Goal: Information Seeking & Learning: Learn about a topic

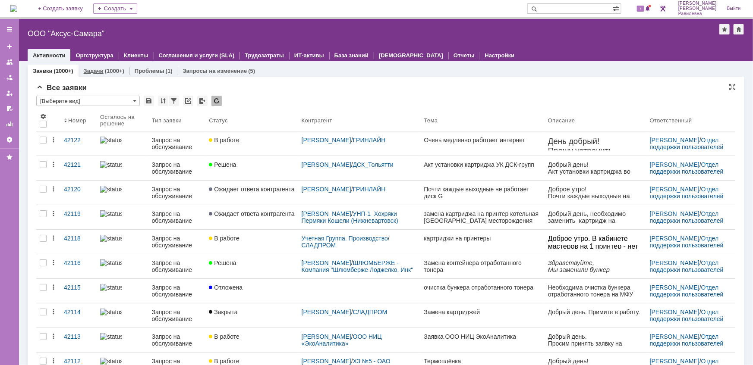
click at [89, 69] on link "Задачи" at bounding box center [94, 71] width 20 height 6
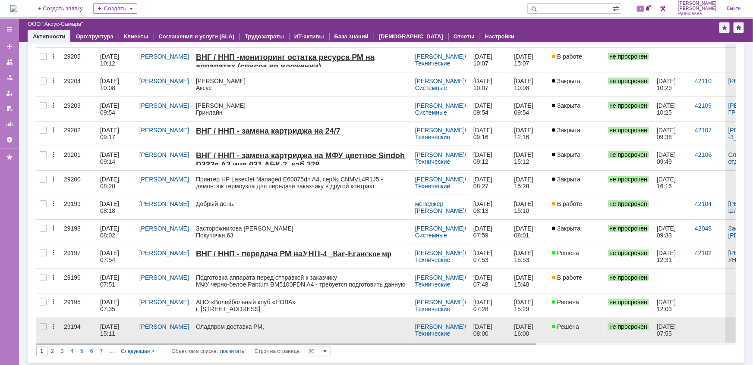
click at [121, 324] on div "02.10.2025 15:11" at bounding box center [110, 331] width 21 height 14
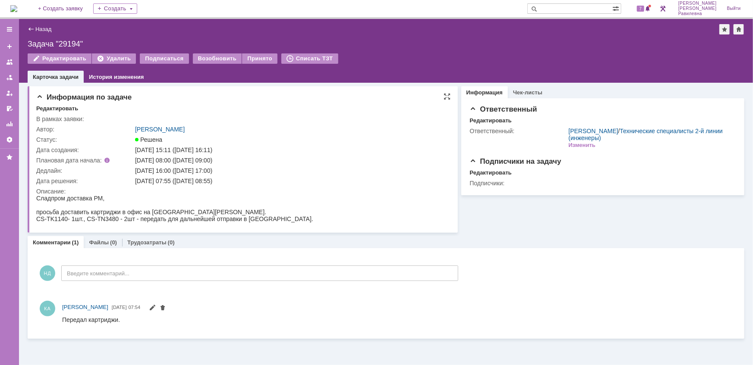
drag, startPoint x: 71, startPoint y: 394, endPoint x: 295, endPoint y: 214, distance: 287.1
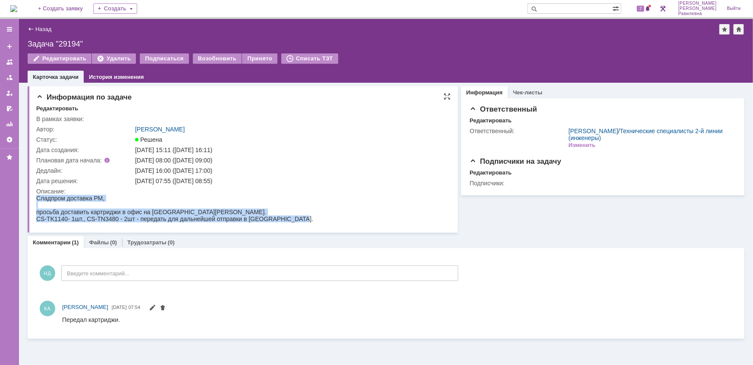
drag, startPoint x: 37, startPoint y: 197, endPoint x: 342, endPoint y: 418, distance: 376.9
click at [306, 222] on html "Сладпром доставка РМ, просьба доставить картриджи в офис на Кирова Оксане Химен…" at bounding box center [241, 209] width 410 height 28
copy body "Сладпром доставка РМ, просьба доставить картриджи в офис на Кирова Оксане Химен…"
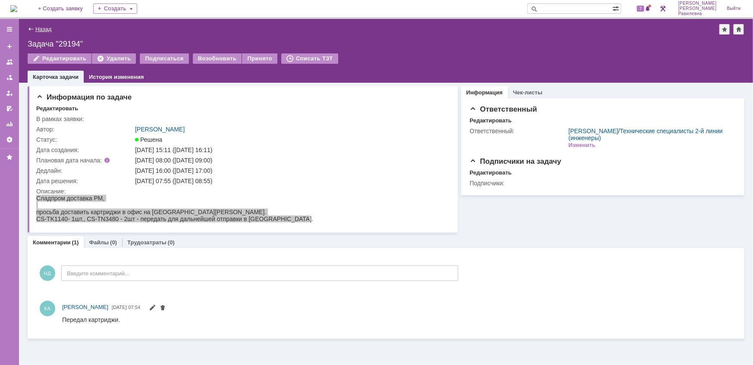
click at [45, 28] on link "Назад" at bounding box center [43, 29] width 16 height 6
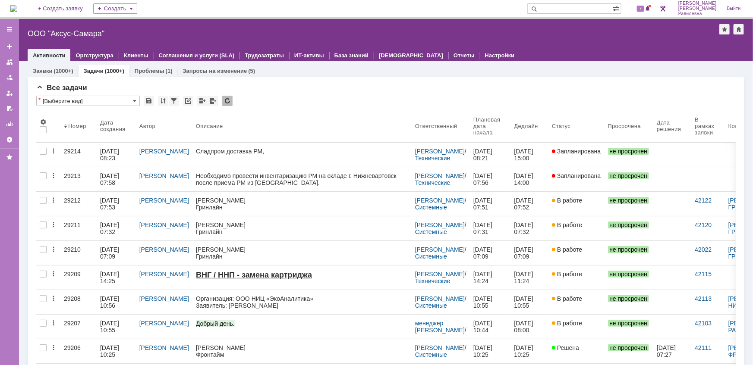
click at [17, 8] on img at bounding box center [13, 8] width 7 height 7
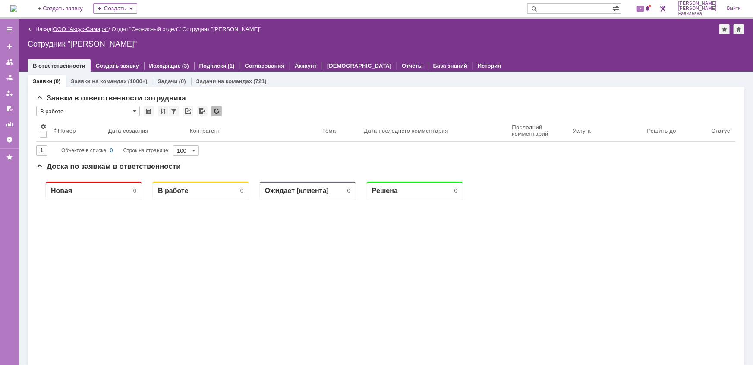
click at [83, 28] on link "ООО "Аксус-Самара"" at bounding box center [81, 29] width 56 height 6
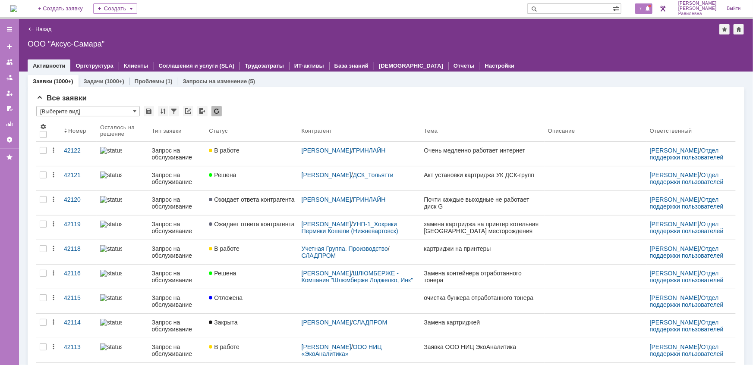
click at [644, 9] on span "7" at bounding box center [641, 9] width 8 height 6
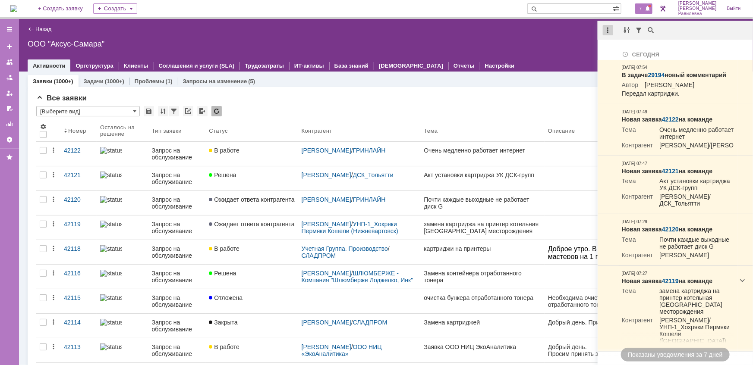
click at [608, 31] on div at bounding box center [608, 30] width 10 height 10
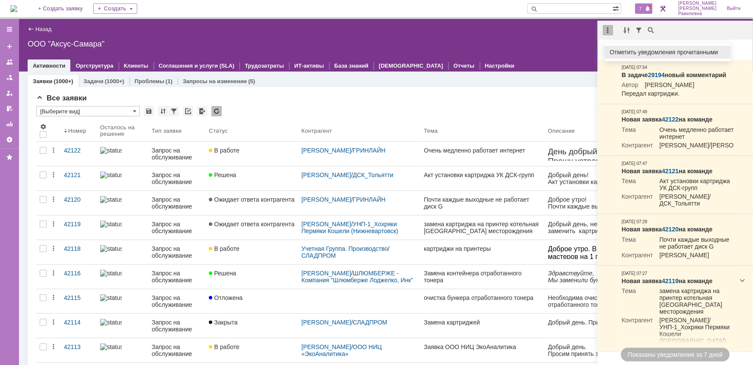
click at [622, 49] on div "Отметить уведомления прочитанными" at bounding box center [667, 52] width 116 height 6
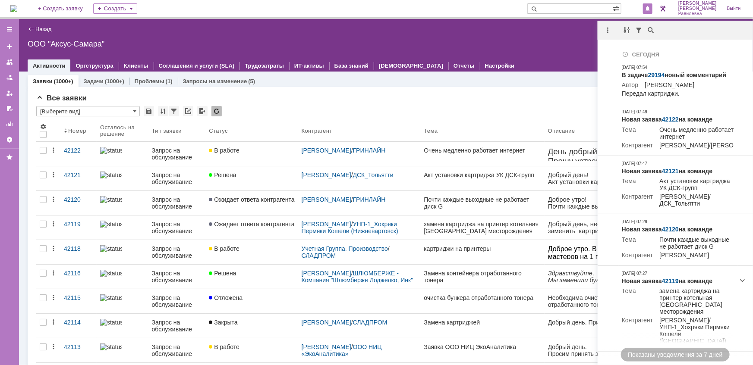
click at [488, 35] on div "Назад | ООО "Аксус-Самара" ООО "Аксус-Самара" root$101 Активности Оргструктура …" at bounding box center [386, 45] width 734 height 53
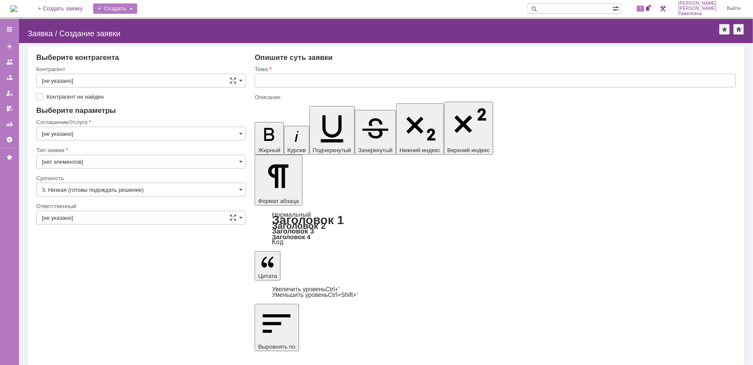
click at [137, 9] on div "Создать" at bounding box center [115, 8] width 44 height 10
click at [130, 26] on link "Задача" at bounding box center [128, 26] width 66 height 10
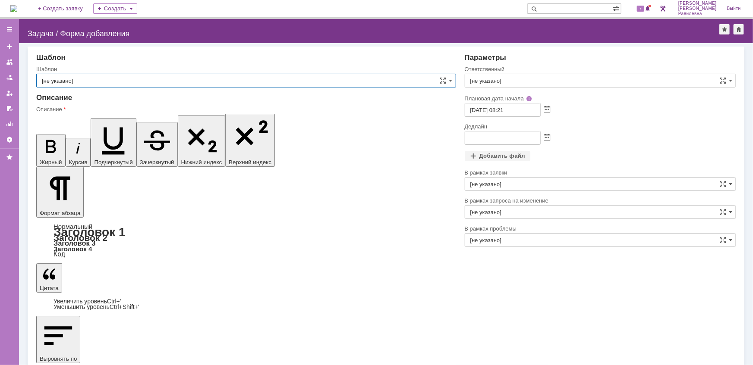
click at [73, 82] on input "[не указано]" at bounding box center [246, 81] width 420 height 14
type input "[не указано]"
drag, startPoint x: 76, startPoint y: 2604, endPoint x: 40, endPoint y: 2604, distance: 36.7
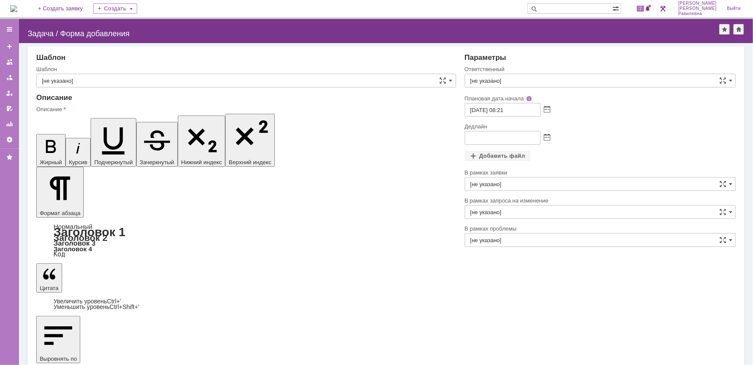
drag, startPoint x: 45, startPoint y: 2604, endPoint x: 75, endPoint y: 2607, distance: 30.4
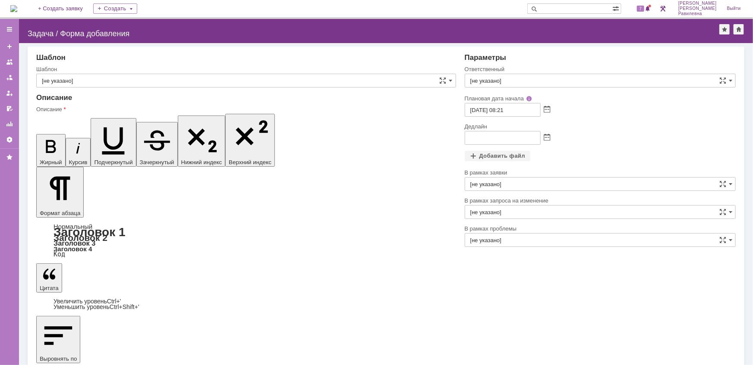
scroll to position [22, 4]
drag, startPoint x: 97, startPoint y: 2604, endPoint x: 127, endPoint y: 2602, distance: 30.2
drag, startPoint x: 311, startPoint y: 2603, endPoint x: 260, endPoint y: 2605, distance: 51.4
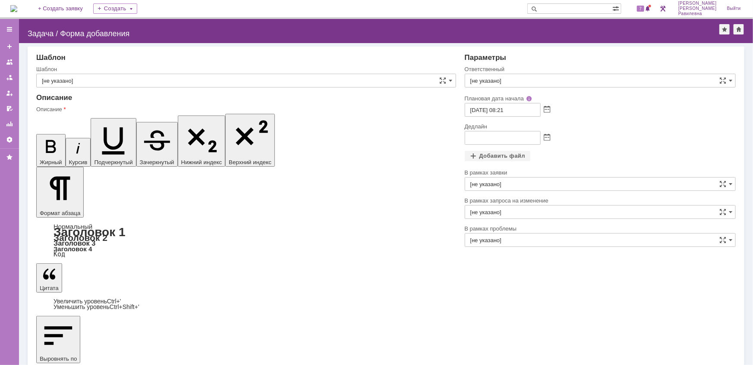
click at [731, 81] on span at bounding box center [730, 80] width 3 height 7
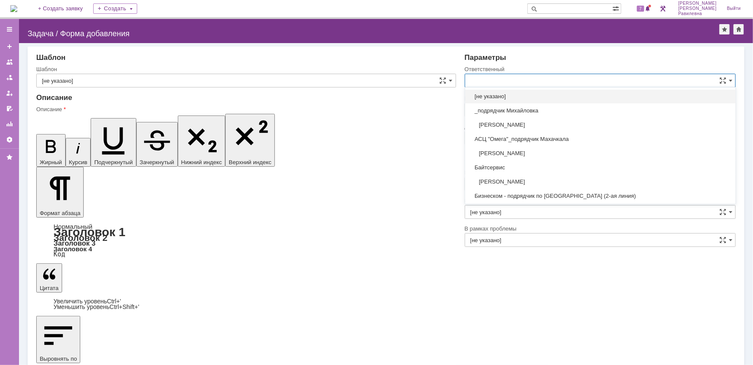
click at [518, 80] on input "text" at bounding box center [600, 81] width 271 height 14
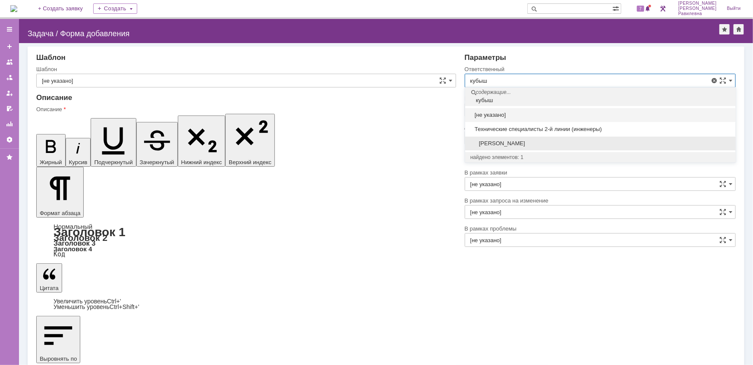
click at [513, 140] on span "Кубышкин Александр Анатольевич" at bounding box center [600, 143] width 260 height 7
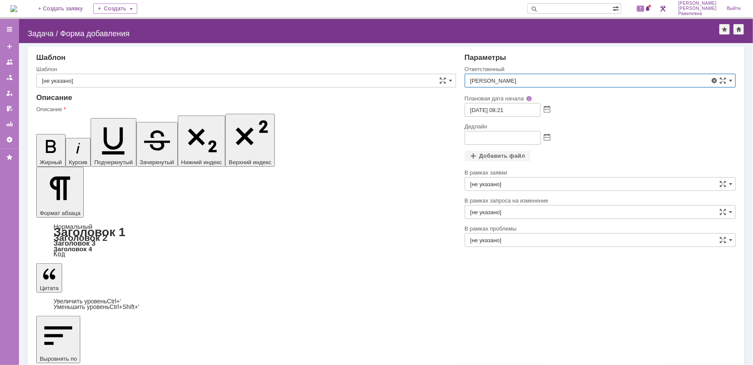
type input "Кубышкин Александр Анатольевич"
click at [473, 138] on input "text" at bounding box center [503, 138] width 76 height 14
click at [547, 137] on span at bounding box center [547, 138] width 6 height 7
click at [484, 181] on div "6" at bounding box center [483, 180] width 9 height 7
drag, startPoint x: 499, startPoint y: 138, endPoint x: 506, endPoint y: 138, distance: 6.1
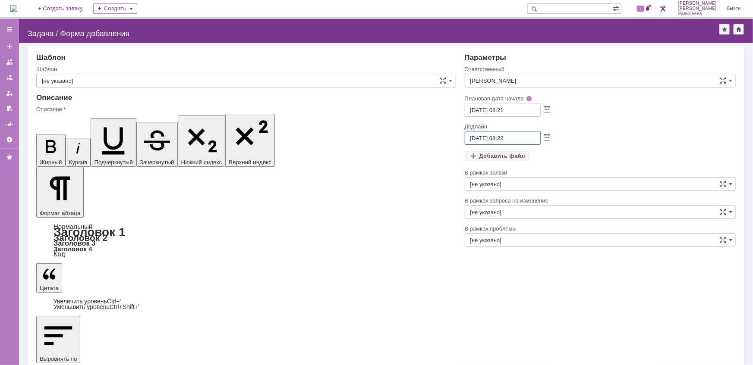
click at [506, 138] on input "06.10.2025 08:22" at bounding box center [503, 138] width 76 height 14
type input "06.10.2025 15:00"
click at [623, 156] on div "Добавить файл" at bounding box center [600, 156] width 271 height 11
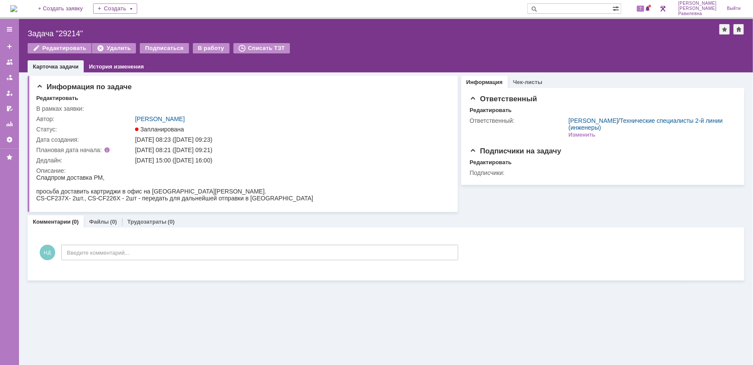
click at [17, 9] on img at bounding box center [13, 8] width 7 height 7
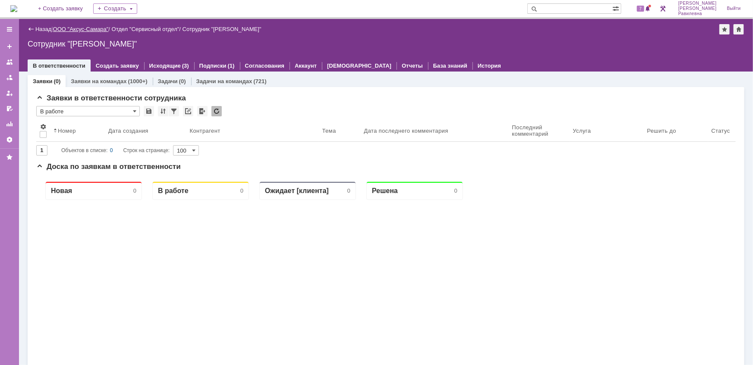
click at [81, 28] on link "ООО "Аксус-Самара"" at bounding box center [81, 29] width 56 height 6
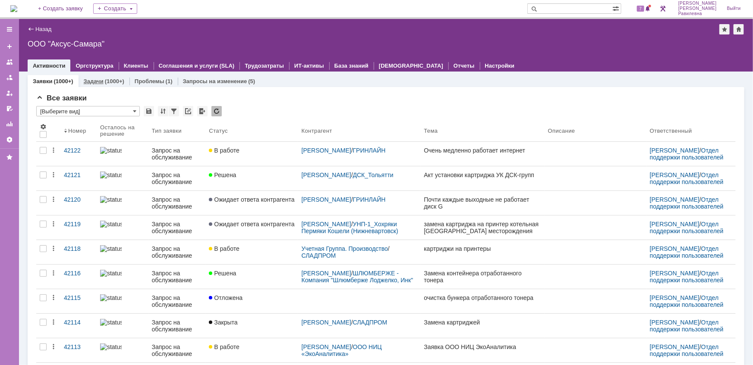
click at [94, 79] on link "Задачи" at bounding box center [94, 81] width 20 height 6
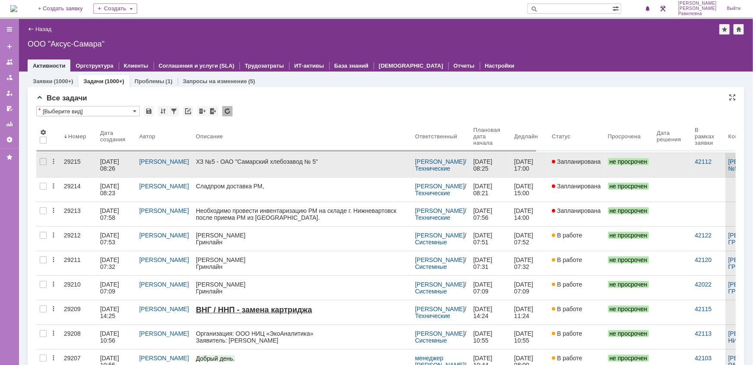
click at [110, 160] on div "06.10.2025 08:26" at bounding box center [110, 165] width 21 height 14
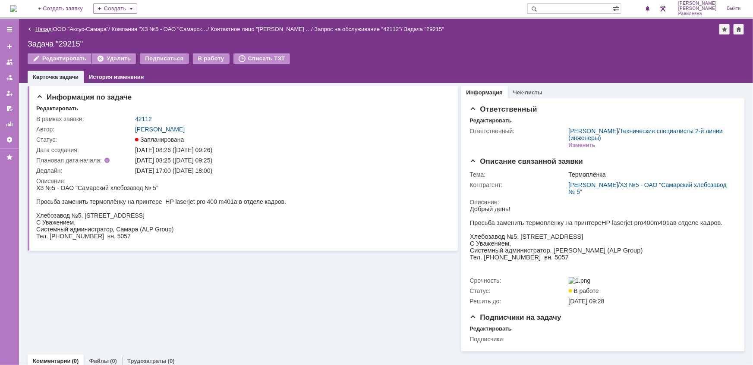
click at [42, 28] on link "Назад" at bounding box center [43, 29] width 16 height 6
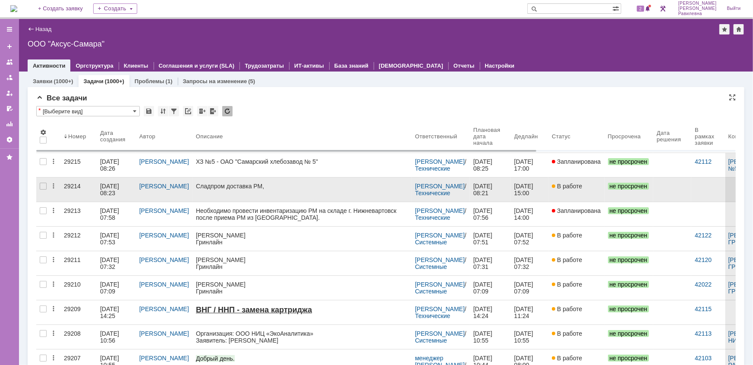
click at [110, 186] on div "[DATE] 08:23" at bounding box center [110, 190] width 21 height 14
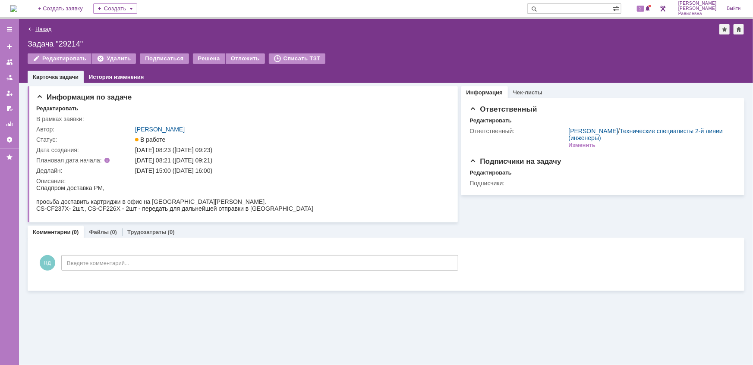
click at [41, 30] on link "Назад" at bounding box center [43, 29] width 16 height 6
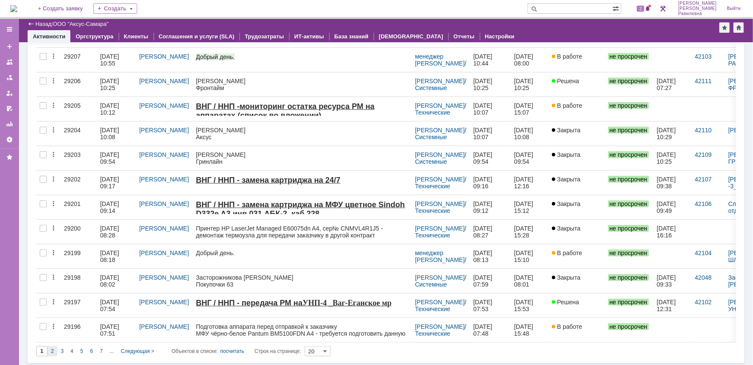
click at [53, 350] on span "2" at bounding box center [52, 352] width 3 height 6
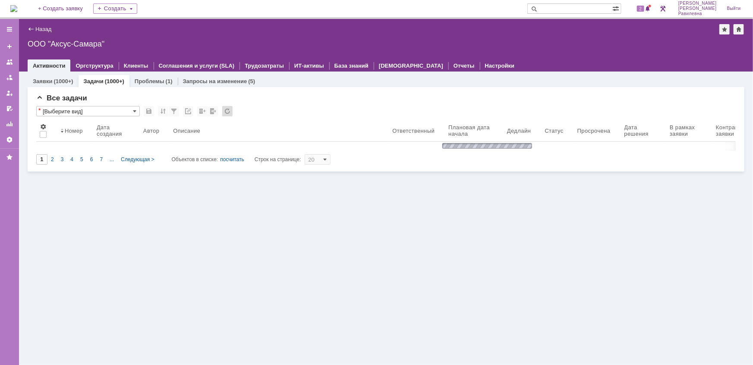
type input "2"
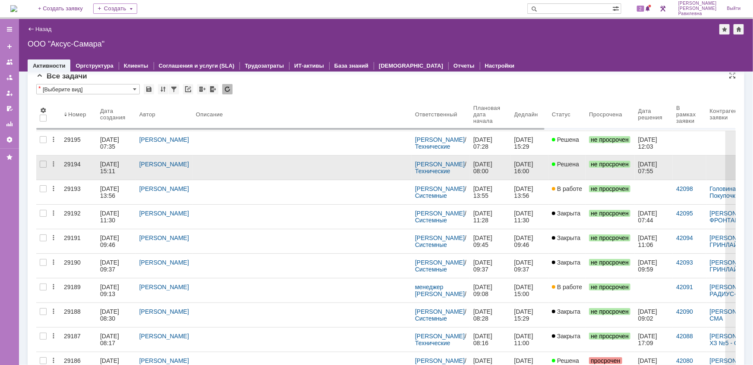
click at [106, 163] on div "[DATE] 15:11" at bounding box center [110, 168] width 21 height 14
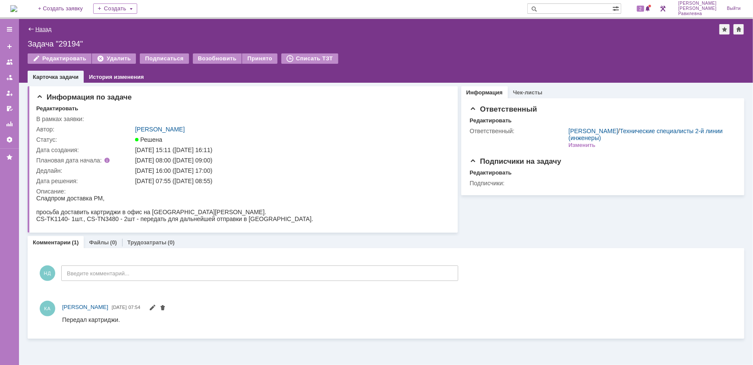
click at [40, 28] on link "Назад" at bounding box center [43, 29] width 16 height 6
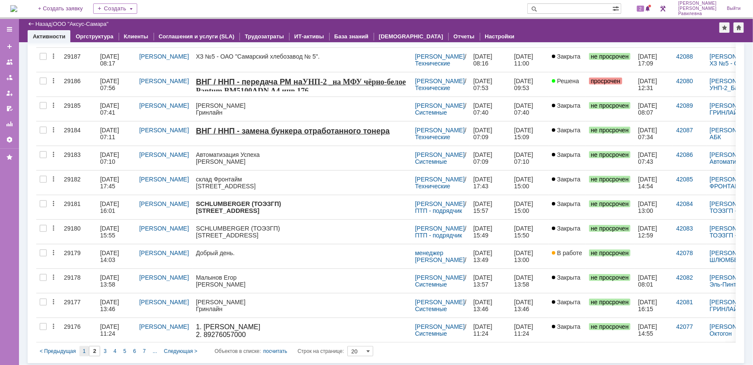
click at [83, 350] on span "1" at bounding box center [84, 352] width 3 height 6
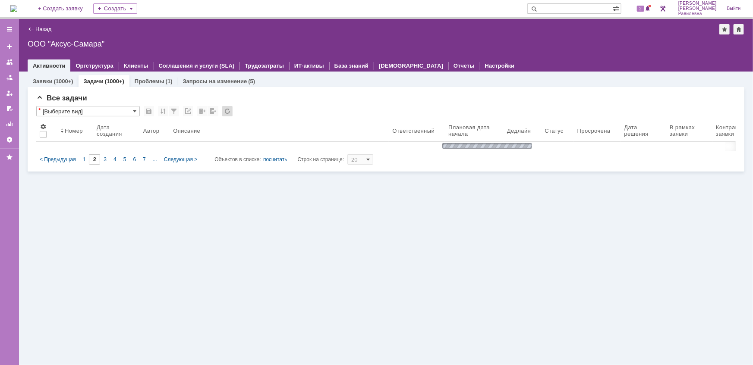
type input "1"
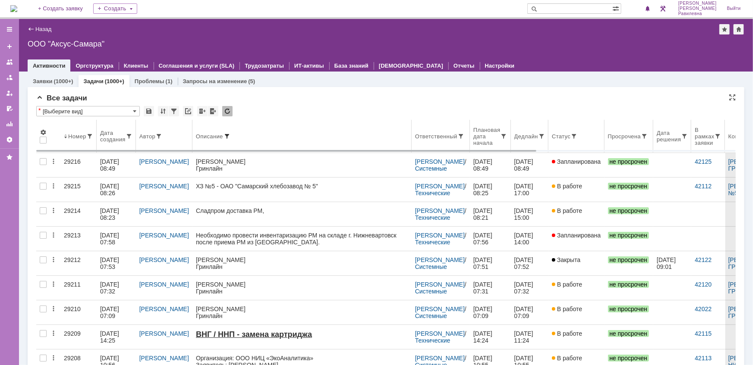
click at [224, 137] on span at bounding box center [226, 136] width 7 height 7
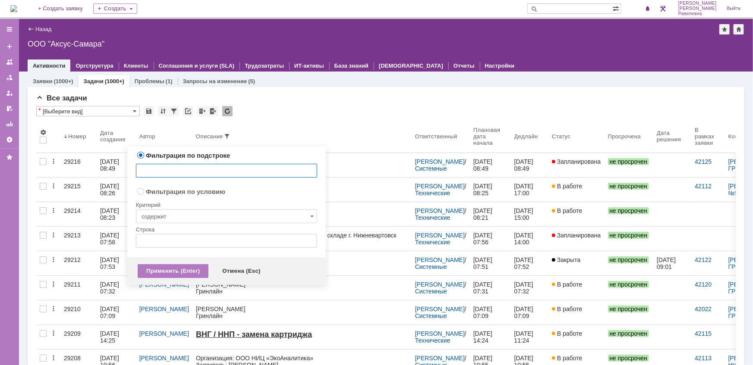
click at [192, 166] on input "text" at bounding box center [226, 171] width 181 height 14
type input "сладпром"
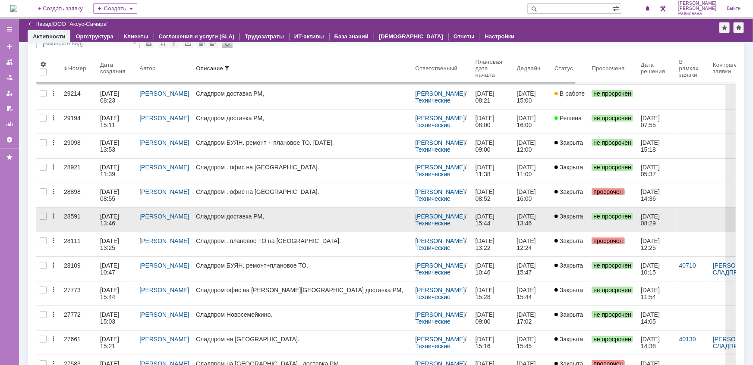
click at [100, 215] on div "15.08.2025 13:46" at bounding box center [110, 220] width 21 height 14
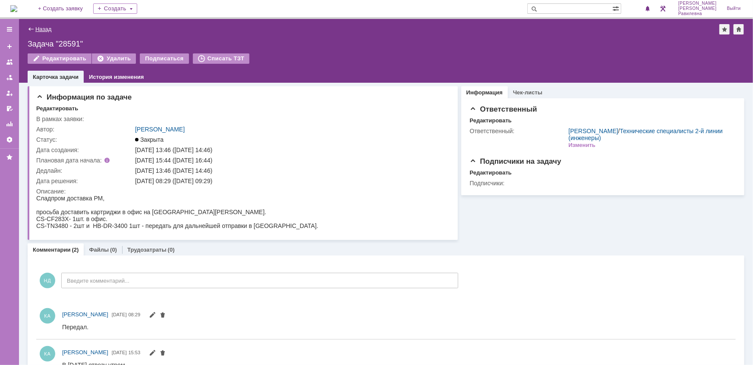
click at [36, 28] on link "Назад" at bounding box center [43, 29] width 16 height 6
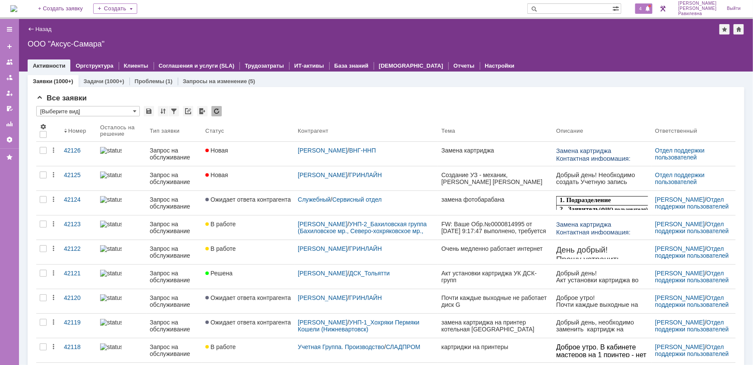
click at [644, 6] on span "4" at bounding box center [641, 9] width 8 height 6
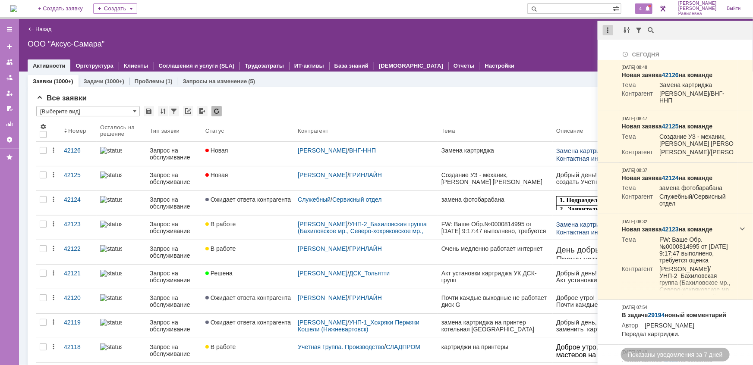
click at [610, 30] on div at bounding box center [608, 30] width 10 height 10
click at [619, 49] on div "Отметить уведомления прочитанными" at bounding box center [667, 52] width 116 height 6
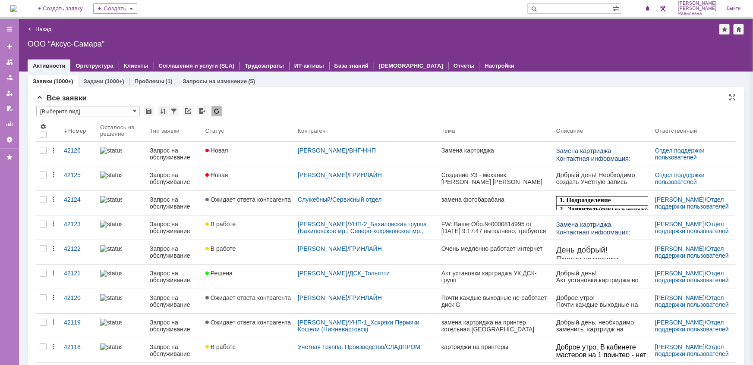
click at [317, 98] on div "Все заявки" at bounding box center [385, 98] width 699 height 9
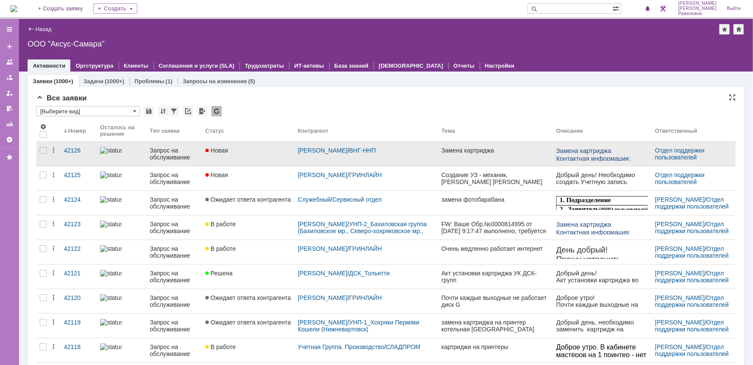
click at [168, 154] on div "Запрос на обслуживание" at bounding box center [174, 154] width 49 height 14
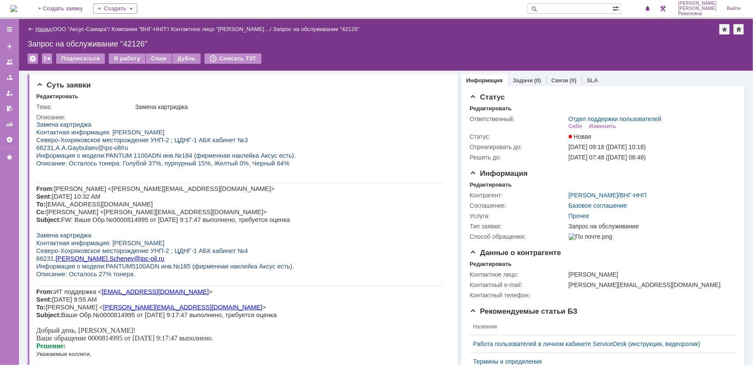
click at [42, 27] on link "Назад" at bounding box center [43, 29] width 16 height 6
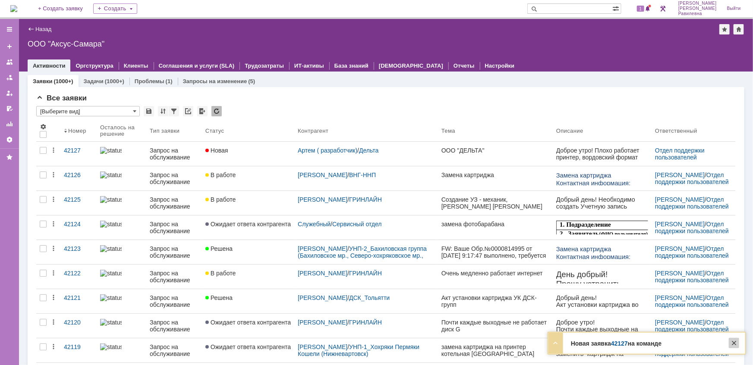
click at [736, 343] on div at bounding box center [734, 343] width 10 height 10
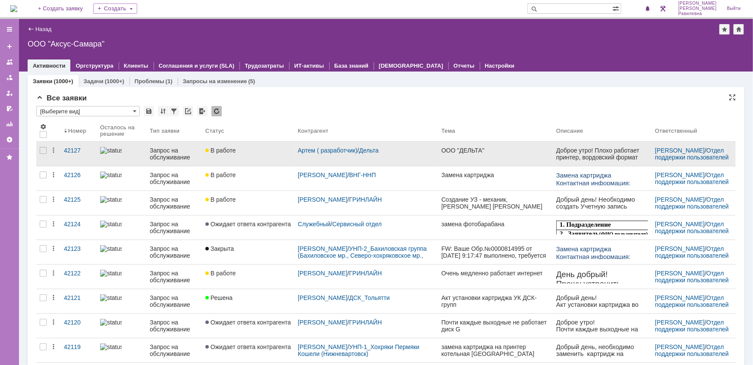
click at [155, 152] on div "Запрос на обслуживание" at bounding box center [174, 154] width 49 height 14
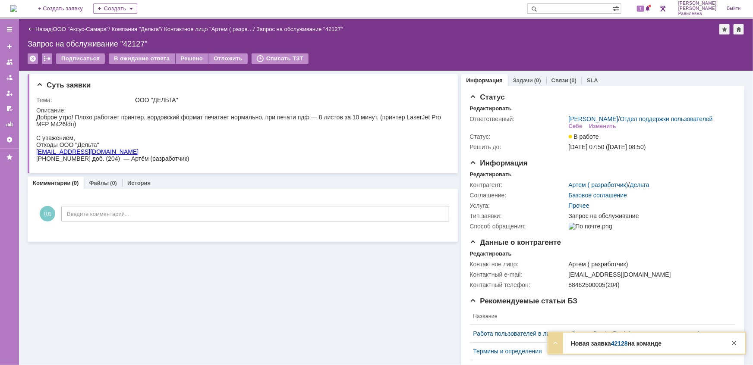
click at [76, 24] on div "Назад | ООО "Аксус-Самара" / Компания "Дельта" / Контактное лицо "Артем ( разра…" at bounding box center [386, 29] width 716 height 10
click at [75, 26] on link "ООО "Аксус-Самара"" at bounding box center [81, 29] width 56 height 6
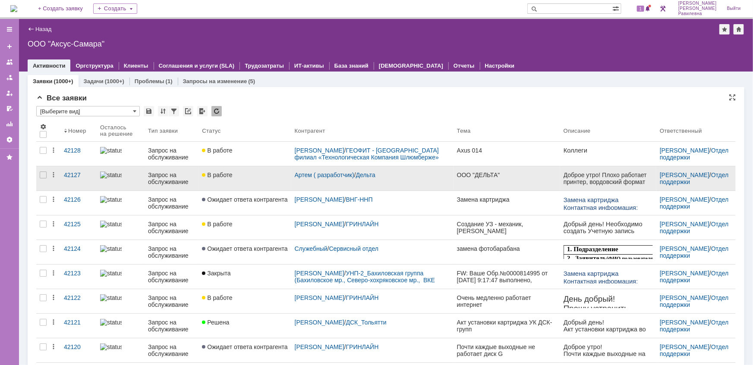
click at [188, 174] on div "Запрос на обслуживание" at bounding box center [171, 179] width 47 height 14
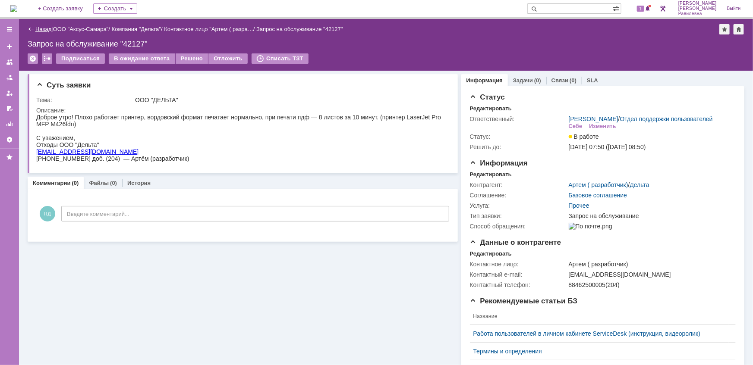
click at [38, 28] on link "Назад" at bounding box center [43, 29] width 16 height 6
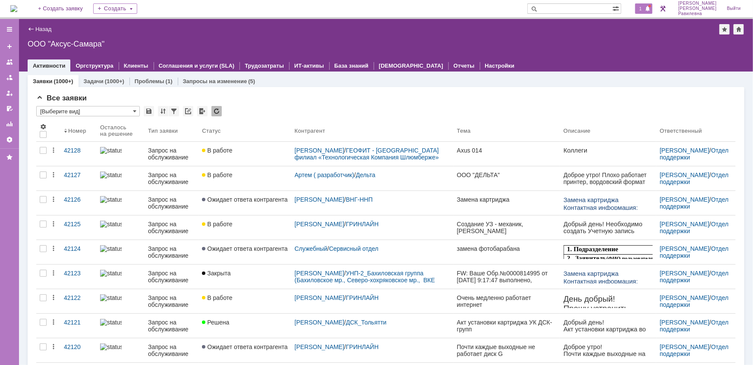
click at [644, 9] on span "1" at bounding box center [641, 9] width 8 height 6
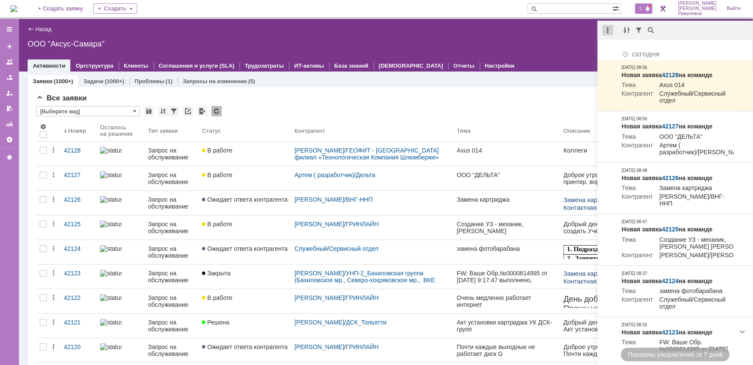
click at [604, 32] on div at bounding box center [608, 30] width 10 height 10
click at [618, 52] on div "Отметить уведомления прочитанными" at bounding box center [667, 52] width 116 height 6
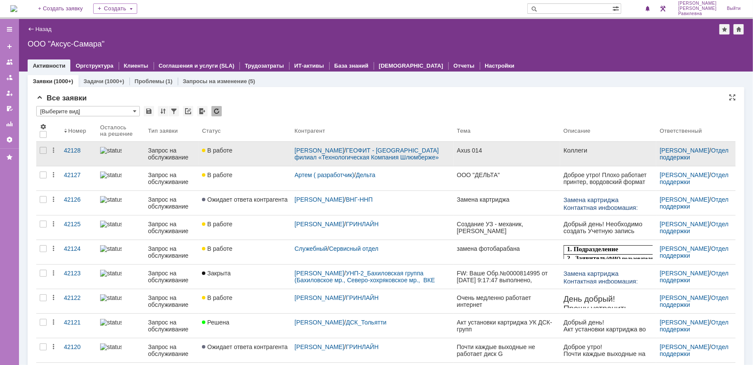
click at [160, 156] on div "Запрос на обслуживание" at bounding box center [171, 154] width 47 height 14
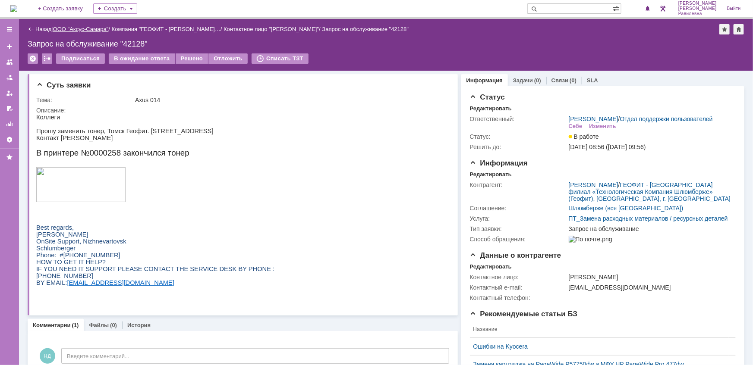
click at [65, 30] on link "ООО "Аксус-Самара"" at bounding box center [81, 29] width 56 height 6
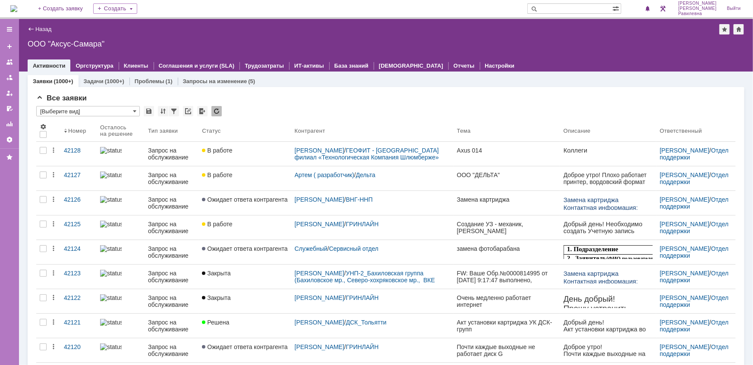
click at [167, 182] on div "Запрос на обслуживание" at bounding box center [171, 179] width 47 height 14
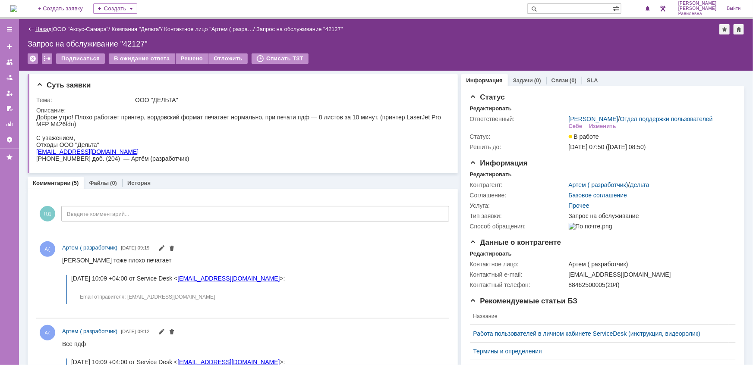
click at [38, 28] on link "Назад" at bounding box center [43, 29] width 16 height 6
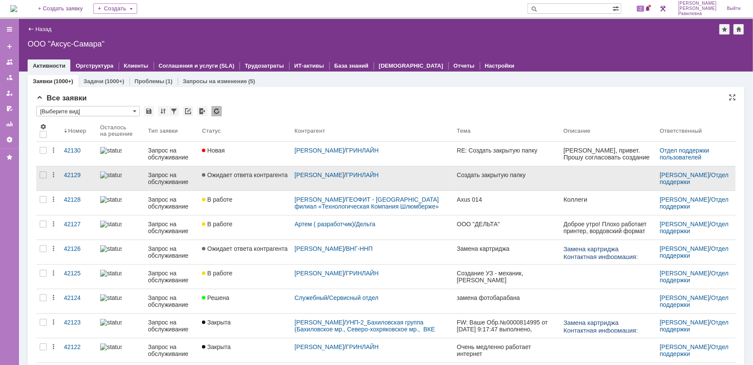
click at [165, 170] on link "Запрос на обслуживание" at bounding box center [171, 178] width 54 height 24
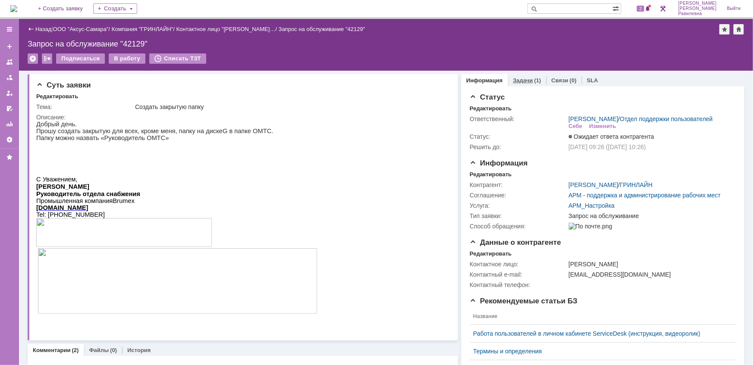
click at [518, 77] on link "Задачи" at bounding box center [523, 80] width 20 height 6
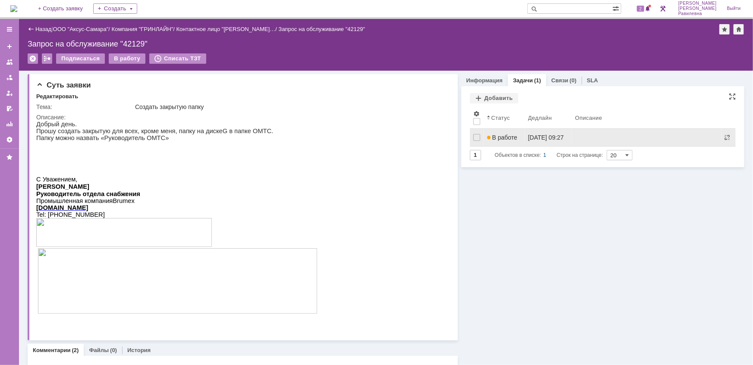
click at [507, 138] on span "В работе" at bounding box center [502, 137] width 30 height 7
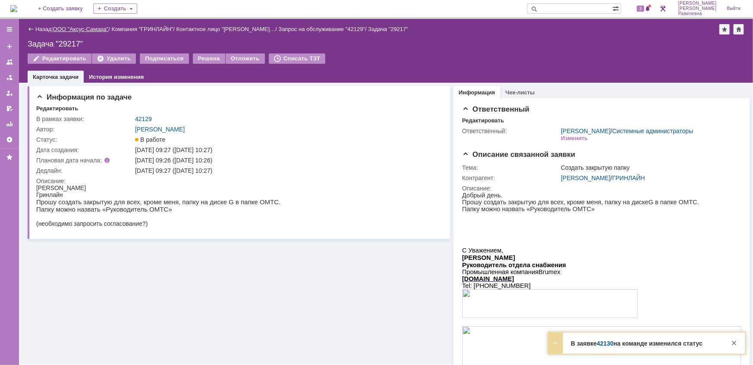
click at [69, 28] on link "ООО "Аксус-Самара"" at bounding box center [81, 29] width 56 height 6
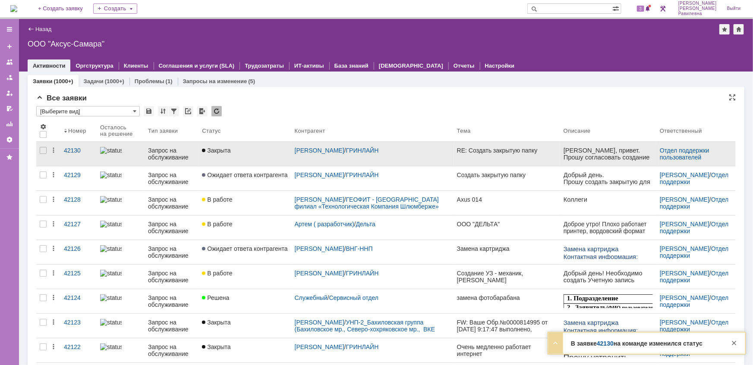
click at [169, 154] on div "Запрос на обслуживание" at bounding box center [171, 154] width 47 height 14
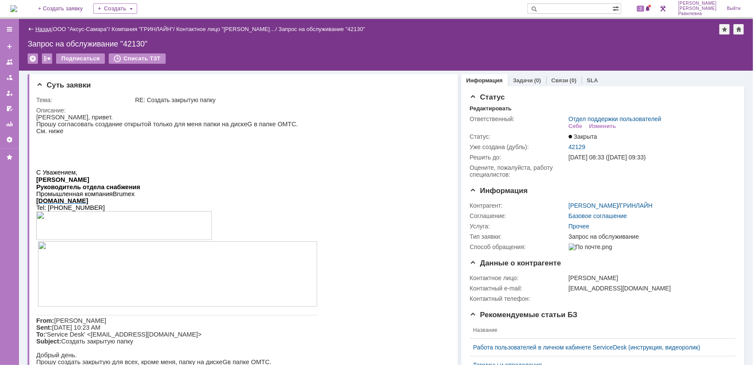
click at [43, 26] on link "Назад" at bounding box center [43, 29] width 16 height 6
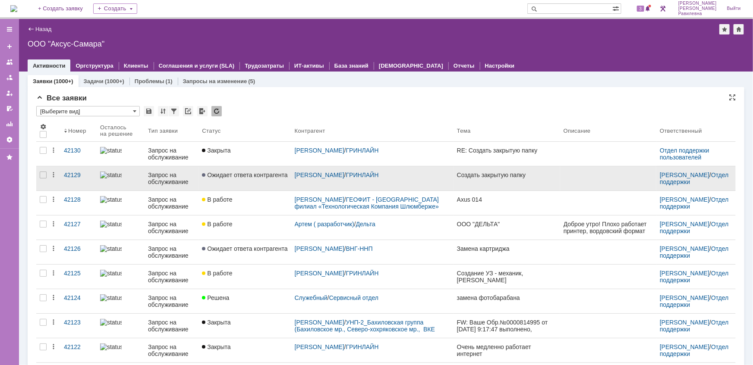
click at [166, 177] on div "Запрос на обслуживание" at bounding box center [171, 179] width 47 height 14
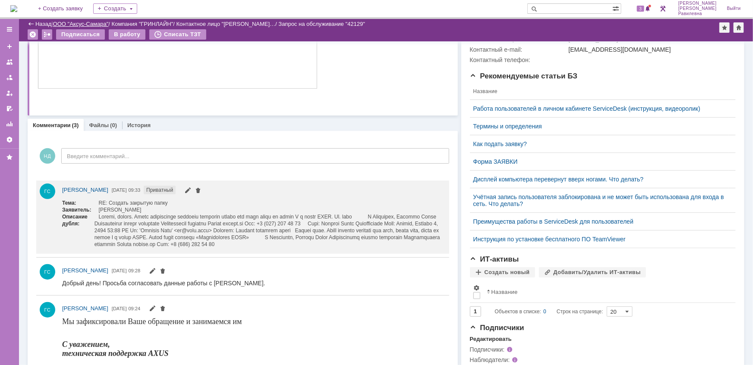
click at [90, 21] on link "ООО "Аксус-Самара"" at bounding box center [81, 24] width 56 height 6
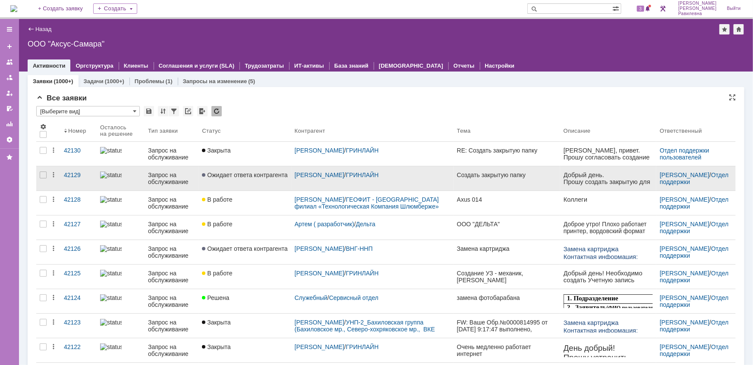
click at [170, 180] on div "Запрос на обслуживание" at bounding box center [171, 179] width 47 height 14
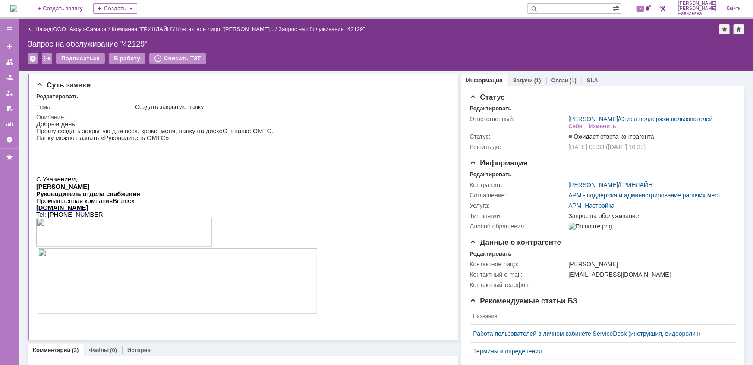
click at [561, 80] on link "Связи" at bounding box center [559, 80] width 17 height 6
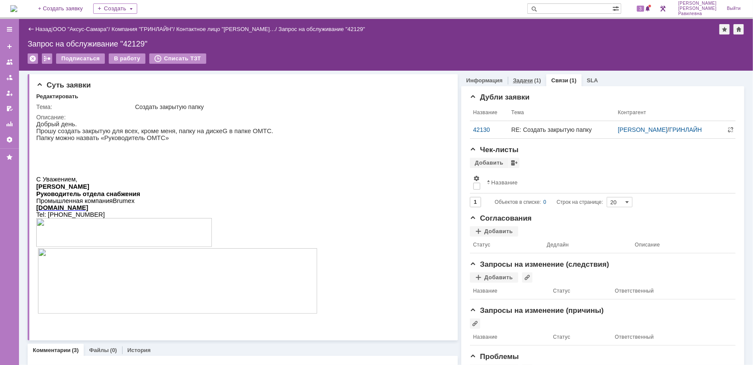
click at [518, 82] on link "Задачи" at bounding box center [523, 80] width 20 height 6
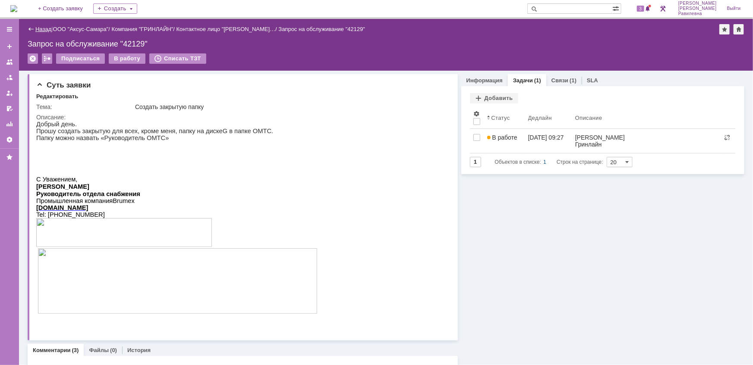
click at [43, 28] on link "Назад" at bounding box center [43, 29] width 16 height 6
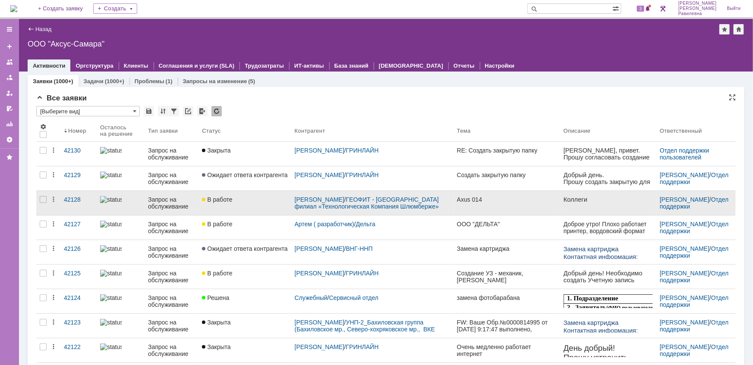
click at [160, 202] on div "Запрос на обслуживание" at bounding box center [171, 203] width 47 height 14
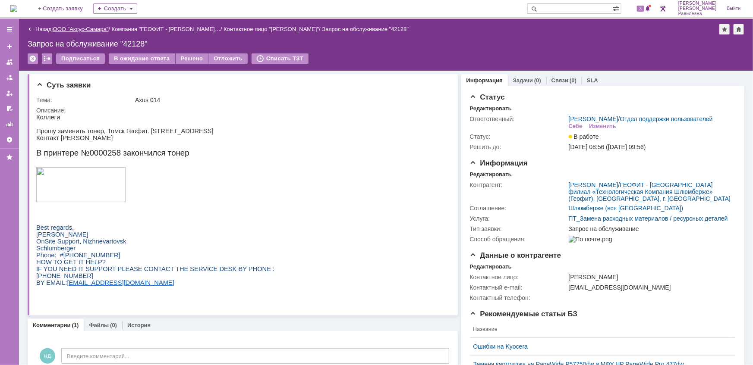
click at [87, 29] on link "ООО "Аксус-Самара"" at bounding box center [81, 29] width 56 height 6
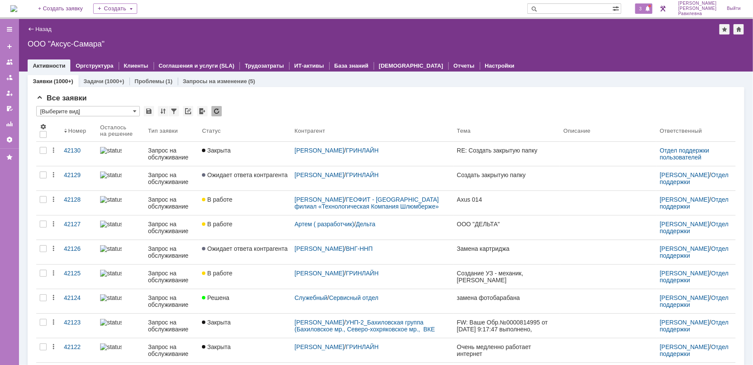
click at [644, 10] on span "3" at bounding box center [641, 9] width 8 height 6
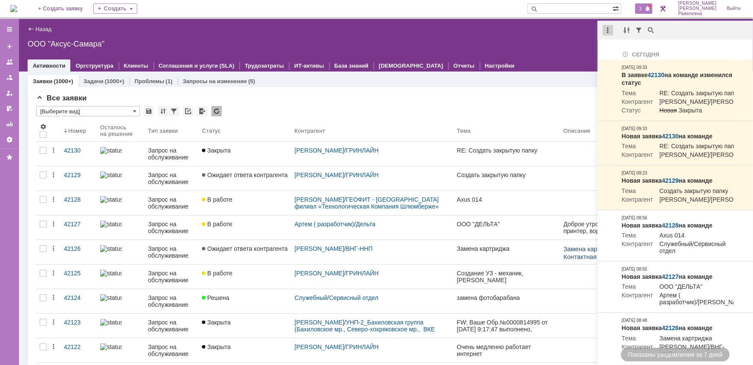
click at [611, 32] on div at bounding box center [608, 30] width 10 height 10
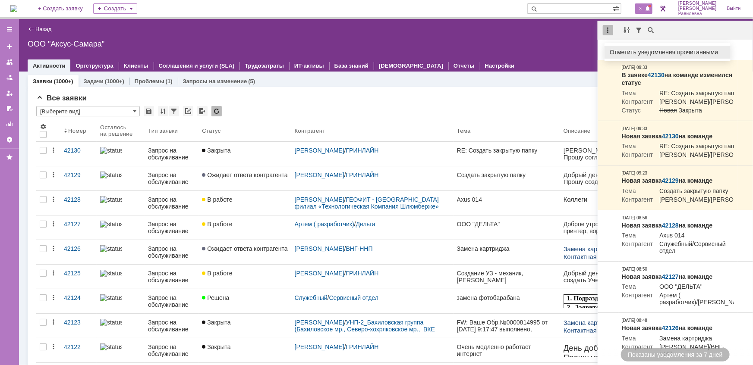
click at [617, 51] on div "Отметить уведомления прочитанными" at bounding box center [667, 52] width 116 height 6
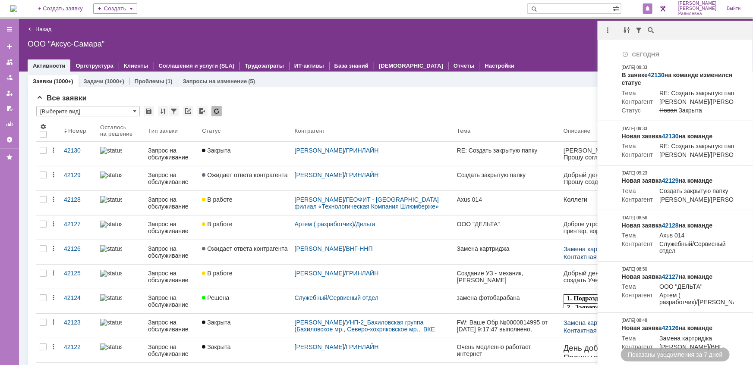
click at [414, 101] on div "Все заявки" at bounding box center [385, 98] width 699 height 9
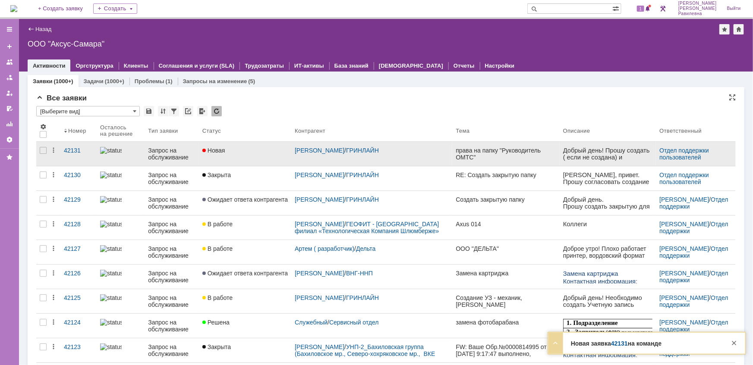
click at [168, 156] on div "Запрос на обслуживание" at bounding box center [171, 154] width 47 height 14
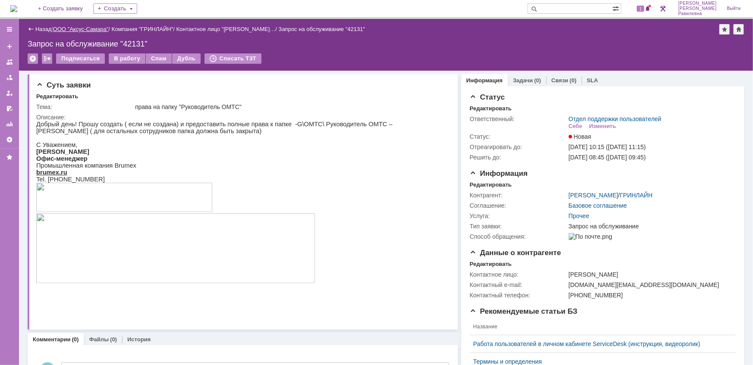
click at [87, 28] on link "ООО "Аксус-Самара"" at bounding box center [81, 29] width 56 height 6
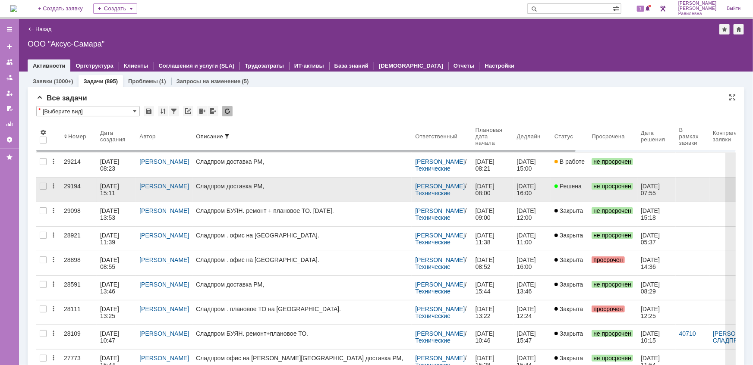
click at [112, 188] on div "[DATE] 15:11" at bounding box center [110, 190] width 21 height 14
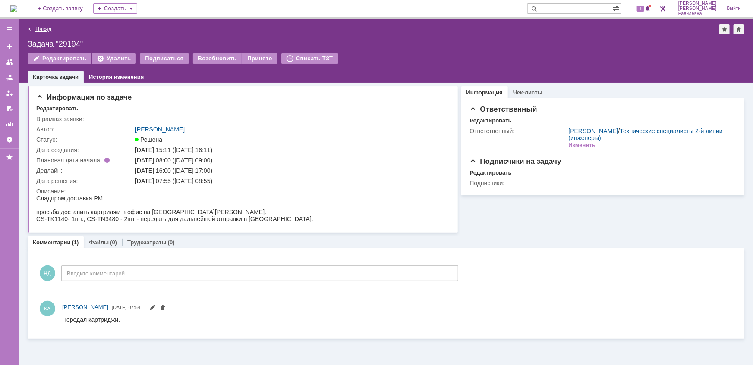
click at [45, 28] on link "Назад" at bounding box center [43, 29] width 16 height 6
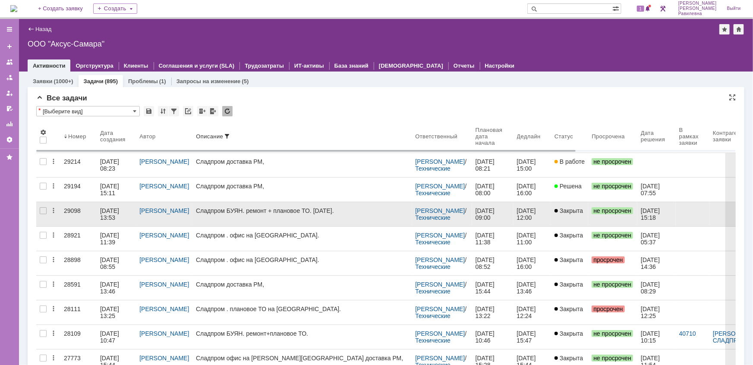
click at [110, 216] on div "24.09.2025 13:53" at bounding box center [110, 214] width 21 height 14
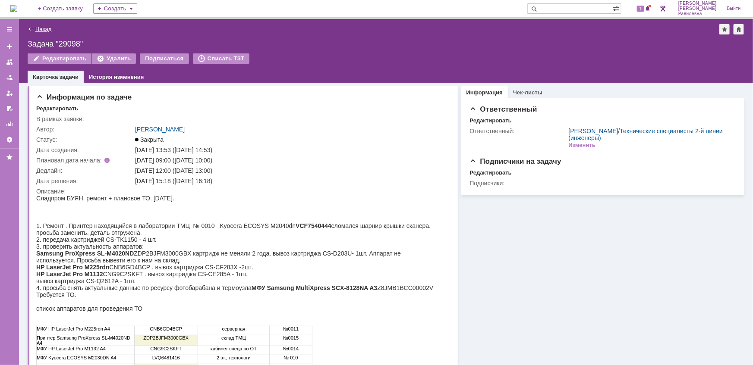
click at [40, 32] on link "Назад" at bounding box center [43, 29] width 16 height 6
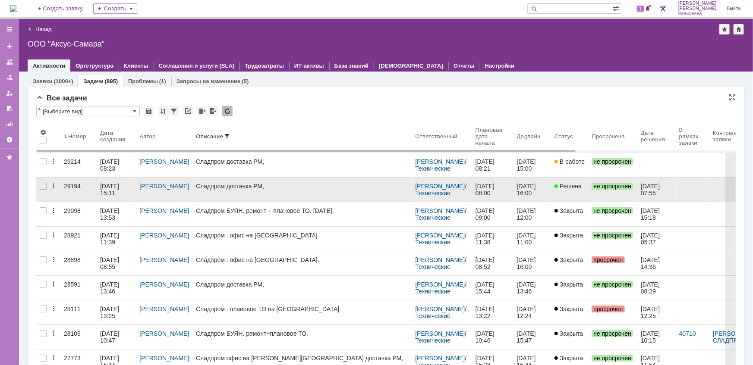
click at [105, 189] on div "02.10.2025 15:11" at bounding box center [110, 190] width 21 height 14
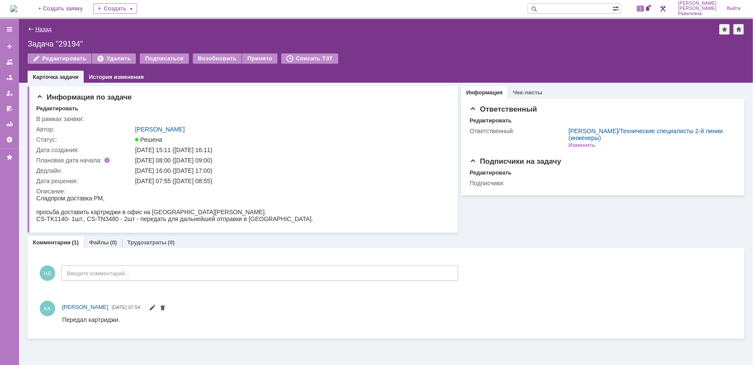
click at [44, 28] on link "Назад" at bounding box center [43, 29] width 16 height 6
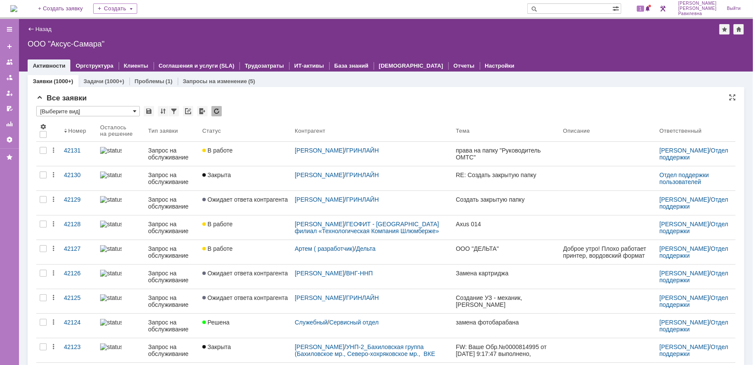
click at [134, 109] on span at bounding box center [134, 111] width 3 height 7
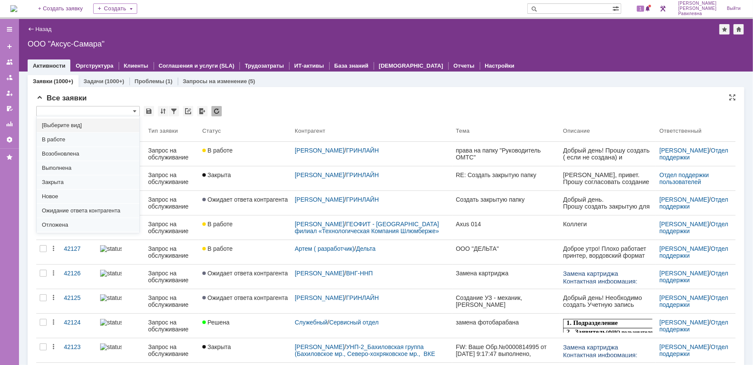
click at [343, 95] on div "Все заявки" at bounding box center [385, 98] width 699 height 9
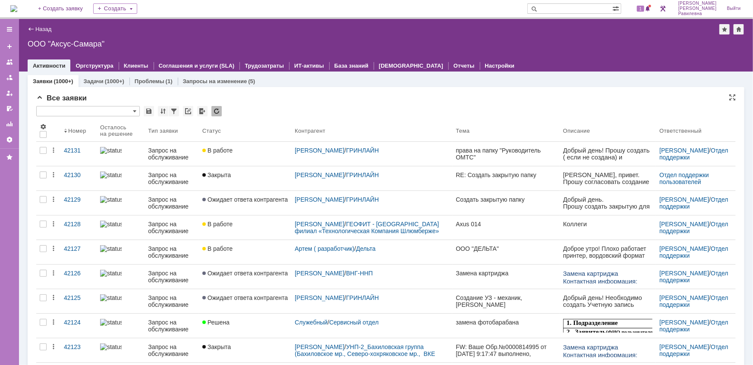
type input "[Выберите вид]"
click at [17, 7] on img at bounding box center [13, 8] width 7 height 7
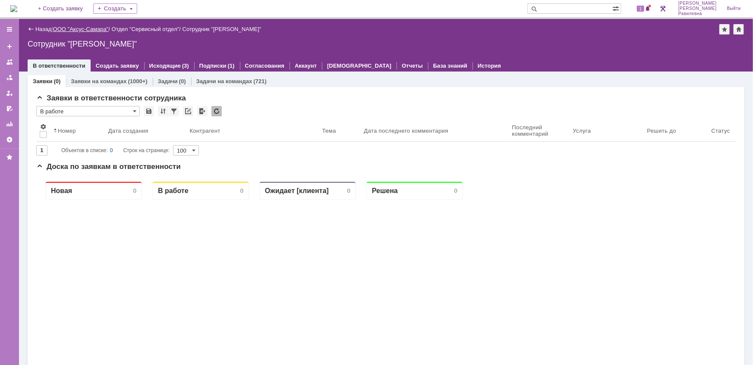
click at [91, 26] on link "ООО "Аксус-Самара"" at bounding box center [81, 29] width 56 height 6
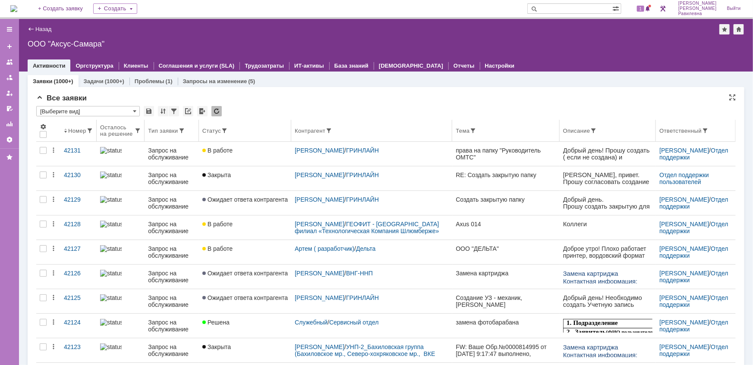
click at [694, 129] on div "Ответственный" at bounding box center [695, 130] width 73 height 7
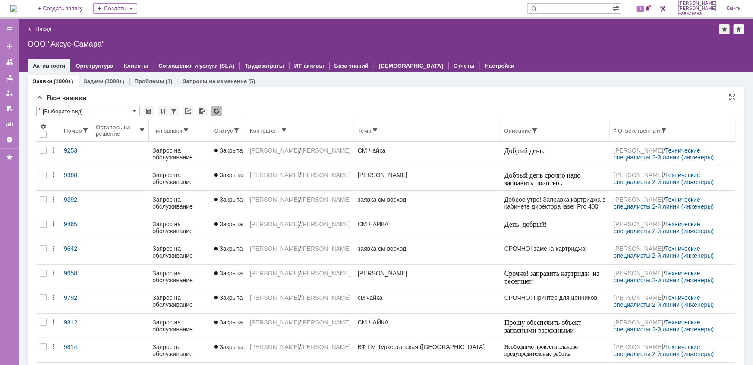
click at [663, 129] on div "Ответственный" at bounding box center [672, 130] width 119 height 7
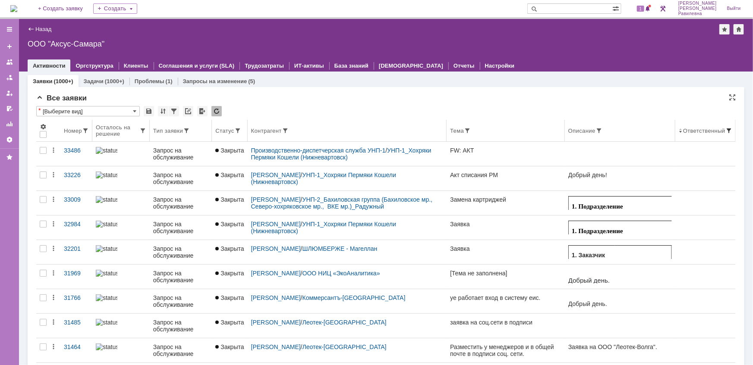
click at [725, 130] on span at bounding box center [728, 130] width 7 height 7
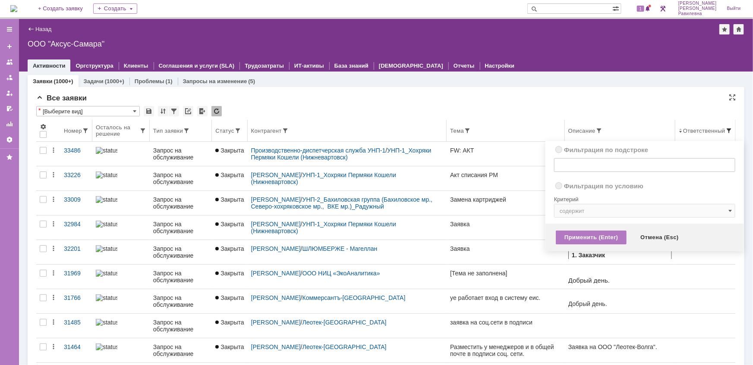
radio input "true"
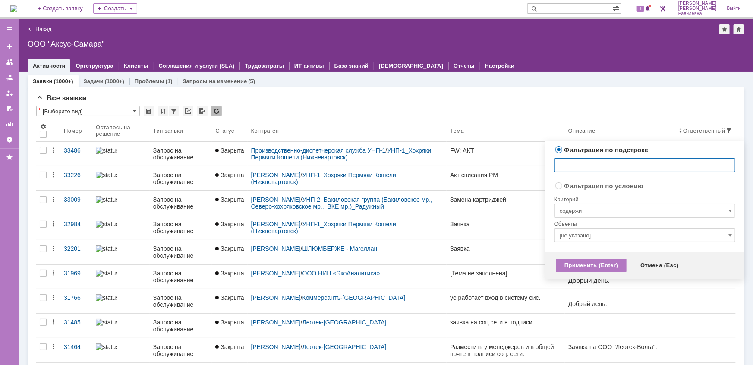
click at [613, 166] on input "text" at bounding box center [644, 165] width 181 height 14
type input "Y"
type input "[PERSON_NAME]"
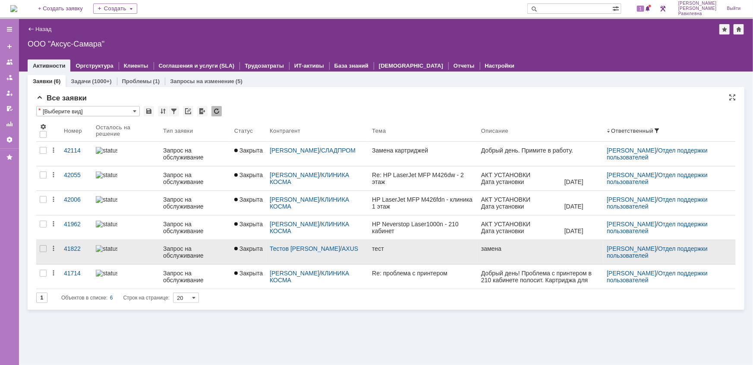
click at [166, 249] on div "Запрос на обслуживание" at bounding box center [195, 252] width 64 height 14
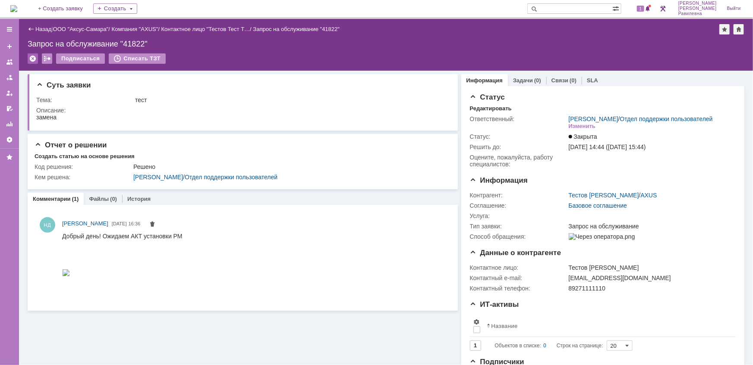
click at [34, 59] on div at bounding box center [33, 58] width 10 height 10
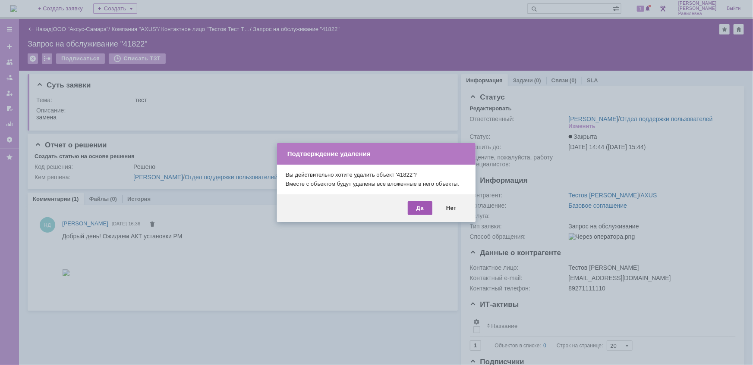
click at [421, 211] on div "Да" at bounding box center [420, 208] width 25 height 14
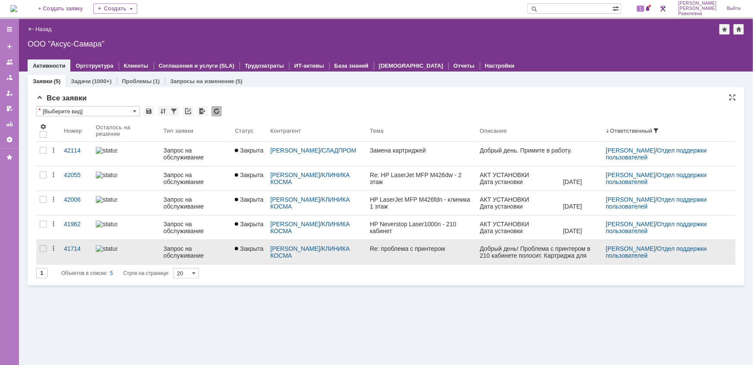
click at [170, 249] on div "Запрос на обслуживание" at bounding box center [195, 252] width 65 height 14
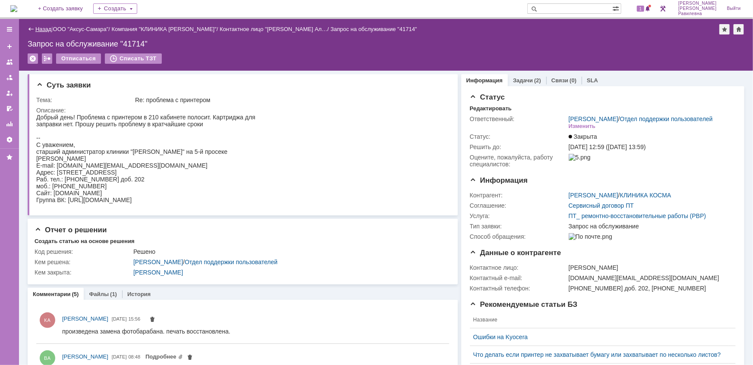
click at [39, 26] on link "Назад" at bounding box center [43, 29] width 16 height 6
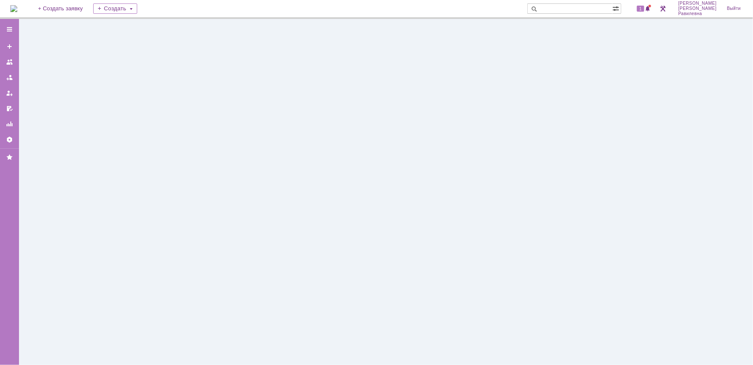
click at [13, 5] on img at bounding box center [13, 8] width 7 height 7
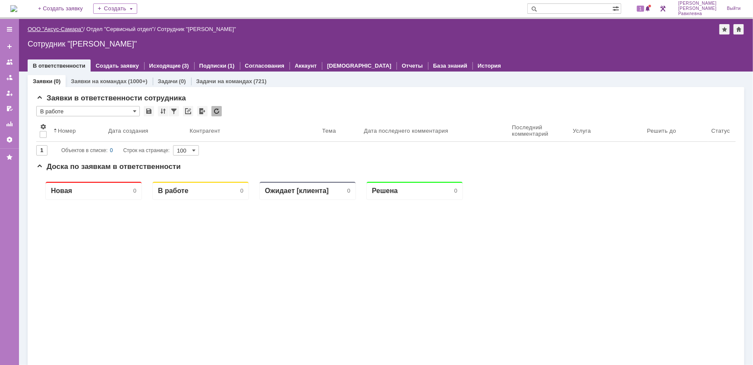
click at [46, 28] on link "ООО "Аксус-Самара"" at bounding box center [56, 29] width 56 height 6
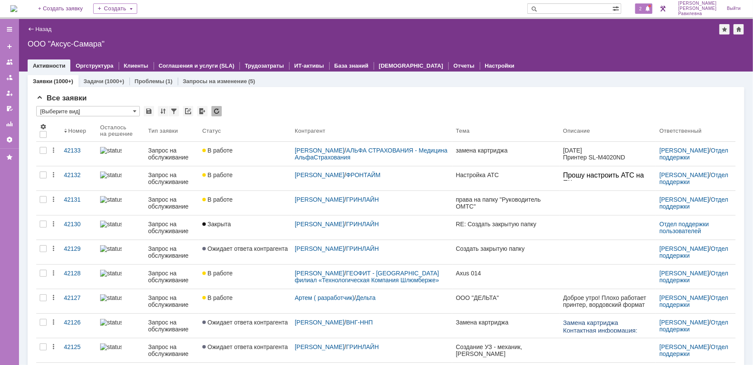
click at [644, 10] on span "2" at bounding box center [641, 9] width 8 height 6
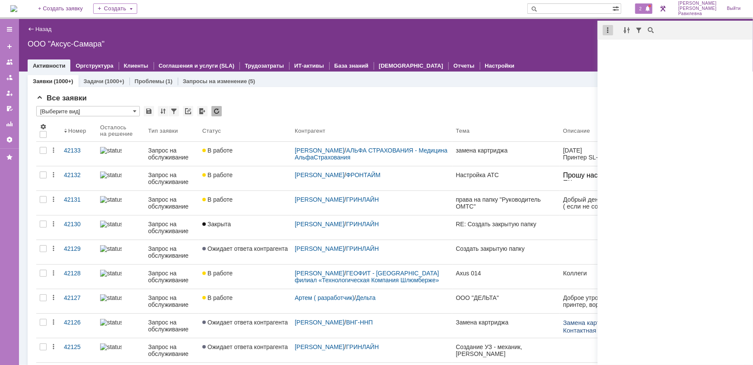
click at [608, 29] on div at bounding box center [608, 30] width 10 height 10
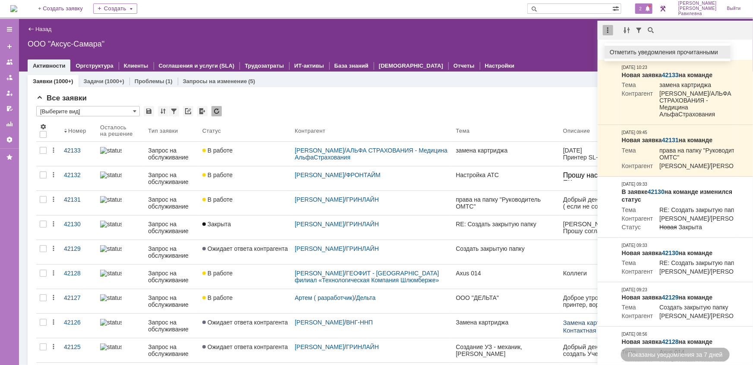
click at [624, 53] on div "Отметить уведомления прочитанными" at bounding box center [667, 52] width 116 height 6
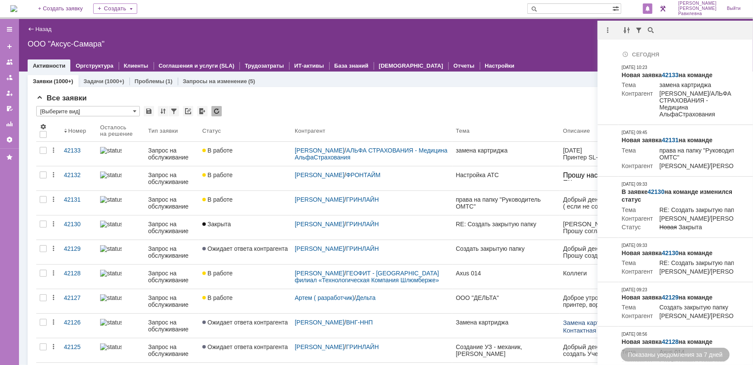
click at [409, 100] on div "Все заявки" at bounding box center [385, 98] width 699 height 9
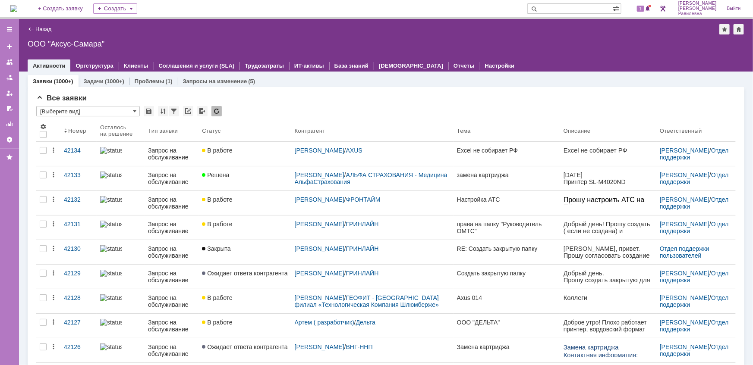
click at [572, 8] on input "text" at bounding box center [569, 8] width 85 height 10
type input "40581"
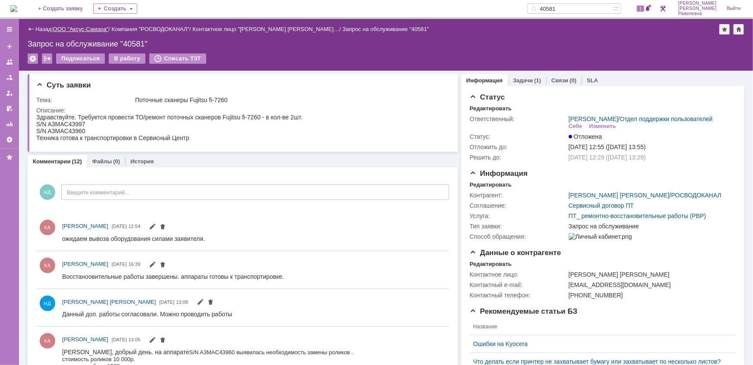
click at [82, 28] on link "ООО "Аксус-Самара"" at bounding box center [81, 29] width 56 height 6
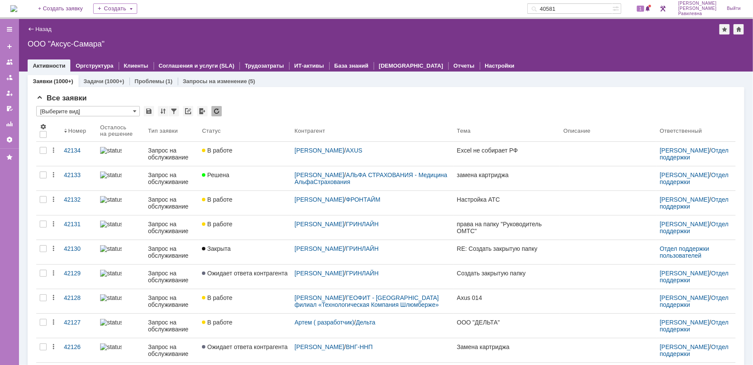
click at [597, 9] on input "40581" at bounding box center [569, 8] width 85 height 10
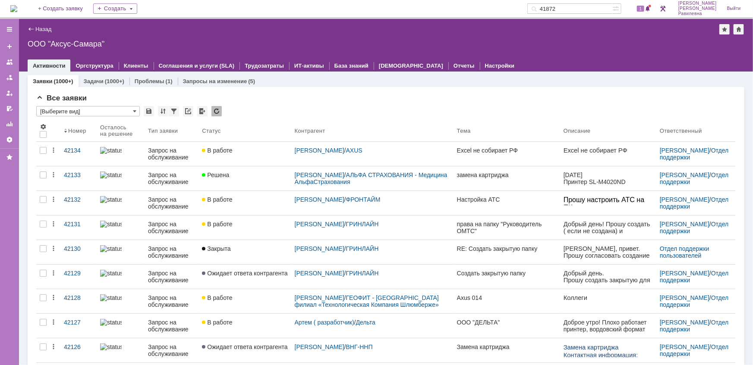
type input "41872"
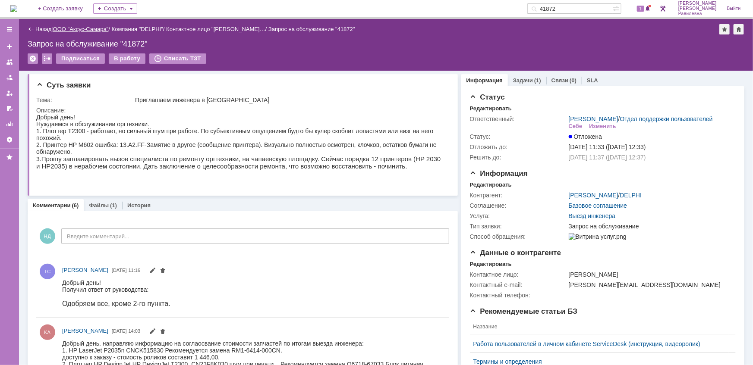
click at [82, 30] on link "ООО "Аксус-Самара"" at bounding box center [81, 29] width 56 height 6
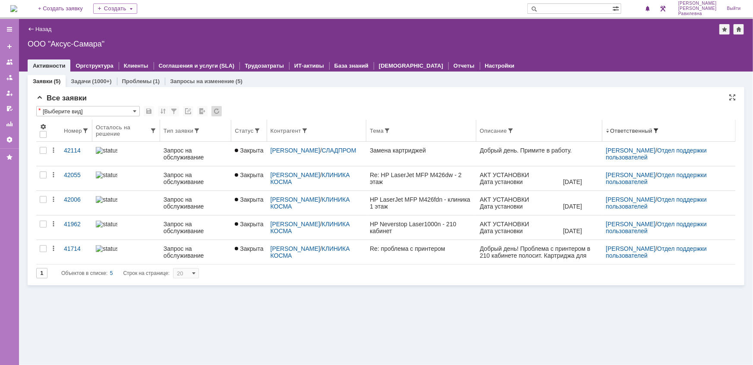
click at [652, 129] on span at bounding box center [655, 130] width 7 height 7
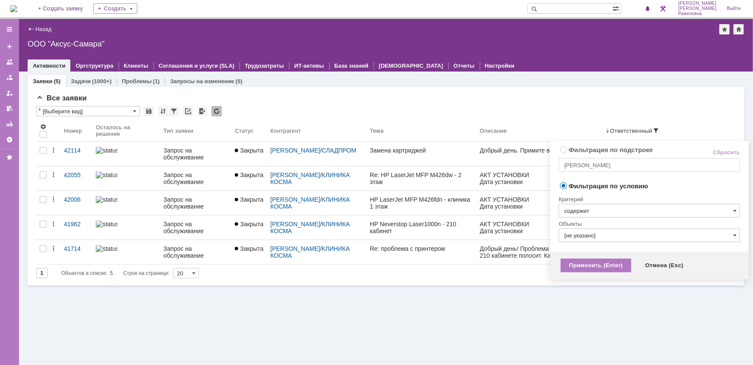
radio input "true"
click at [612, 166] on input "[PERSON_NAME]" at bounding box center [649, 165] width 181 height 14
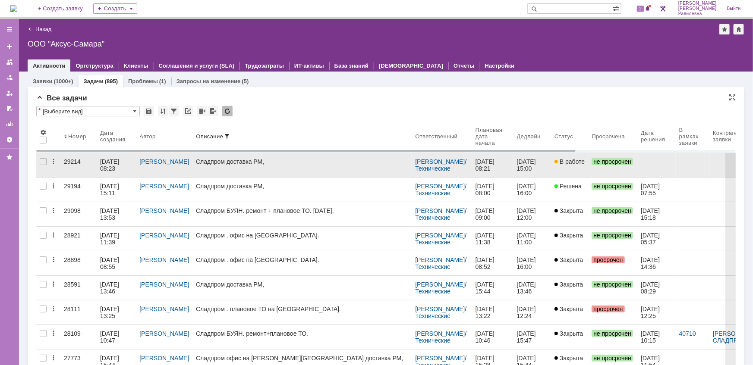
click at [114, 160] on div "06.10.2025 08:23" at bounding box center [110, 165] width 21 height 14
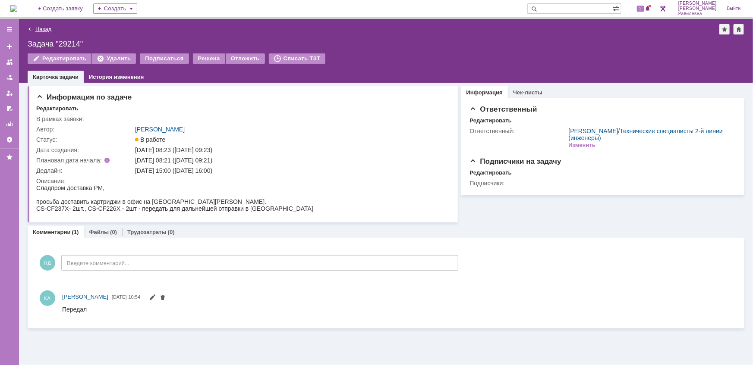
click at [40, 27] on link "Назад" at bounding box center [43, 29] width 16 height 6
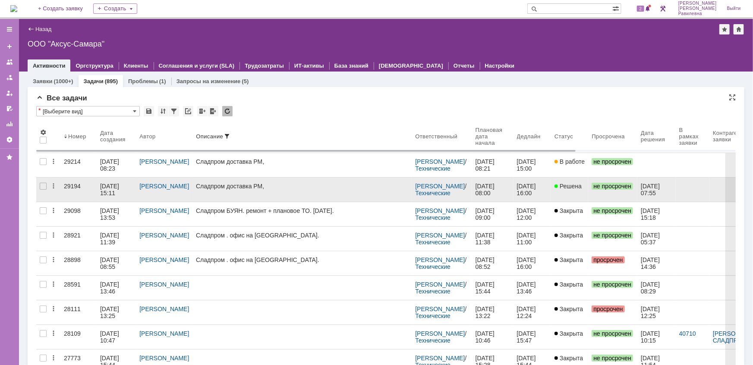
click at [106, 185] on div "02.10.2025 15:11" at bounding box center [110, 190] width 21 height 14
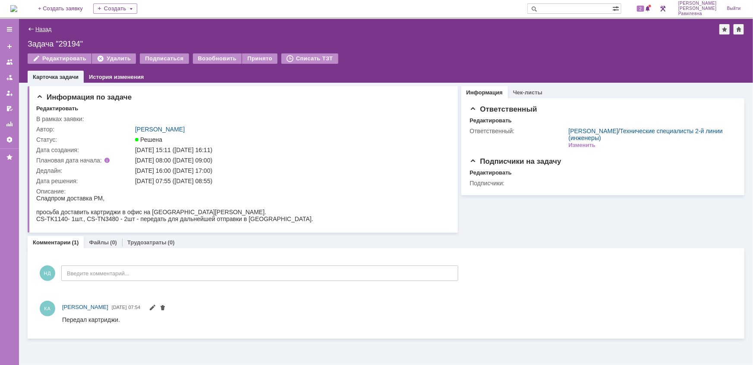
click at [40, 31] on link "Назад" at bounding box center [43, 29] width 16 height 6
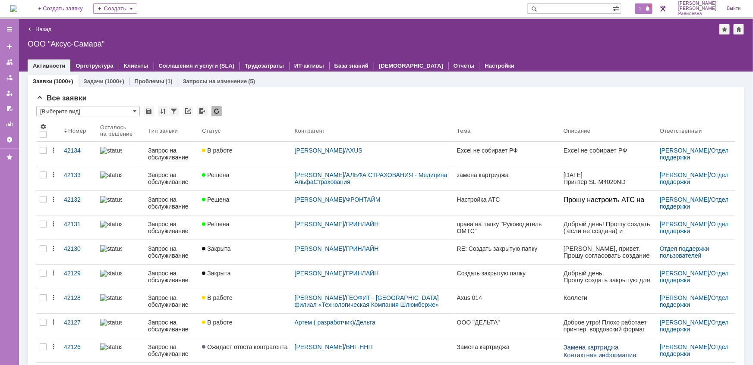
click at [644, 9] on span "2" at bounding box center [641, 9] width 8 height 6
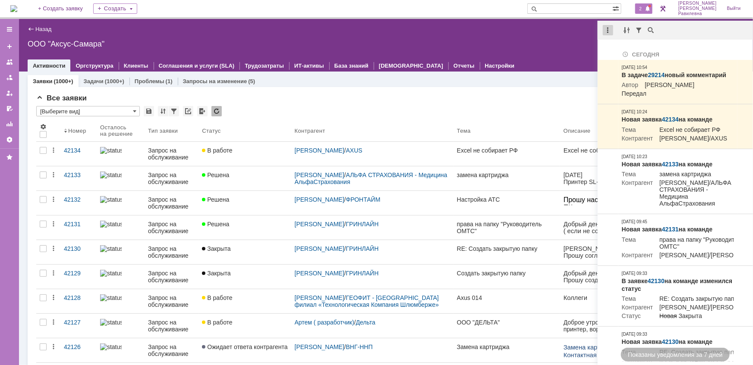
click at [610, 29] on div at bounding box center [608, 30] width 10 height 10
click at [620, 55] on div "Отметить уведомления прочитанными" at bounding box center [667, 52] width 116 height 6
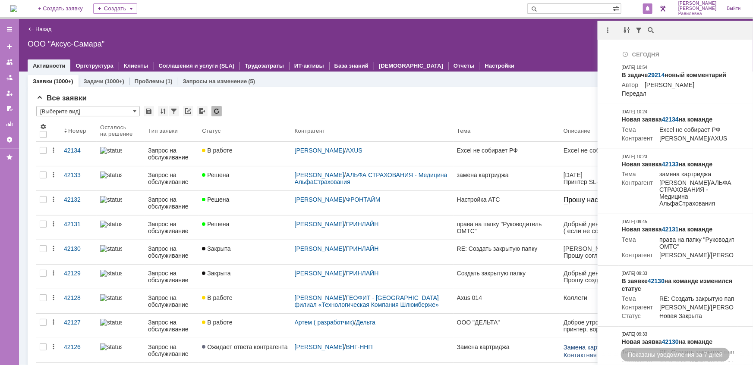
click at [407, 102] on div "Все заявки" at bounding box center [385, 98] width 699 height 9
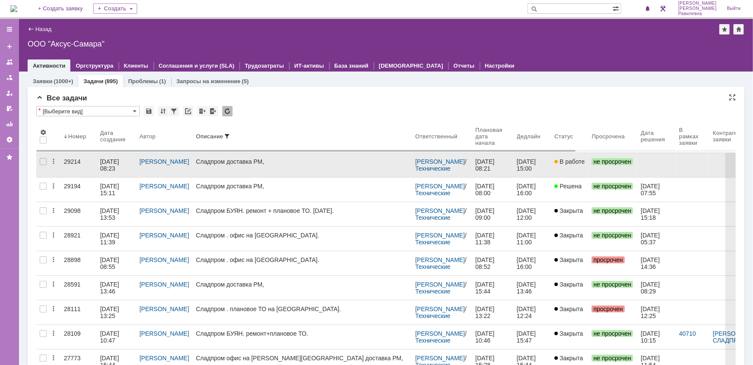
click at [108, 161] on div "[DATE] 08:23" at bounding box center [110, 165] width 21 height 14
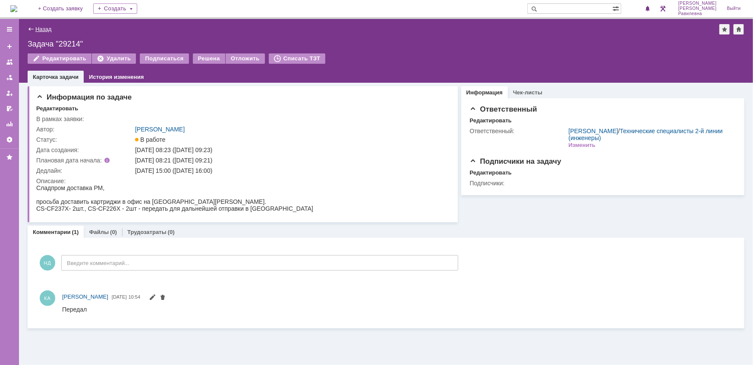
click at [43, 27] on link "Назад" at bounding box center [43, 29] width 16 height 6
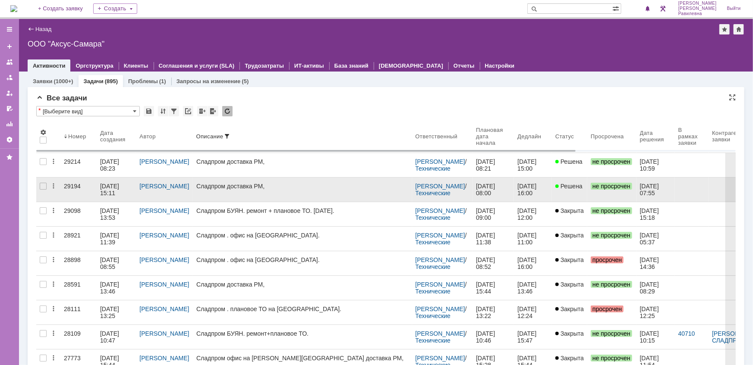
click at [114, 188] on div "[DATE] 15:11" at bounding box center [110, 190] width 21 height 14
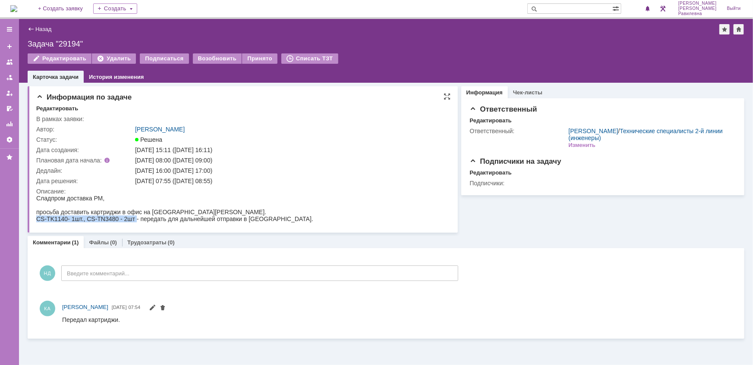
drag, startPoint x: 36, startPoint y: 220, endPoint x: 136, endPoint y: 220, distance: 99.6
click at [136, 220] on div "CS-TK1140- 1шт., CS-TN3480 - 2шт - передать для дальнейшей отправки в [GEOGRAPH…" at bounding box center [174, 218] width 277 height 7
copy div "CS-TK1140- 1шт., CS-TN3480 - 2шт"
click at [38, 27] on link "Назад" at bounding box center [43, 29] width 16 height 6
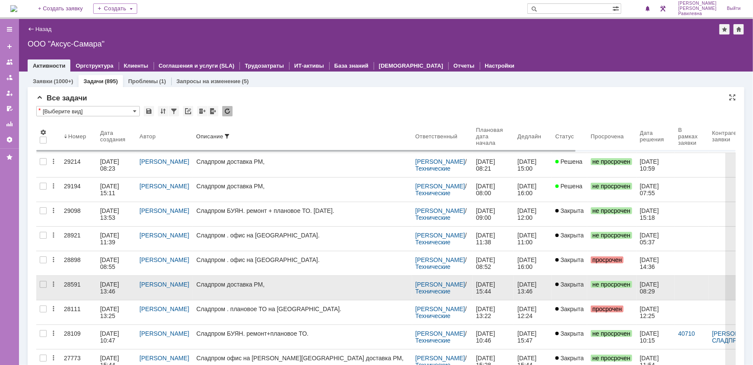
click at [117, 287] on div "[DATE] 13:46" at bounding box center [110, 288] width 21 height 14
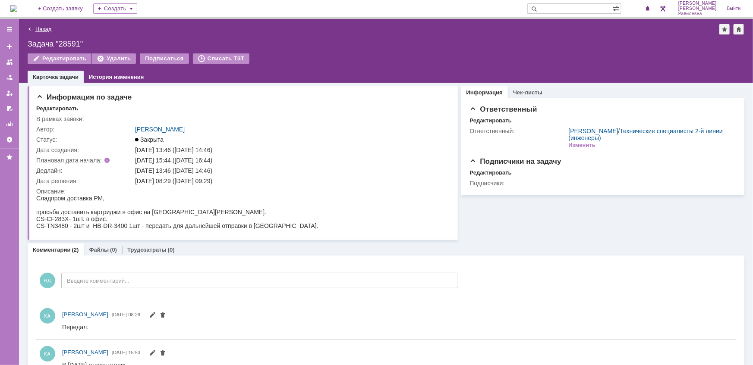
click at [41, 28] on link "Назад" at bounding box center [43, 29] width 16 height 6
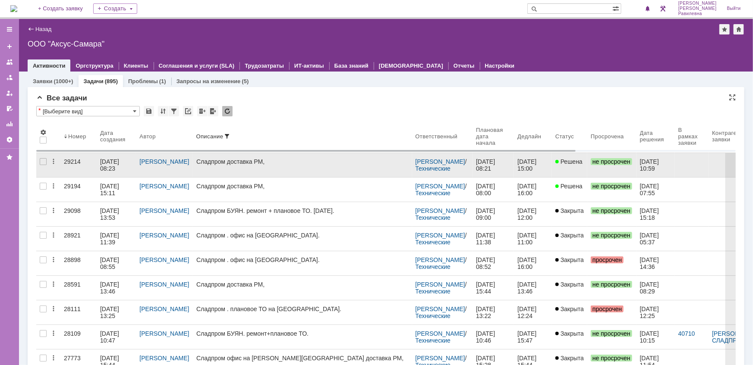
click at [108, 163] on div "[DATE] 08:23" at bounding box center [110, 165] width 21 height 14
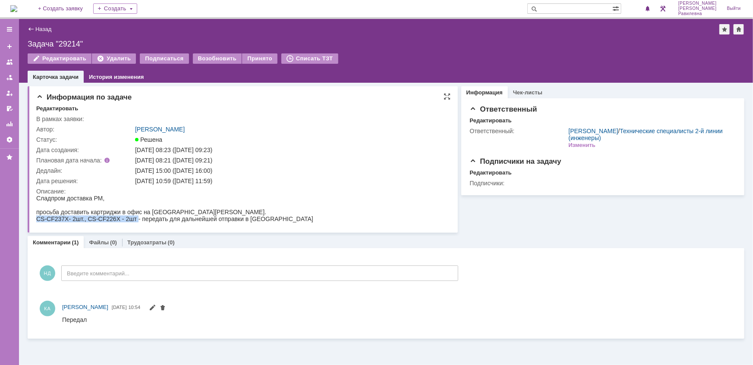
drag, startPoint x: 37, startPoint y: 220, endPoint x: 138, endPoint y: 221, distance: 100.5
click at [138, 221] on div "CS-CF237X- 2шт., CS-CF226X - 2шт - передать для дальнейшей отправки в [GEOGRAPH…" at bounding box center [174, 218] width 277 height 7
copy div "CS-CF237X- 2шт., CS-CF226X - 2шт"
click at [38, 28] on link "Назад" at bounding box center [43, 29] width 16 height 6
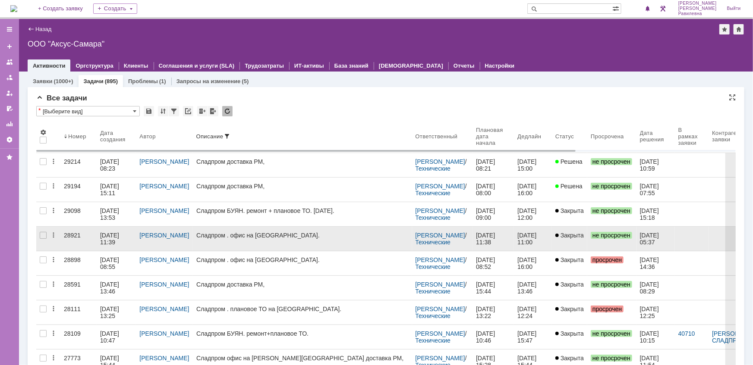
click at [103, 242] on div "11.09.2025 11:39" at bounding box center [110, 239] width 21 height 14
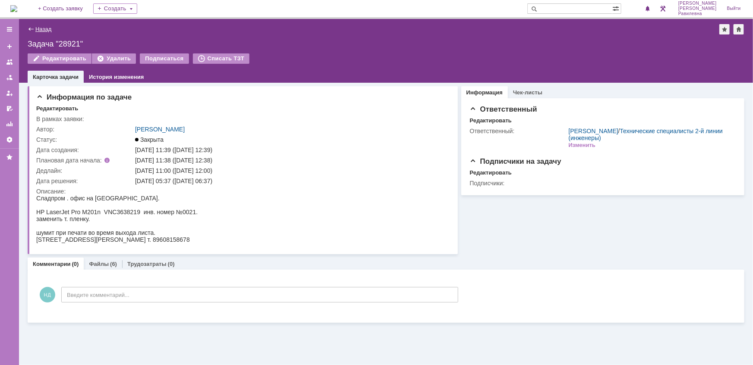
click at [41, 28] on link "Назад" at bounding box center [43, 29] width 16 height 6
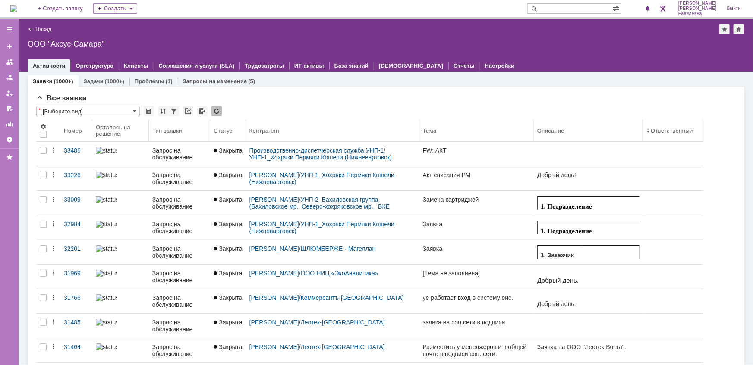
drag, startPoint x: 445, startPoint y: 130, endPoint x: 420, endPoint y: 133, distance: 25.2
click at [420, 133] on body "Идет загрузка, пожалуйста, подождите. На домашнюю + Создать заявку Создать Ники…" at bounding box center [376, 182] width 753 height 365
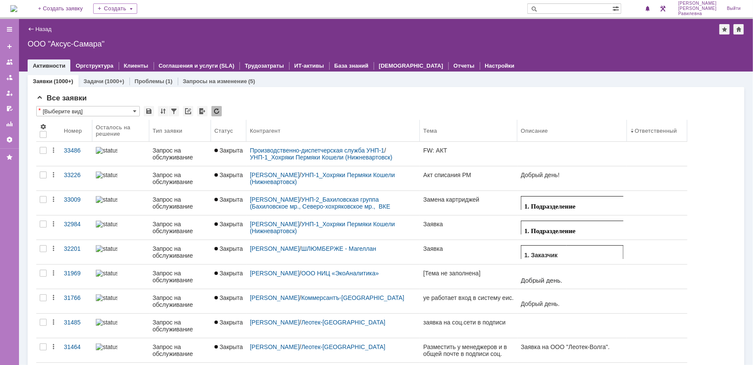
drag, startPoint x: 532, startPoint y: 123, endPoint x: 517, endPoint y: 124, distance: 15.1
click at [517, 124] on body "Идет загрузка, пожалуйста, подождите. На домашнюю + Создать заявку Создать Ники…" at bounding box center [376, 182] width 753 height 365
drag, startPoint x: 685, startPoint y: 123, endPoint x: 715, endPoint y: 123, distance: 29.8
click at [715, 123] on body "Идет загрузка, пожалуйста, подождите. На домашнюю + Создать заявку Создать Ники…" at bounding box center [376, 182] width 753 height 365
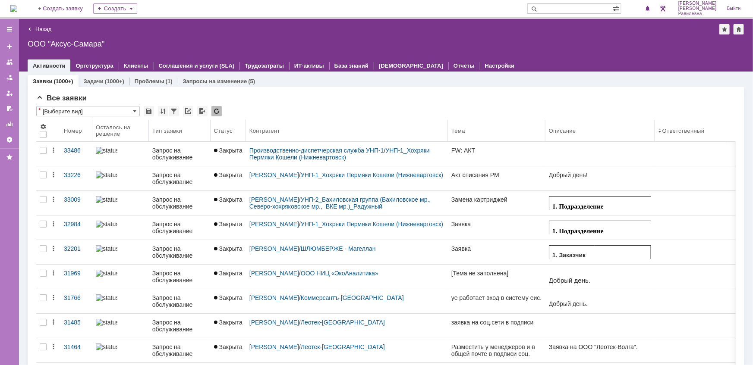
drag, startPoint x: 419, startPoint y: 125, endPoint x: 448, endPoint y: 124, distance: 29.4
click at [448, 124] on body "Идет загрузка, пожалуйста, подождите. На домашнюю + Создать заявку Создать Ники…" at bounding box center [376, 182] width 753 height 365
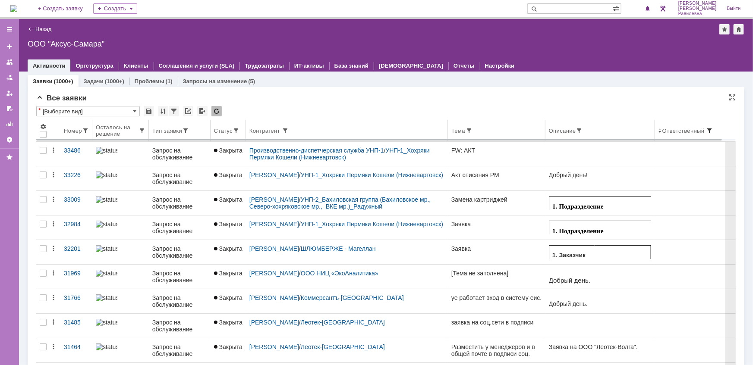
click at [709, 129] on span at bounding box center [709, 130] width 7 height 7
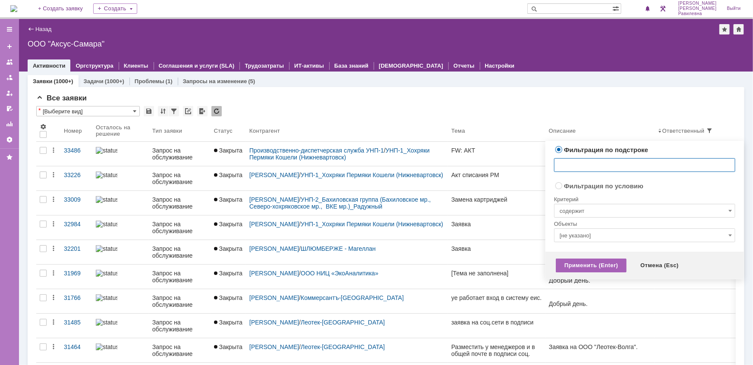
click at [593, 264] on div "Применить (Enter)" at bounding box center [591, 266] width 71 height 14
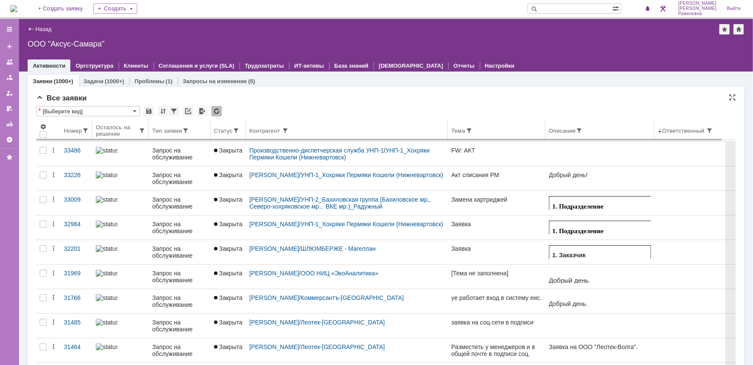
click at [661, 134] on span at bounding box center [659, 130] width 3 height 7
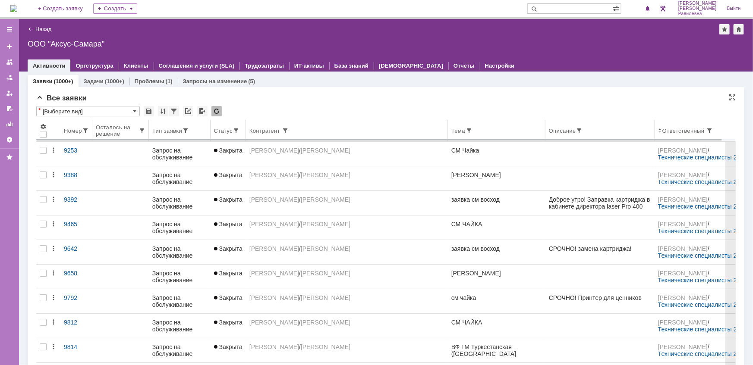
click at [667, 129] on div "Ответственный" at bounding box center [684, 131] width 44 height 6
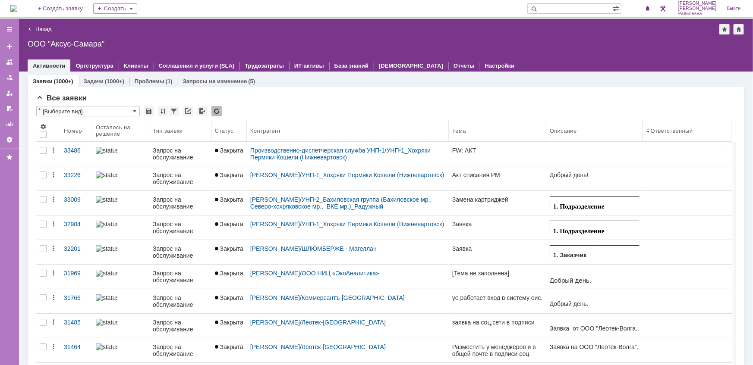
drag, startPoint x: 653, startPoint y: 126, endPoint x: 643, endPoint y: 125, distance: 10.0
click at [643, 125] on body "Идет загрузка, пожалуйста, подождите. На домашнюю + Создать заявку Создать Ники…" at bounding box center [376, 182] width 753 height 365
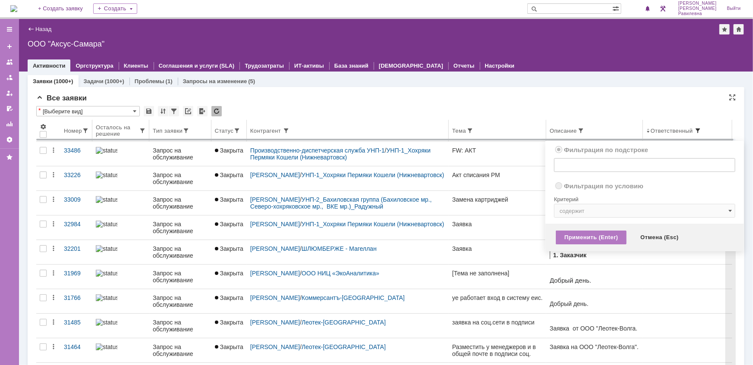
click at [699, 129] on span at bounding box center [697, 130] width 7 height 7
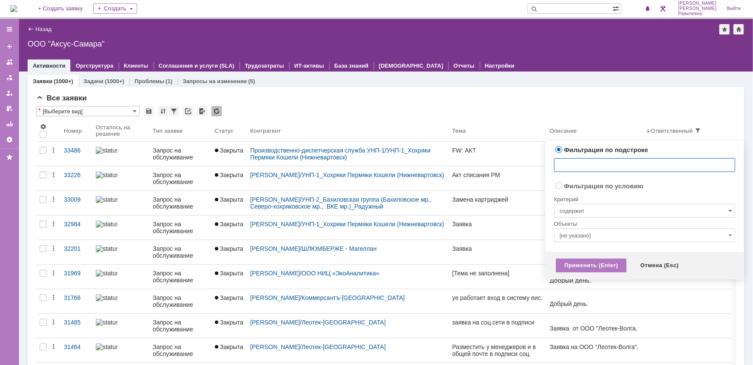
click at [730, 207] on span at bounding box center [729, 210] width 3 height 7
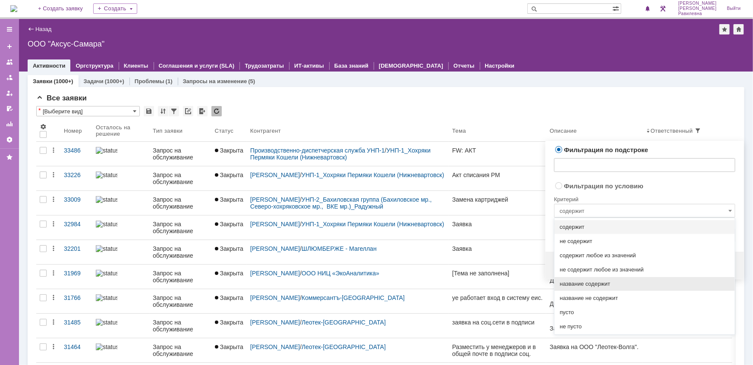
click at [608, 281] on span "название содержит" at bounding box center [644, 284] width 170 height 7
radio input "false"
radio input "true"
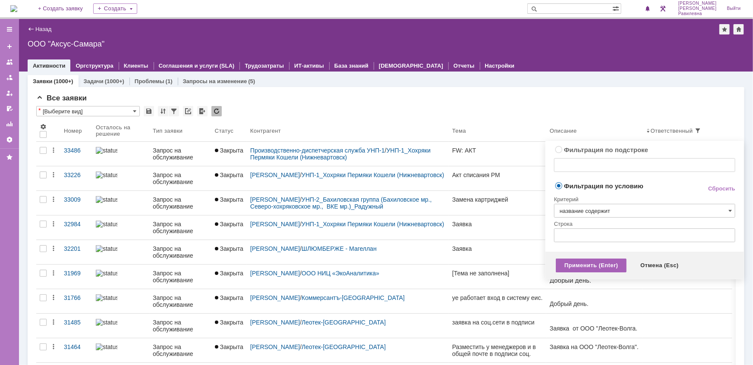
click at [602, 267] on div "Применить (Enter)" at bounding box center [591, 266] width 71 height 14
click at [609, 234] on input "text" at bounding box center [644, 236] width 181 height 14
click at [633, 204] on input "название содержит" at bounding box center [644, 211] width 181 height 14
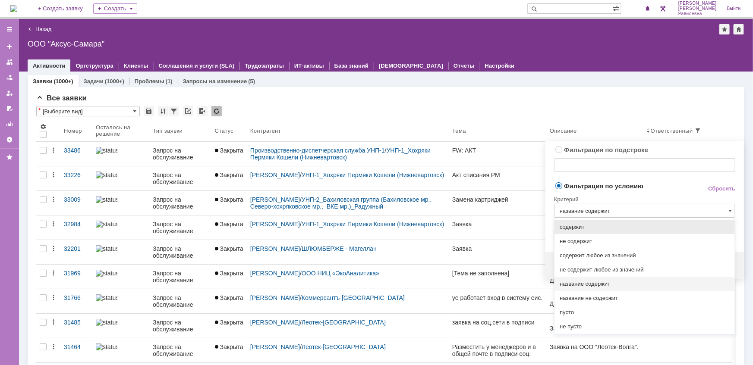
click at [587, 229] on span "содержит" at bounding box center [644, 227] width 170 height 7
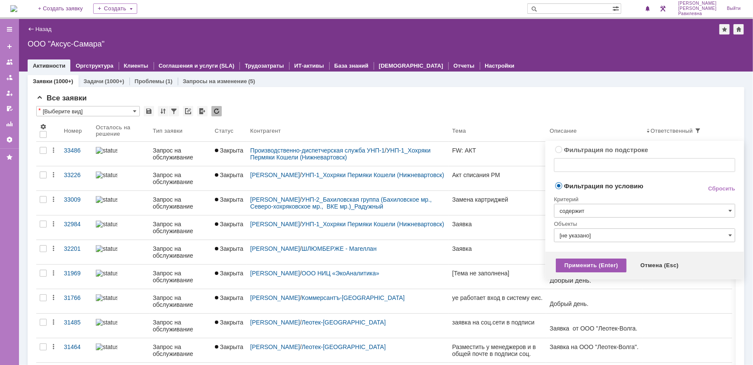
type input "содержит"
click at [598, 267] on div "Применить (Enter)" at bounding box center [591, 266] width 71 height 14
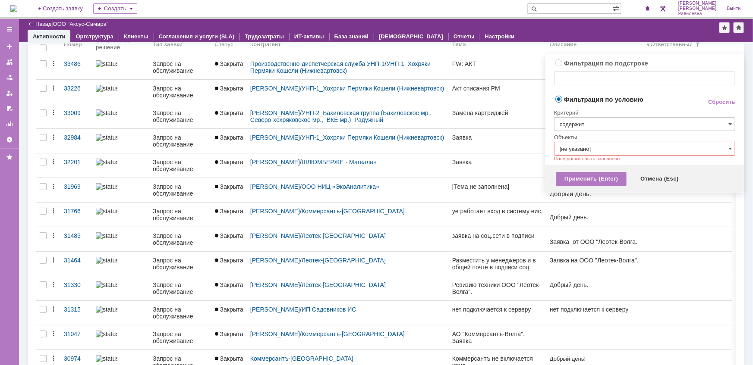
click at [564, 60] on label "Фильтрация по подстроке" at bounding box center [606, 63] width 84 height 7
click at [558, 60] on input "Фильтрация по подстроке" at bounding box center [559, 63] width 6 height 6
radio input "true"
click at [600, 176] on div "Применить (Enter)" at bounding box center [591, 179] width 71 height 14
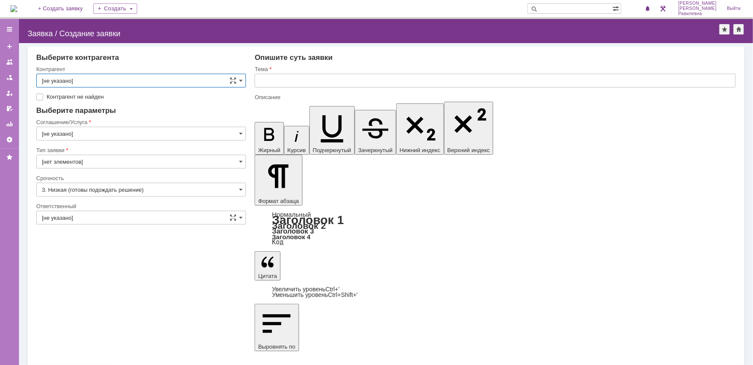
click at [17, 7] on img at bounding box center [13, 8] width 7 height 7
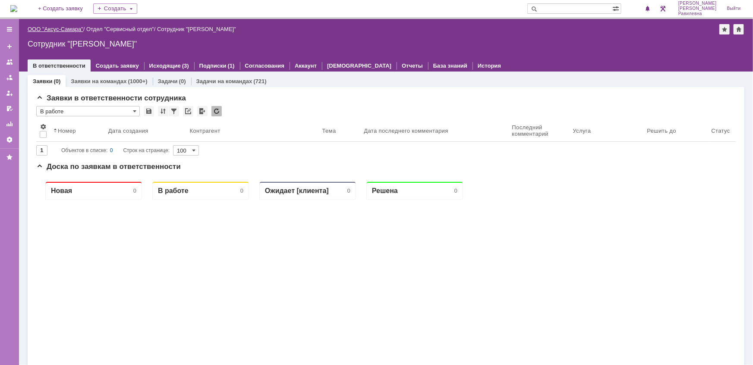
click at [64, 29] on link "ООО "Аксус-Самара"" at bounding box center [56, 29] width 56 height 6
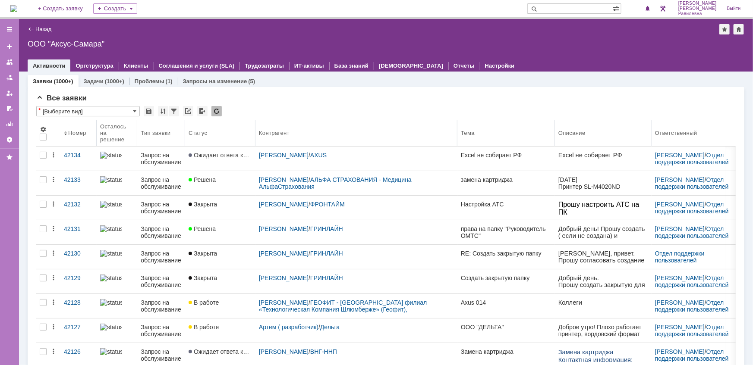
drag, startPoint x: 278, startPoint y: 129, endPoint x: 255, endPoint y: 129, distance: 22.4
click at [255, 129] on body "Идет загрузка, пожалуйста, подождите. На домашнюю + Создать заявку Создать [PER…" at bounding box center [376, 182] width 753 height 365
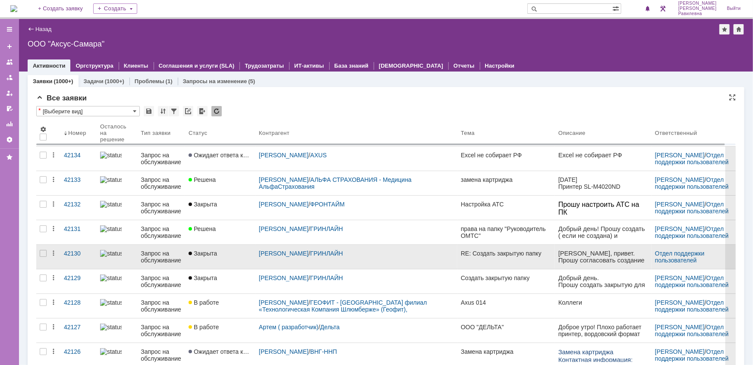
scroll to position [39, 0]
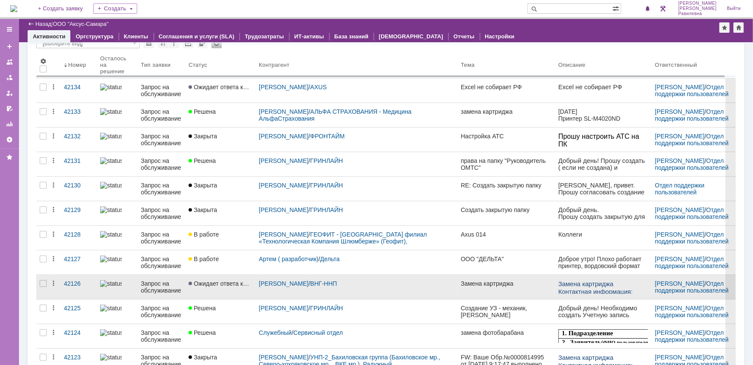
click at [155, 284] on div "Запрос на обслуживание" at bounding box center [161, 287] width 41 height 14
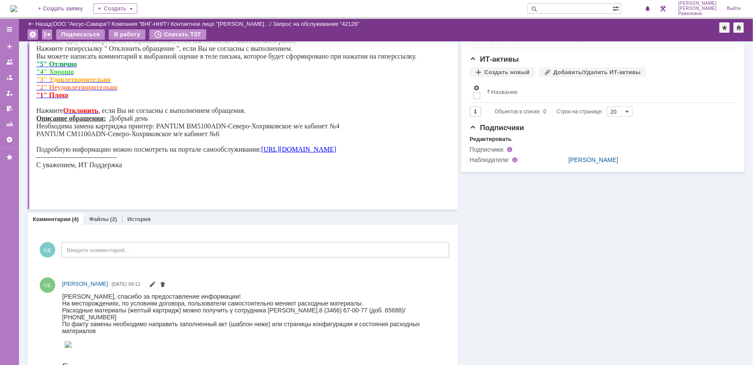
scroll to position [509, 0]
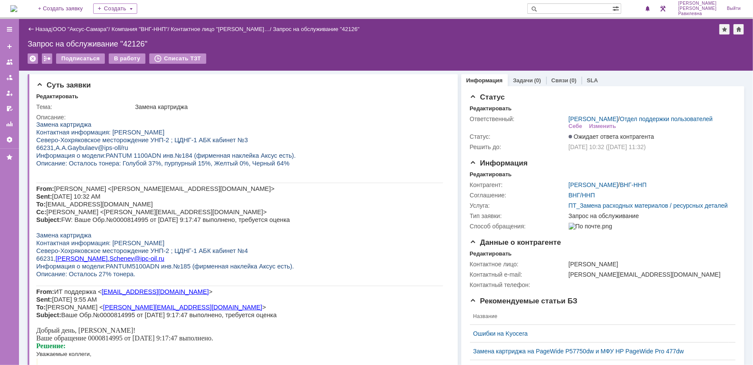
click at [48, 28] on link "Назад" at bounding box center [43, 29] width 16 height 6
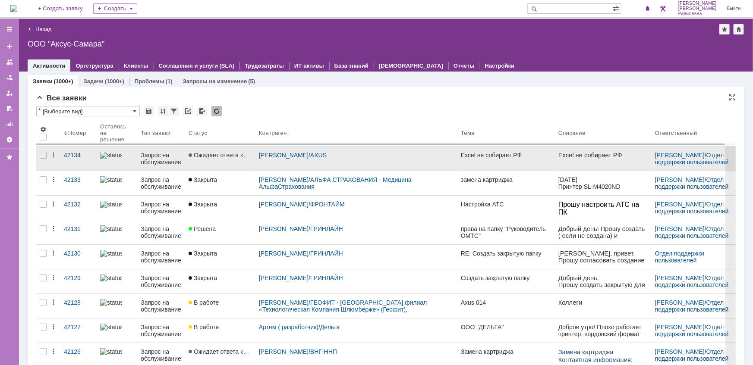
click at [152, 155] on div "Запрос на обслуживание" at bounding box center [161, 159] width 41 height 14
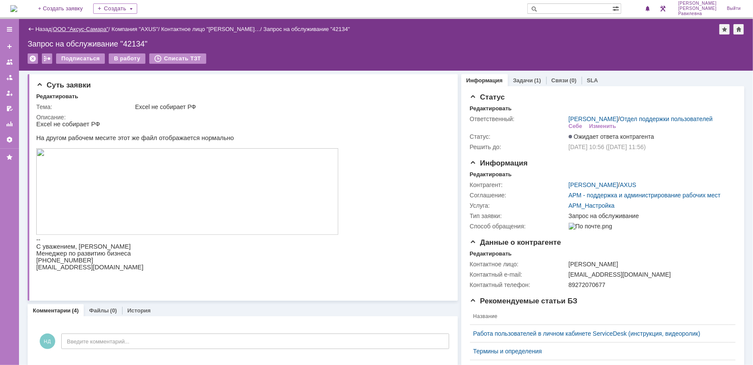
click at [81, 26] on link "ООО "Аксус-Самара"" at bounding box center [81, 29] width 56 height 6
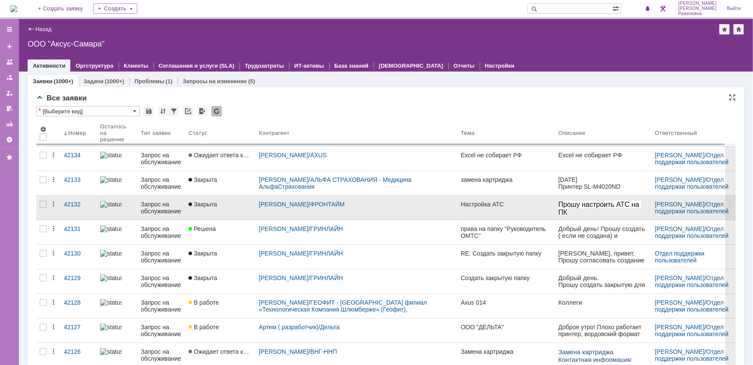
click at [150, 204] on div "Запрос на обслуживание" at bounding box center [161, 208] width 41 height 14
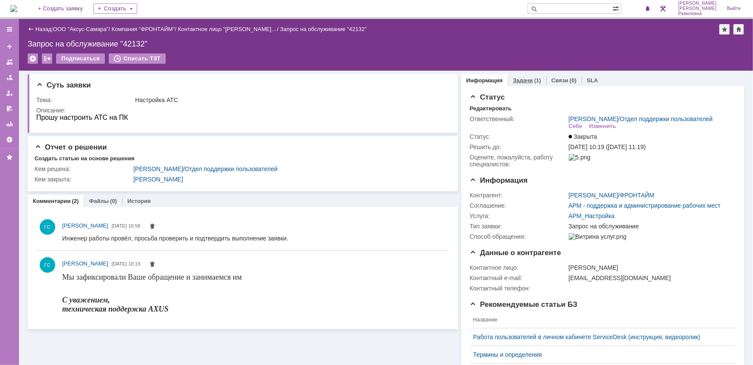
click at [518, 84] on div "Задачи (1)" at bounding box center [527, 80] width 38 height 13
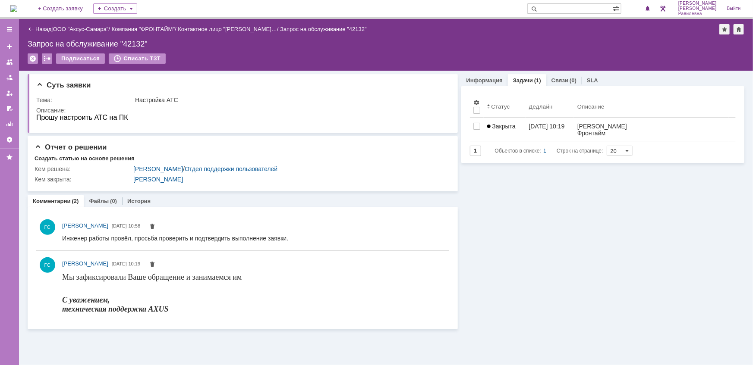
click at [34, 26] on div "Назад" at bounding box center [40, 29] width 24 height 6
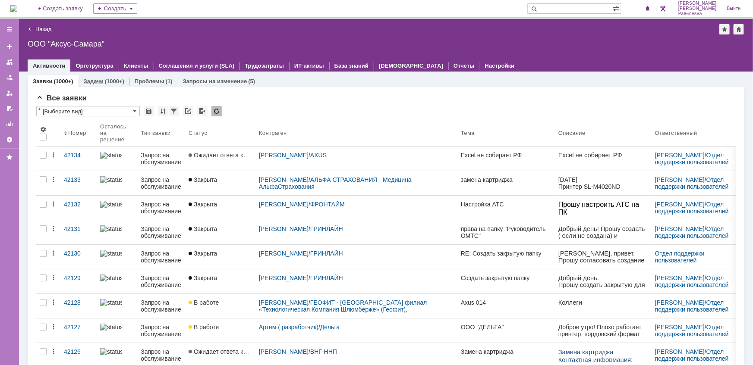
click at [108, 80] on div "(1000+)" at bounding box center [114, 81] width 19 height 6
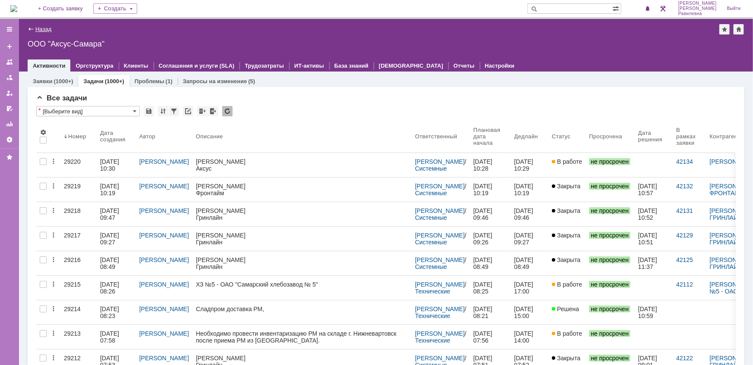
click at [48, 30] on link "Назад" at bounding box center [43, 29] width 16 height 6
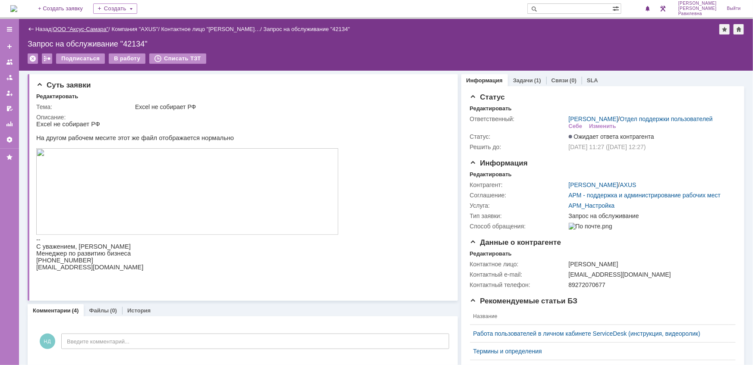
click at [96, 29] on link "ООО "Аксус-Самара"" at bounding box center [81, 29] width 56 height 6
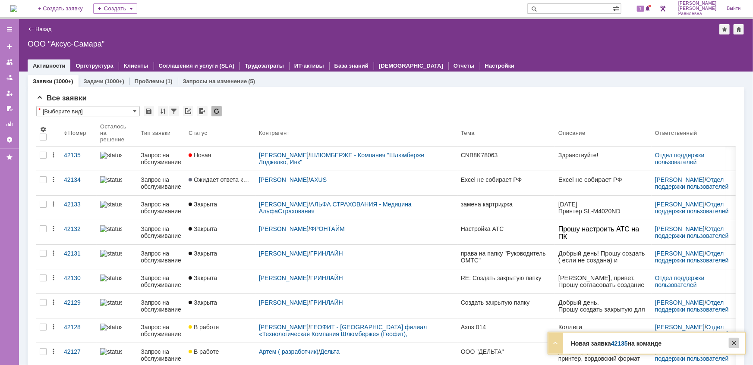
click at [735, 345] on div at bounding box center [734, 343] width 10 height 10
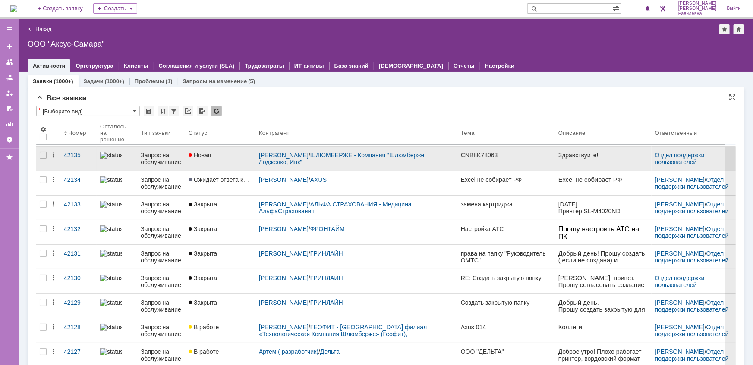
click at [168, 163] on div "Запрос на обслуживание" at bounding box center [161, 159] width 41 height 14
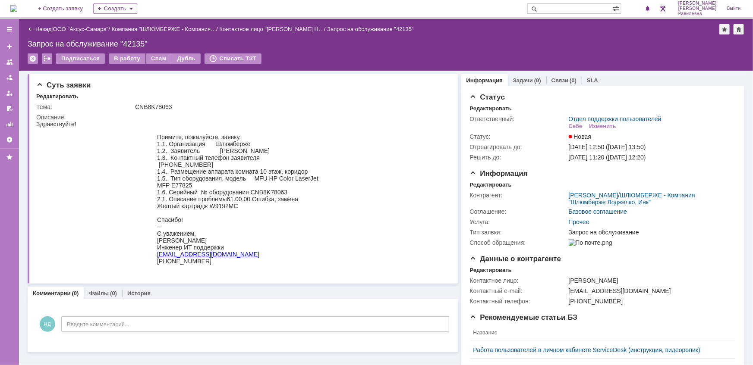
click at [39, 29] on link "Назад" at bounding box center [43, 29] width 16 height 6
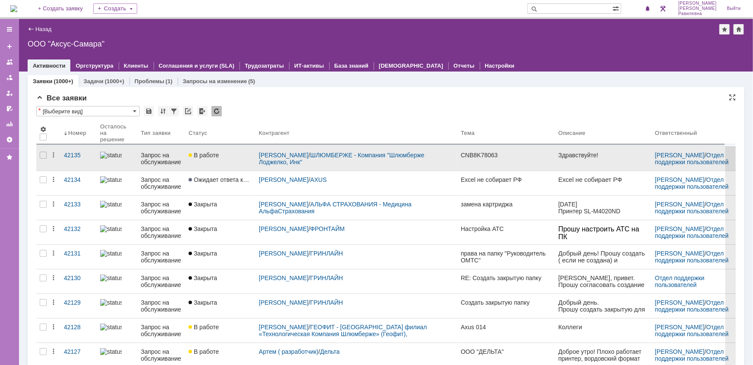
click at [145, 155] on div "Запрос на обслуживание" at bounding box center [161, 159] width 41 height 14
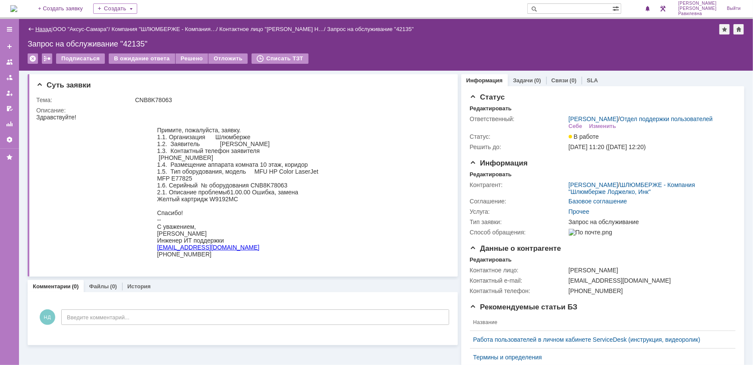
click at [41, 29] on link "Назад" at bounding box center [43, 29] width 16 height 6
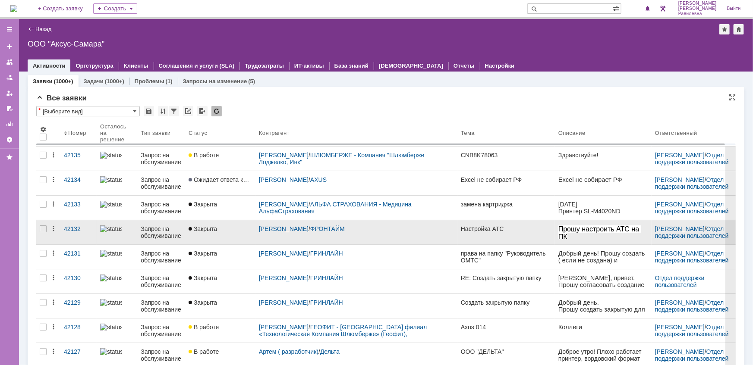
scroll to position [39, 0]
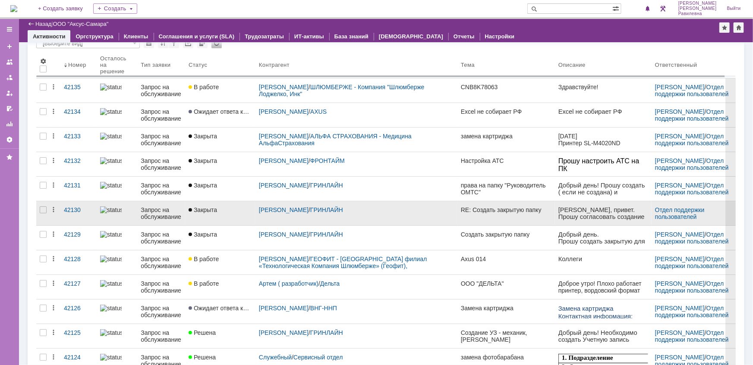
click at [163, 208] on div "Запрос на обслуживание" at bounding box center [161, 214] width 41 height 14
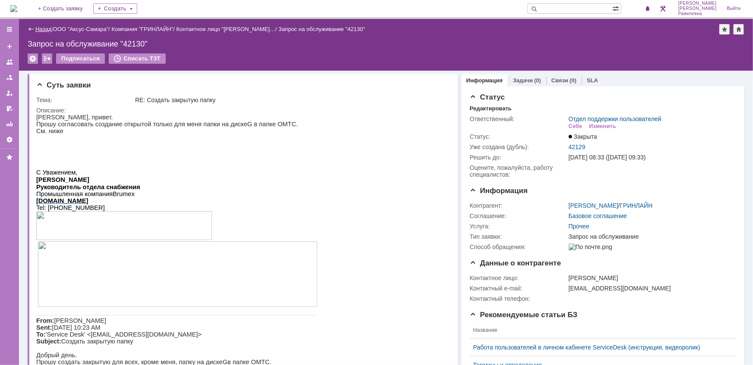
click at [39, 26] on link "Назад" at bounding box center [43, 29] width 16 height 6
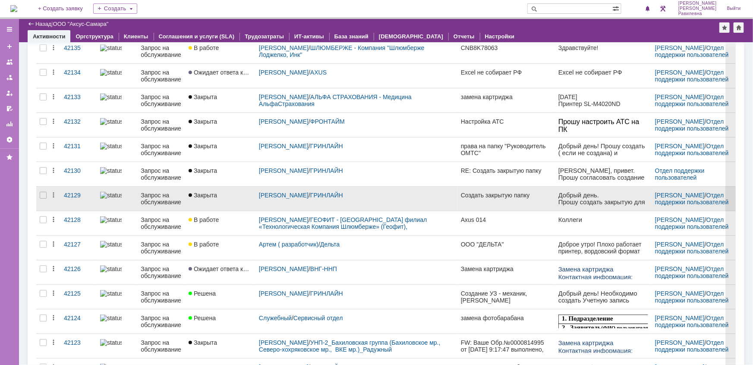
click at [164, 195] on div "Запрос на обслуживание" at bounding box center [161, 199] width 41 height 14
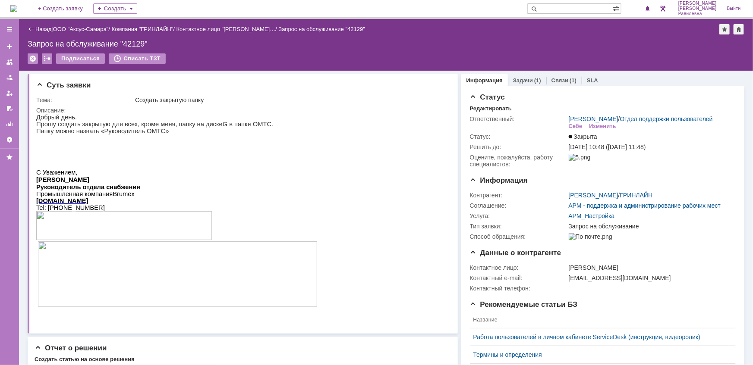
click at [556, 79] on link "Связи" at bounding box center [559, 80] width 17 height 6
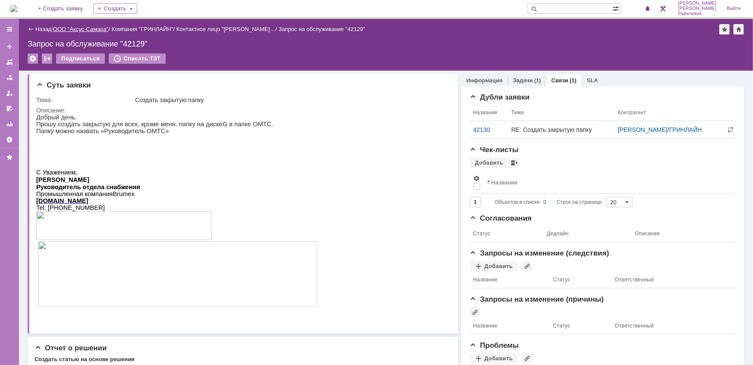
click at [82, 27] on link "ООО "Аксус-Самара"" at bounding box center [81, 29] width 56 height 6
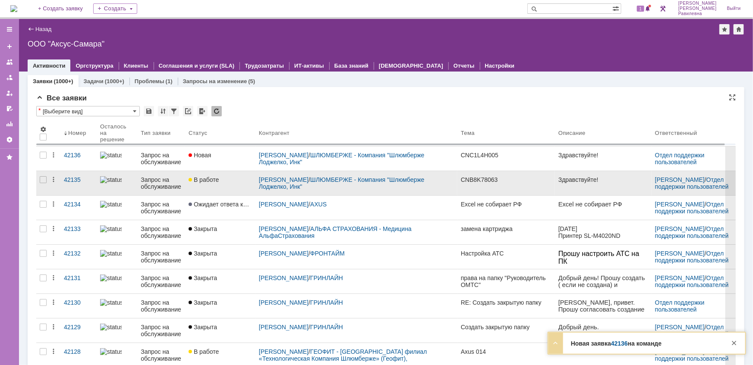
click at [163, 179] on div "Запрос на обслуживание" at bounding box center [161, 183] width 41 height 14
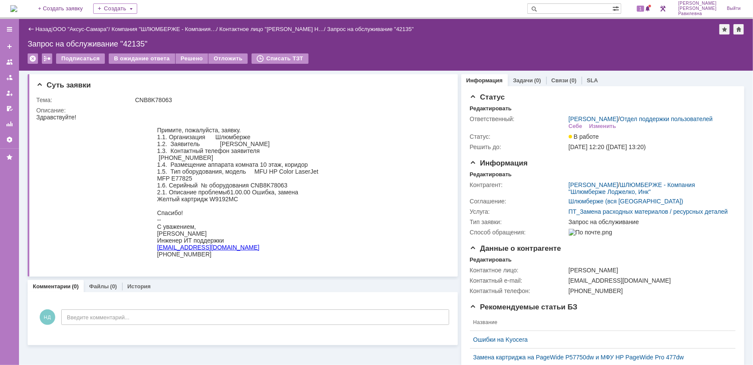
click at [36, 31] on link "Назад" at bounding box center [43, 29] width 16 height 6
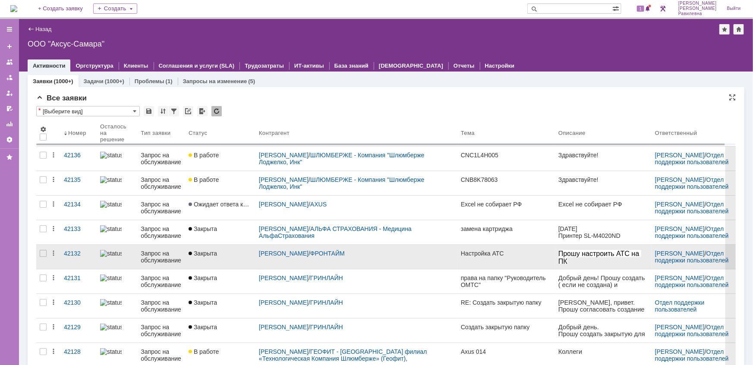
scroll to position [39, 0]
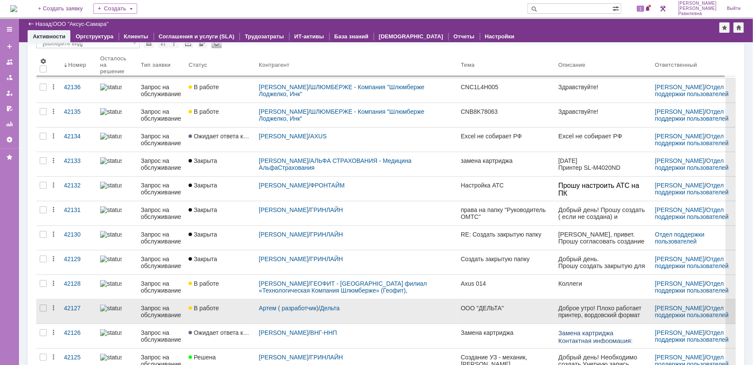
click at [154, 307] on div "Запрос на обслуживание" at bounding box center [161, 312] width 41 height 14
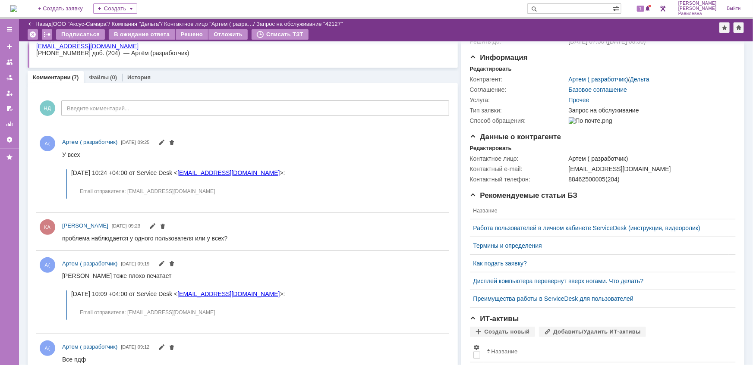
scroll to position [78, 0]
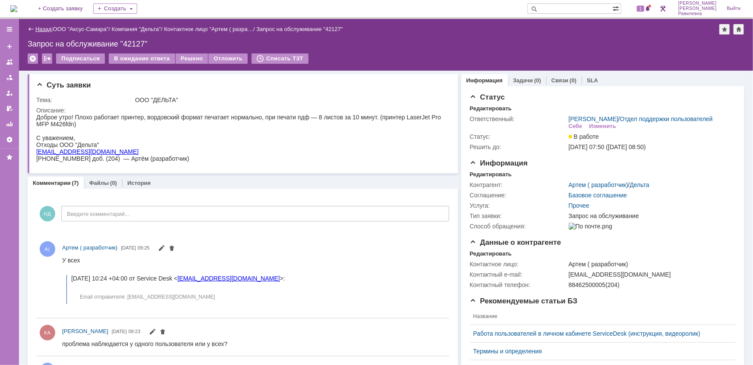
click at [45, 28] on link "Назад" at bounding box center [43, 29] width 16 height 6
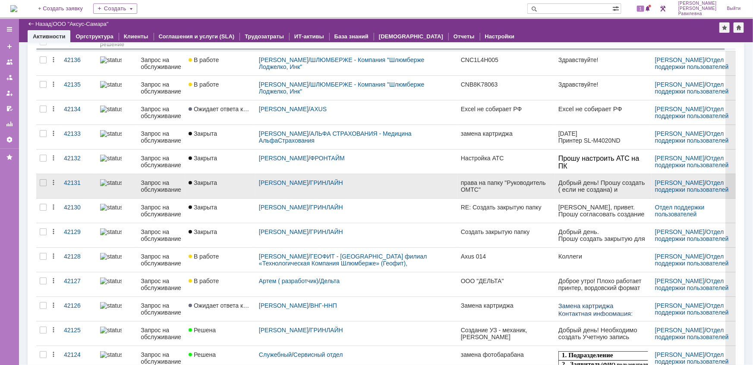
scroll to position [78, 0]
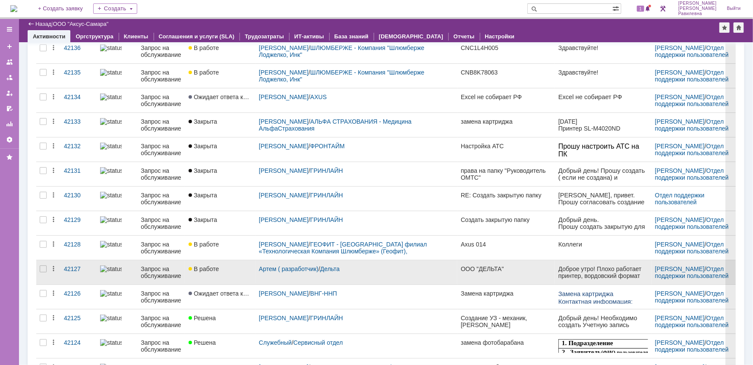
click at [160, 267] on div "Запрос на обслуживание" at bounding box center [161, 273] width 41 height 14
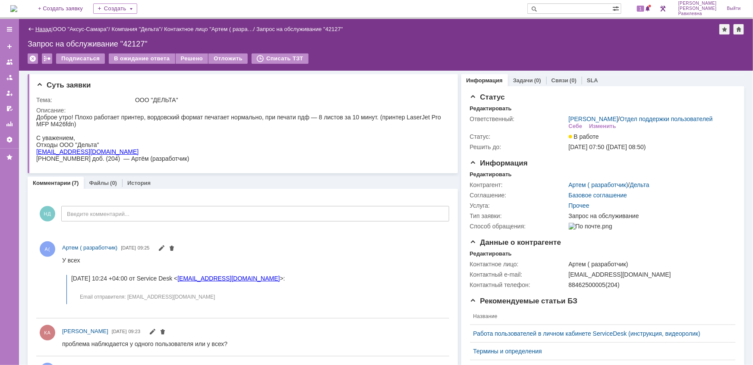
click at [49, 26] on link "Назад" at bounding box center [43, 29] width 16 height 6
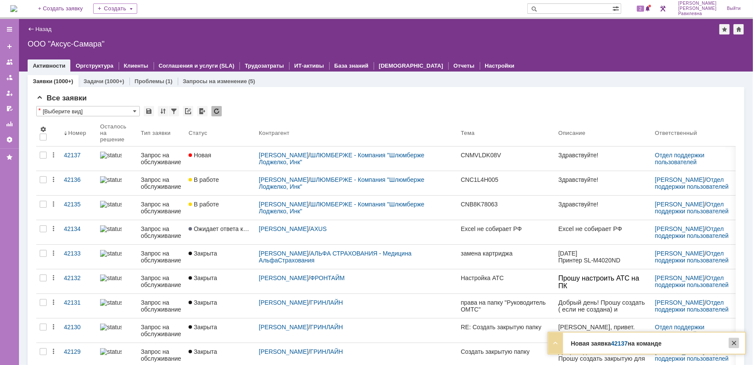
click at [734, 345] on div at bounding box center [734, 343] width 10 height 10
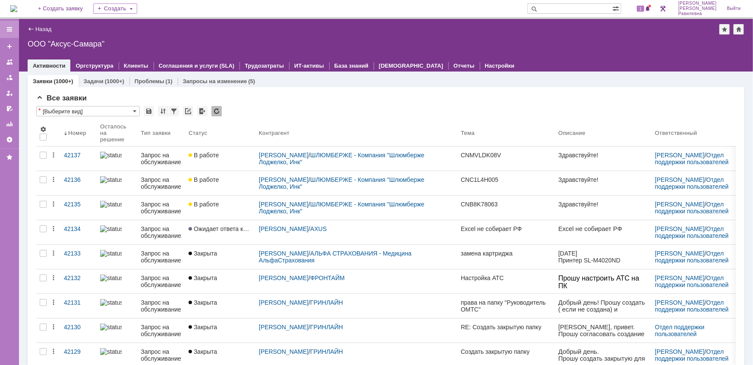
click at [15, 28] on div at bounding box center [9, 29] width 19 height 17
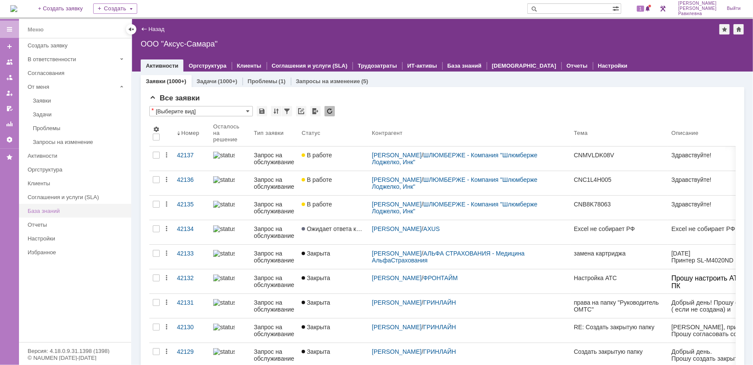
click at [61, 211] on div "База знаний" at bounding box center [77, 211] width 98 height 6
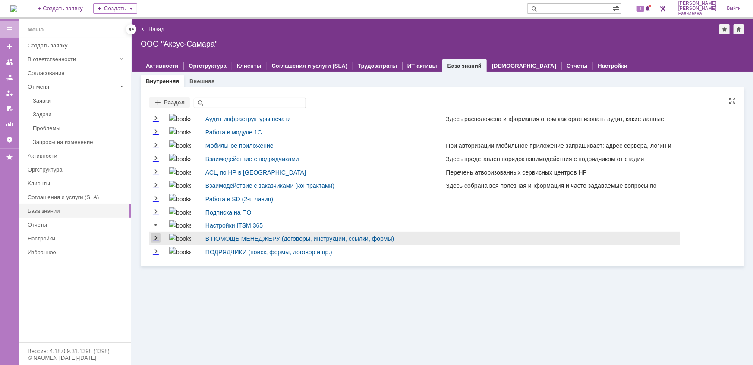
click at [157, 238] on link "Expand" at bounding box center [155, 238] width 9 height 7
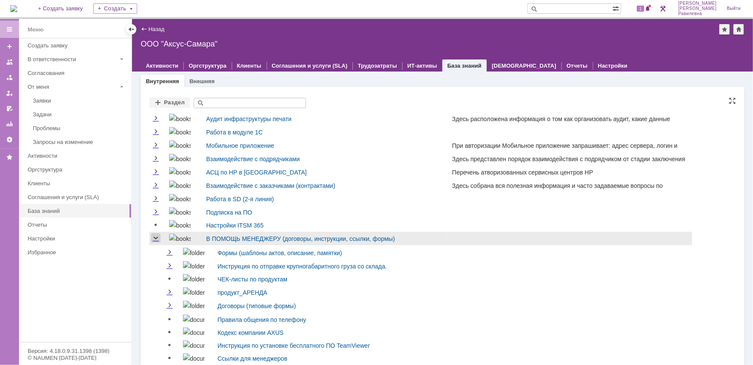
click at [157, 238] on link "Collapse" at bounding box center [155, 238] width 9 height 7
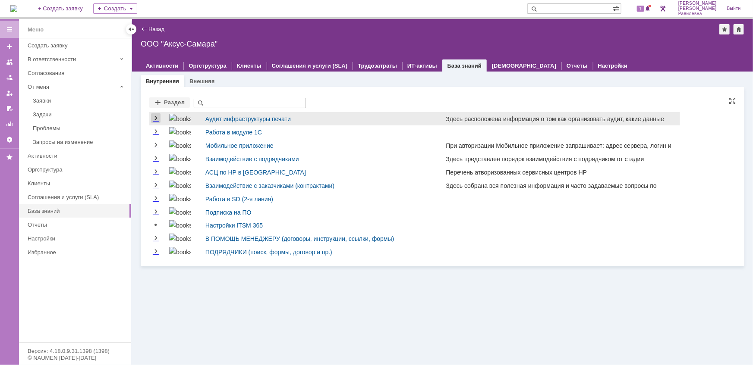
click at [155, 115] on link "Expand" at bounding box center [155, 118] width 9 height 7
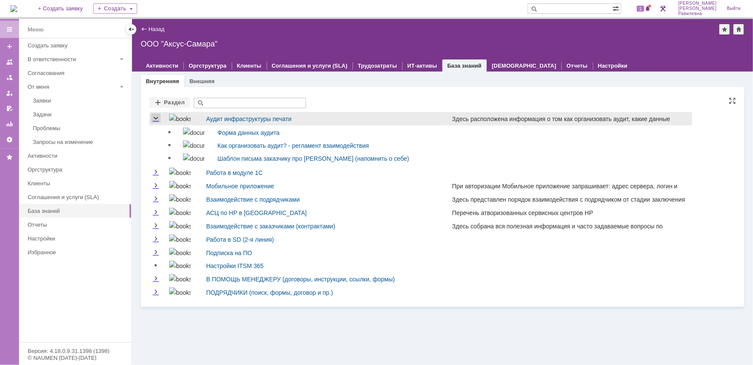
click at [155, 116] on link "Collapse" at bounding box center [155, 118] width 9 height 7
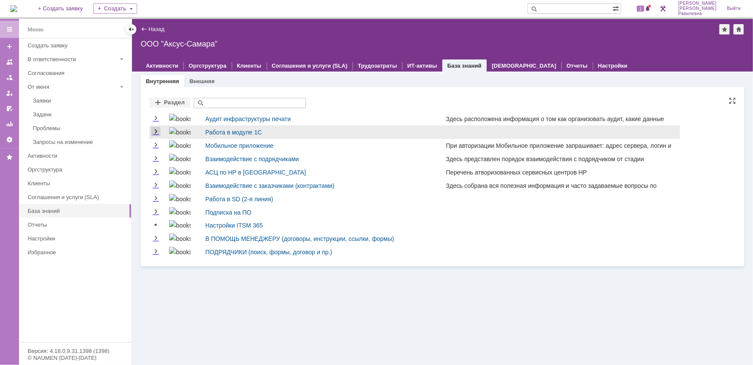
click at [158, 131] on link "Expand" at bounding box center [155, 132] width 9 height 7
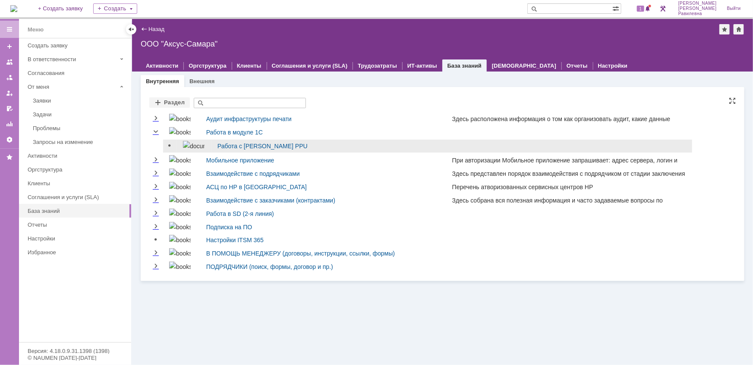
click at [188, 147] on img at bounding box center [194, 146] width 22 height 10
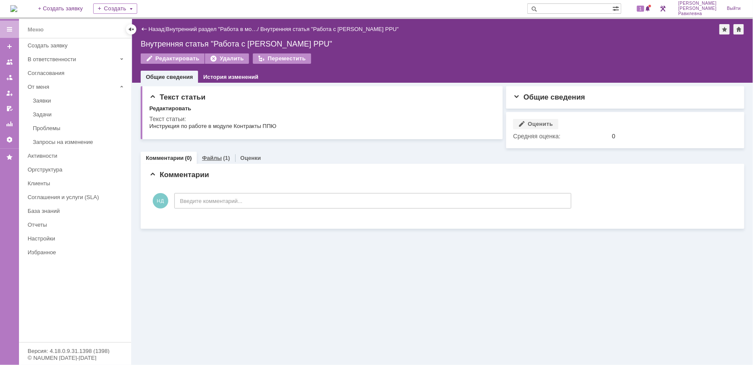
click at [216, 155] on link "Файлы" at bounding box center [212, 158] width 20 height 6
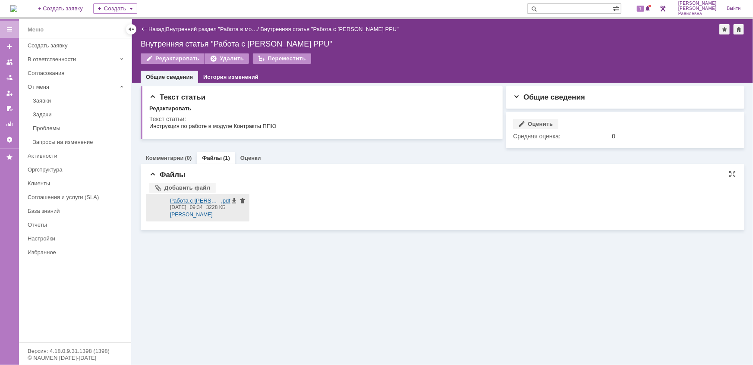
click at [151, 206] on div at bounding box center [157, 208] width 17 height 21
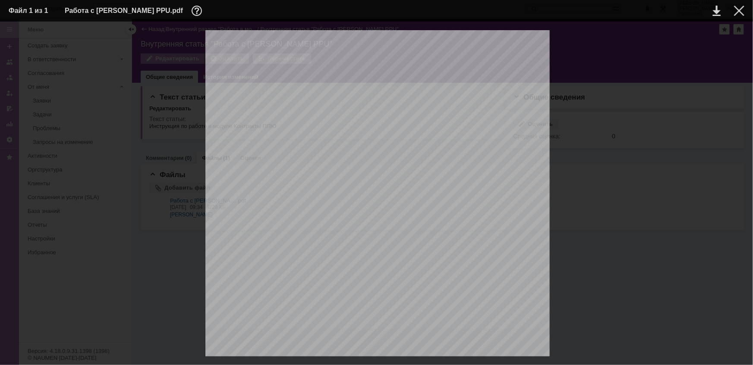
scroll to position [3372, 0]
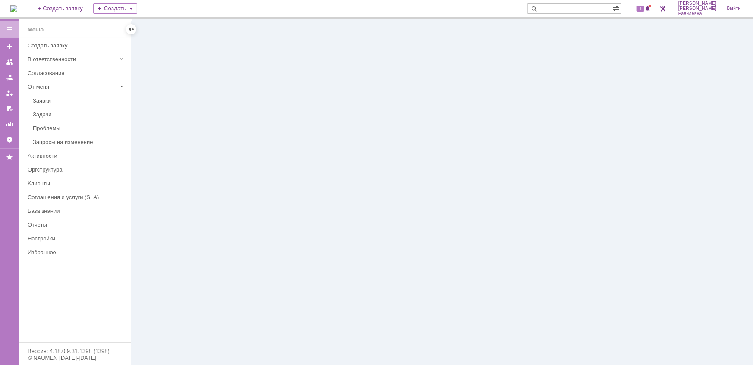
click at [17, 10] on img at bounding box center [13, 8] width 7 height 7
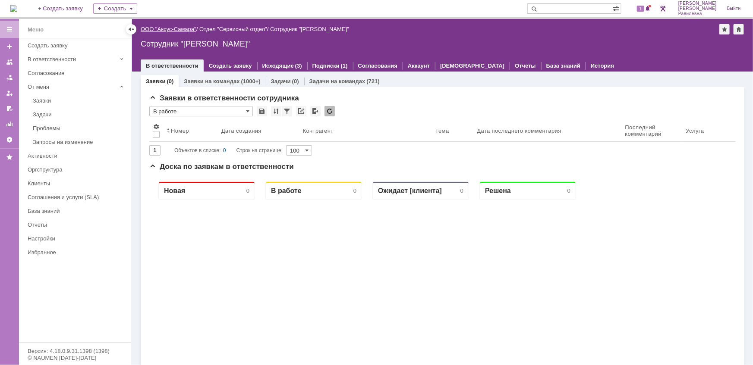
click at [173, 28] on link "ООО "Аксус-Самара"" at bounding box center [169, 29] width 56 height 6
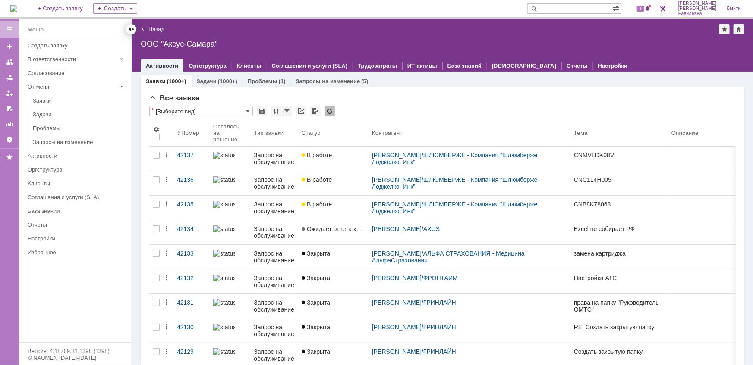
click at [135, 28] on div at bounding box center [131, 29] width 10 height 10
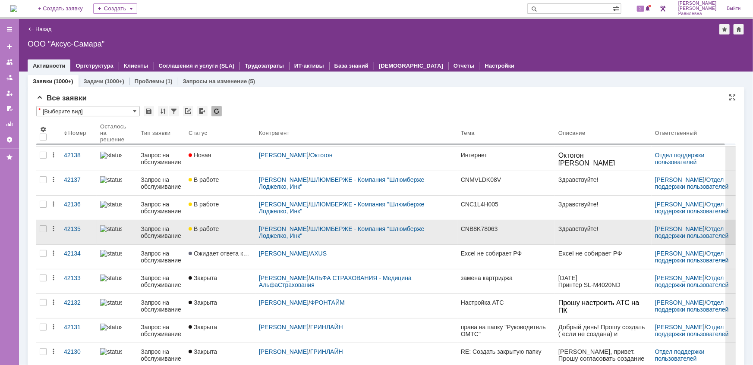
click at [156, 226] on div "Запрос на обслуживание" at bounding box center [161, 233] width 41 height 14
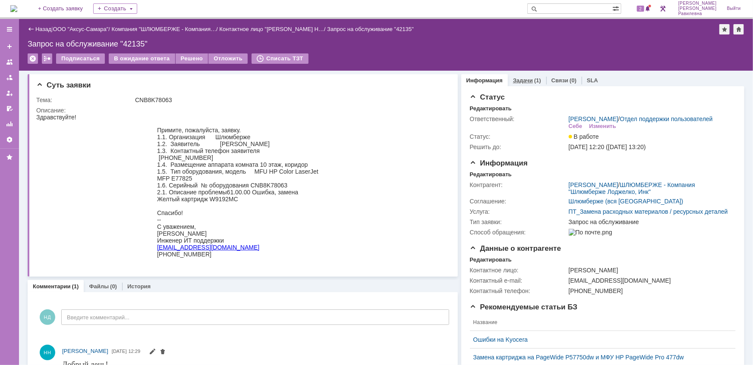
click at [534, 83] on div "(1)" at bounding box center [537, 80] width 7 height 6
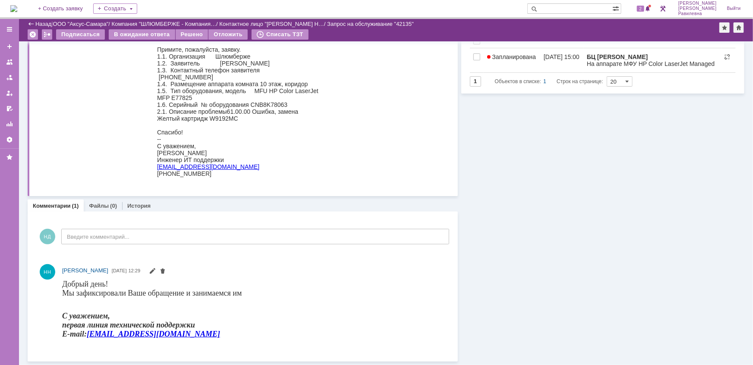
scroll to position [51, 0]
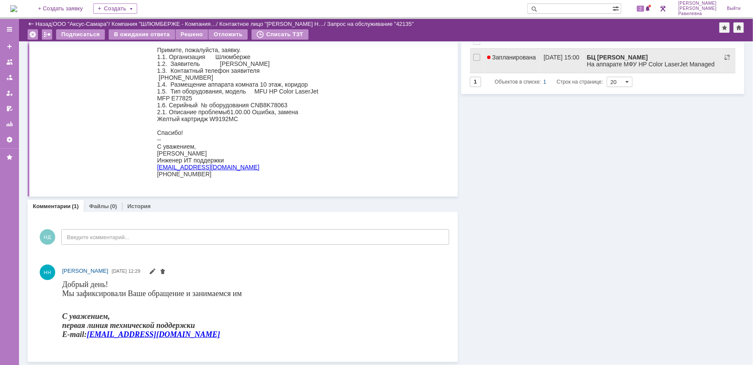
click at [514, 63] on link "Запланирована" at bounding box center [512, 61] width 57 height 24
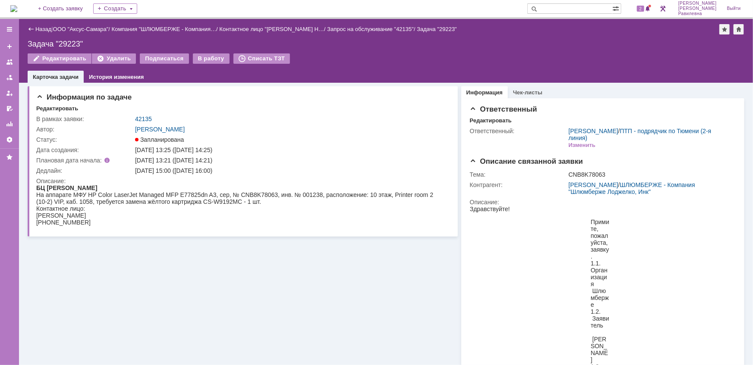
click at [32, 26] on div "Назад" at bounding box center [40, 29] width 24 height 6
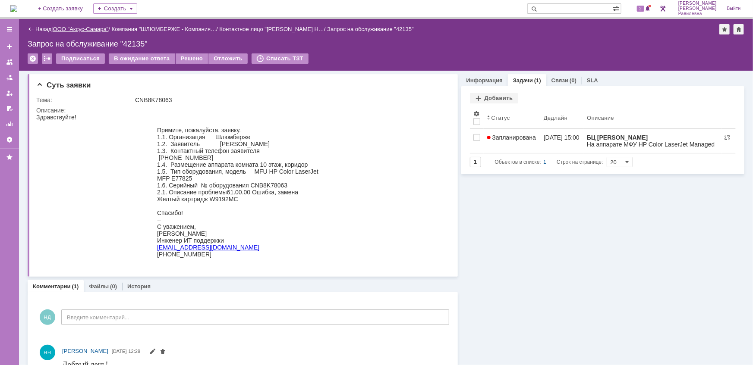
click at [79, 29] on link "ООО "Аксус-Самара"" at bounding box center [81, 29] width 56 height 6
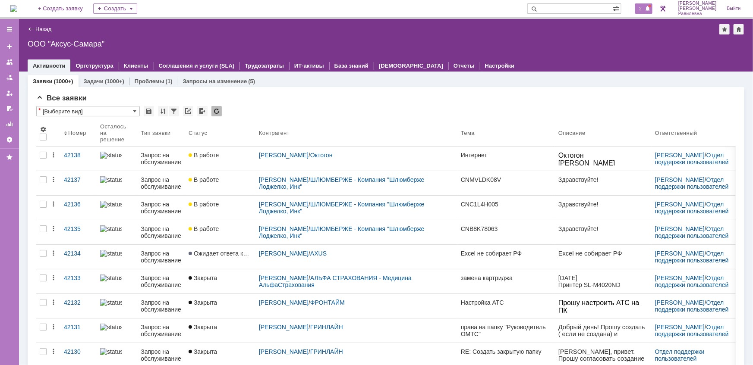
click at [653, 13] on div "2" at bounding box center [644, 8] width 18 height 10
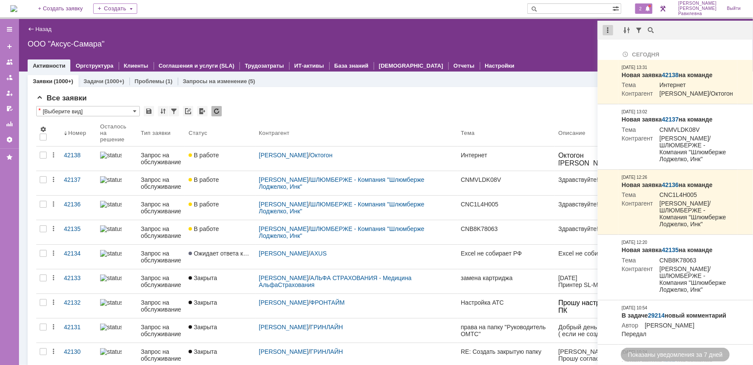
click at [610, 27] on div at bounding box center [608, 30] width 10 height 10
click at [642, 49] on div "Отметить уведомления прочитанными" at bounding box center [667, 52] width 116 height 6
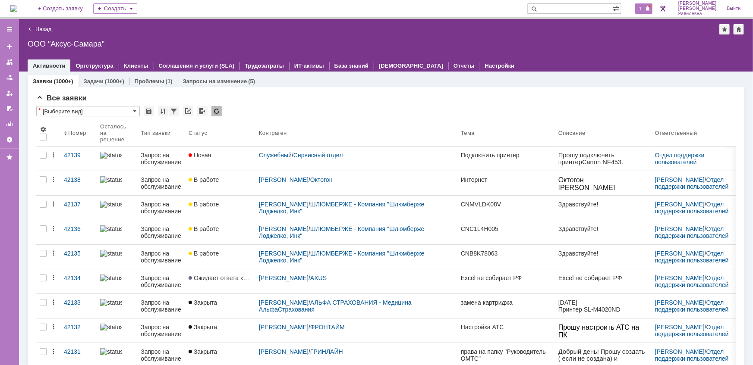
click at [644, 9] on span "1" at bounding box center [641, 9] width 8 height 6
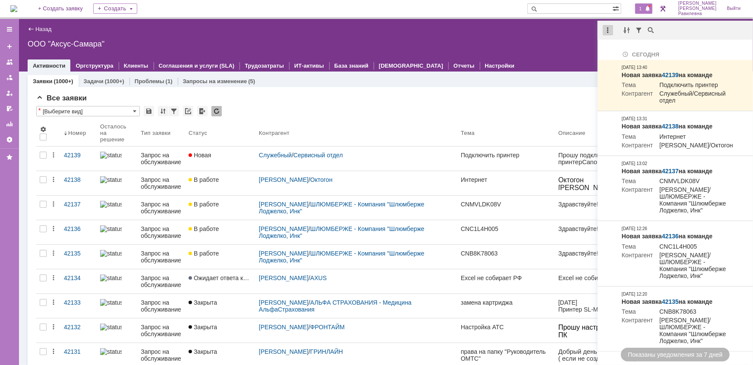
click at [609, 30] on div at bounding box center [608, 30] width 10 height 10
click at [622, 44] on div "Отметить уведомления прочитанными" at bounding box center [667, 52] width 126 height 18
click at [624, 49] on div "Отметить уведомления прочитанными" at bounding box center [667, 52] width 116 height 6
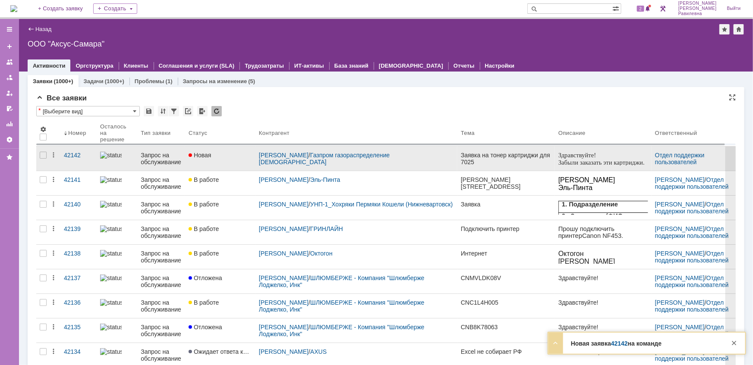
click at [153, 159] on div "Запрос на обслуживание" at bounding box center [161, 159] width 41 height 14
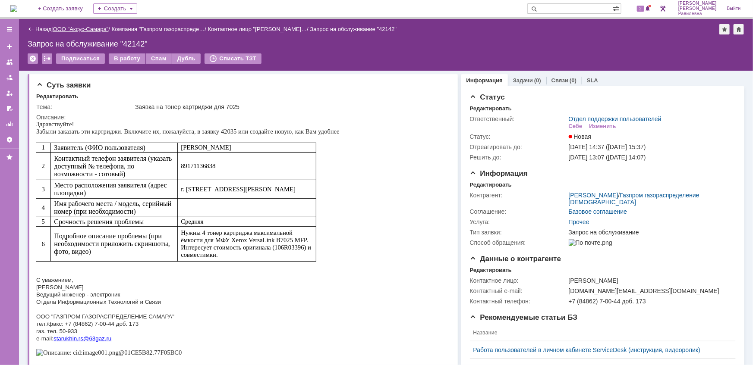
click at [91, 27] on link "ООО "Аксус-Самара"" at bounding box center [81, 29] width 56 height 6
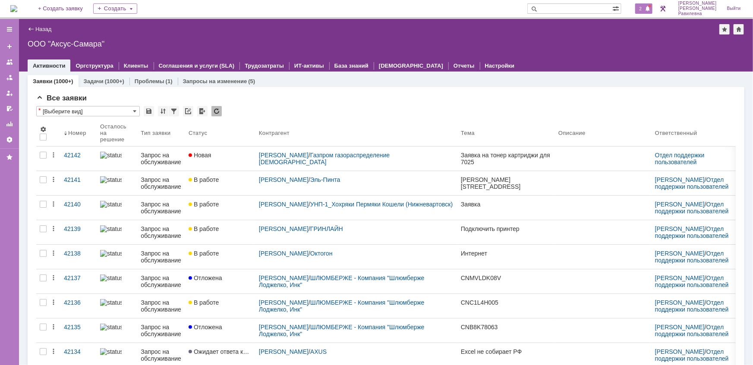
click at [644, 10] on span "2" at bounding box center [641, 9] width 8 height 6
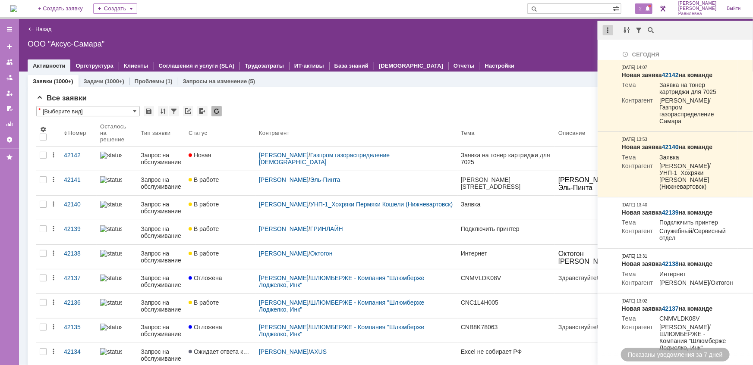
click at [608, 32] on div at bounding box center [608, 30] width 10 height 10
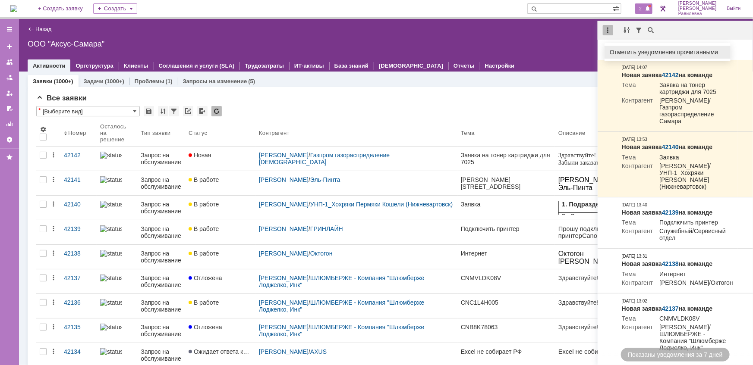
click at [617, 50] on div "Отметить уведомления прочитанными" at bounding box center [667, 52] width 116 height 6
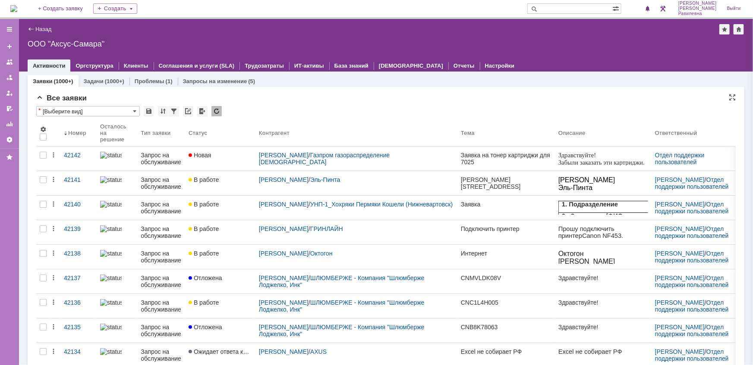
click at [424, 98] on div "Все заявки" at bounding box center [385, 98] width 699 height 9
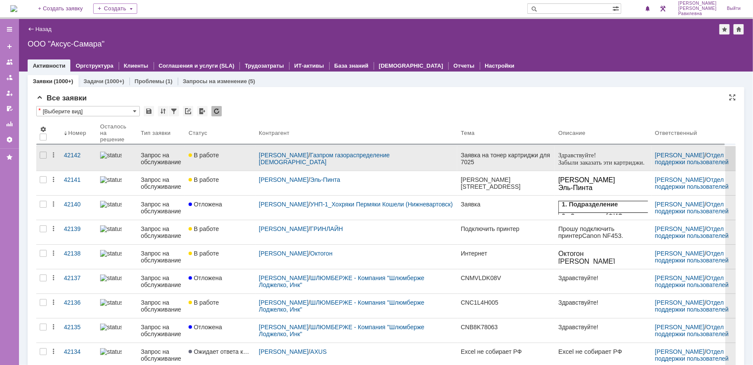
click at [166, 157] on div "Запрос на обслуживание" at bounding box center [161, 159] width 41 height 14
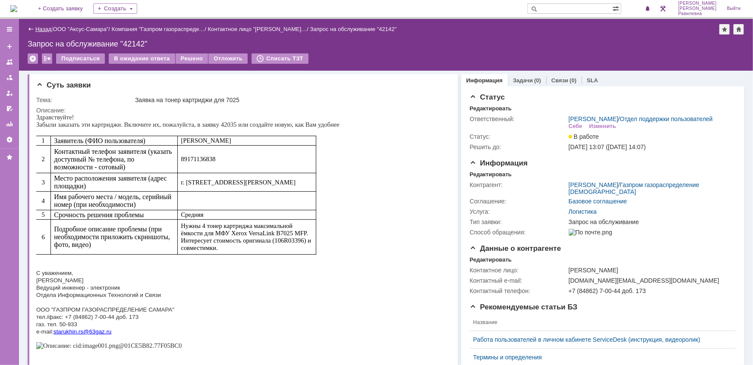
click at [46, 30] on link "Назад" at bounding box center [43, 29] width 16 height 6
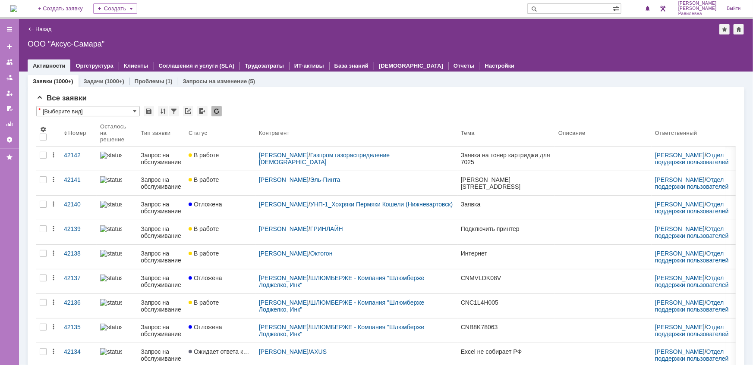
click at [602, 9] on input "text" at bounding box center [569, 8] width 85 height 10
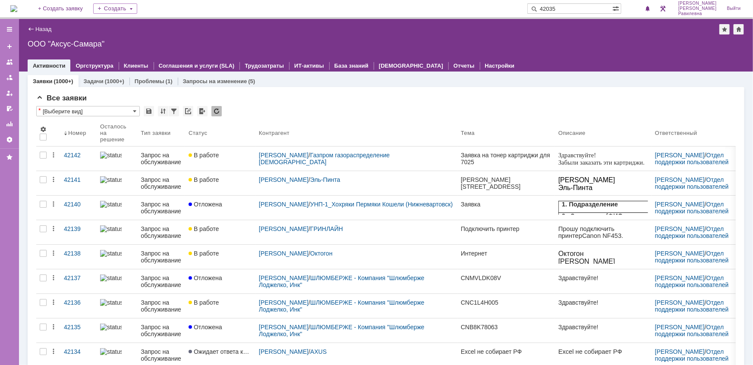
type input "42035"
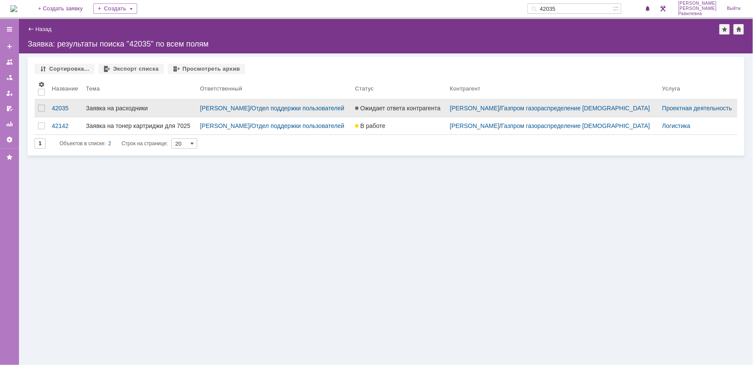
click at [122, 110] on div "Заявка на расходники" at bounding box center [139, 108] width 107 height 7
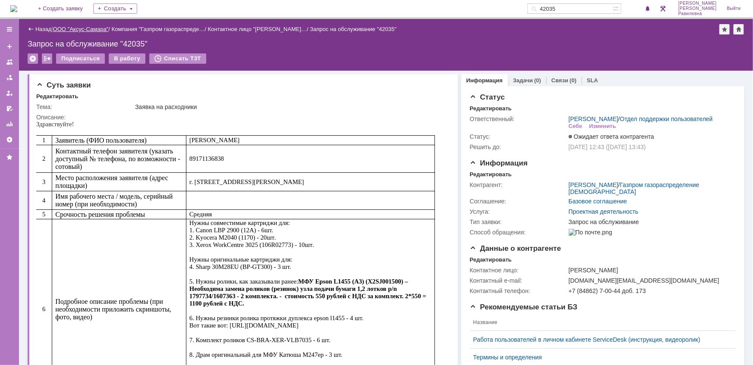
click at [85, 31] on link "ООО "Аксус-Самара"" at bounding box center [81, 29] width 56 height 6
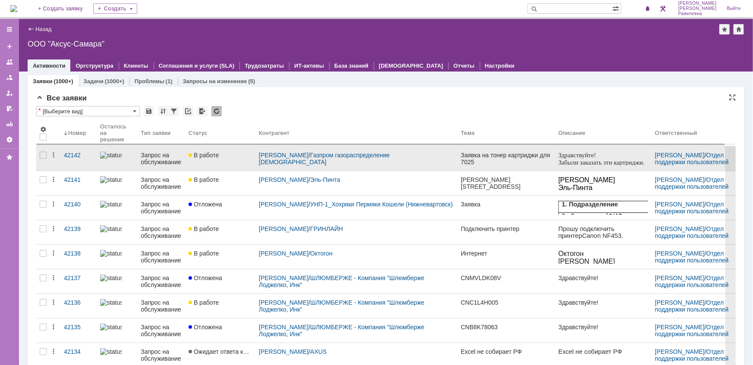
click at [166, 158] on div "Запрос на обслуживание" at bounding box center [161, 159] width 41 height 14
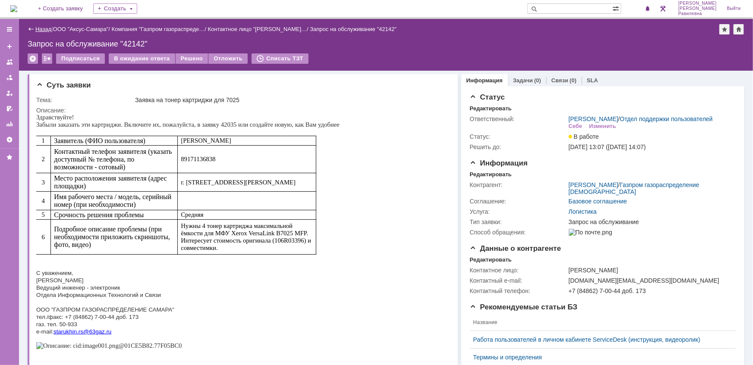
click at [43, 29] on link "Назад" at bounding box center [43, 29] width 16 height 6
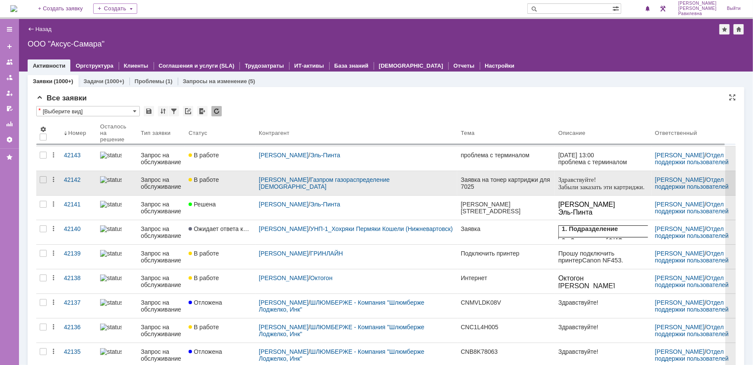
click at [156, 184] on div "Запрос на обслуживание" at bounding box center [161, 183] width 41 height 14
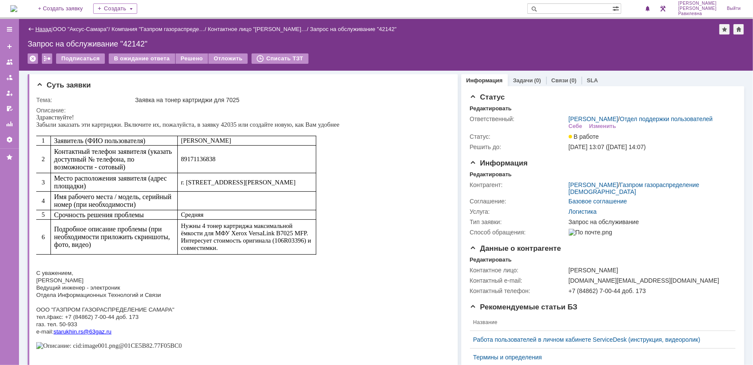
click at [39, 28] on link "Назад" at bounding box center [43, 29] width 16 height 6
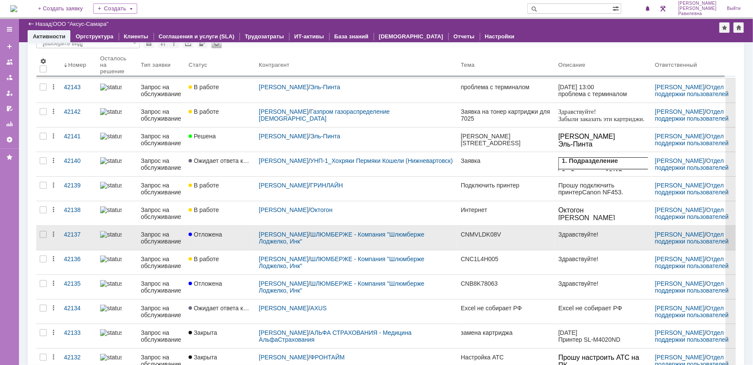
click at [154, 237] on div "Запрос на обслуживание" at bounding box center [161, 238] width 41 height 14
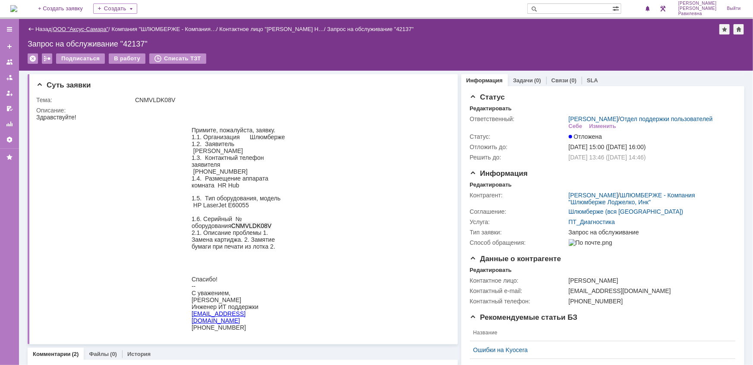
click at [86, 27] on link "ООО "Аксус-Самара"" at bounding box center [81, 29] width 56 height 6
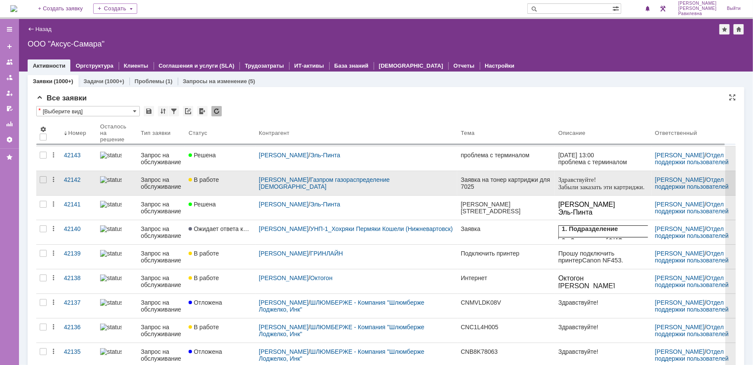
click at [175, 185] on div "Запрос на обслуживание" at bounding box center [161, 183] width 41 height 14
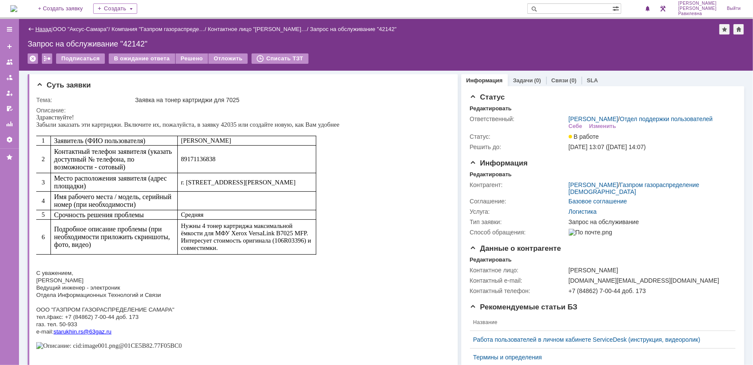
click at [47, 30] on link "Назад" at bounding box center [43, 29] width 16 height 6
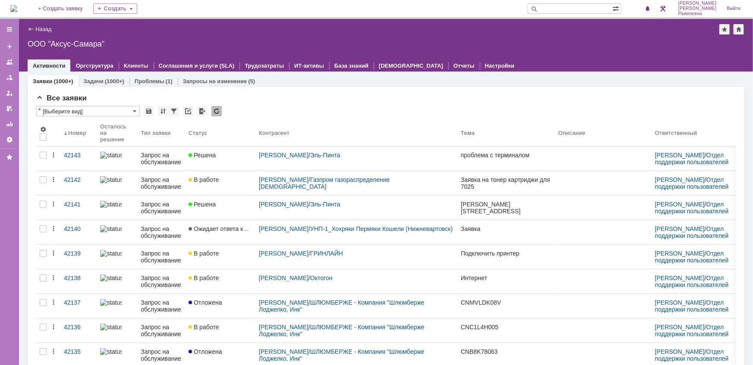
click at [603, 9] on input "text" at bounding box center [569, 8] width 85 height 10
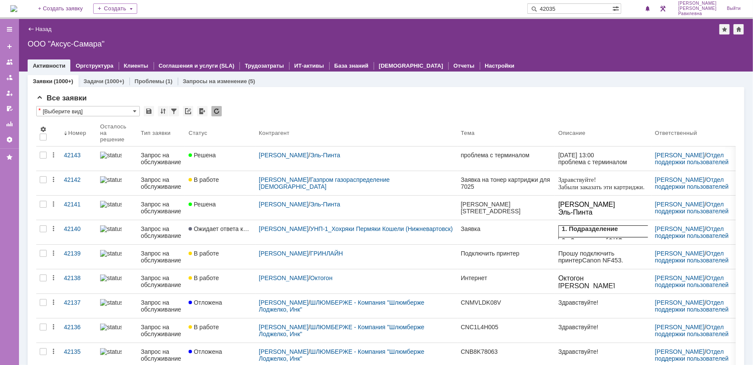
type input "42035"
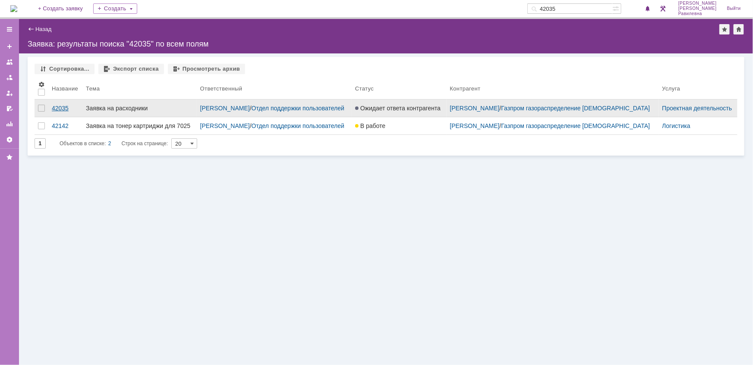
click at [66, 108] on div "42035" at bounding box center [65, 108] width 27 height 7
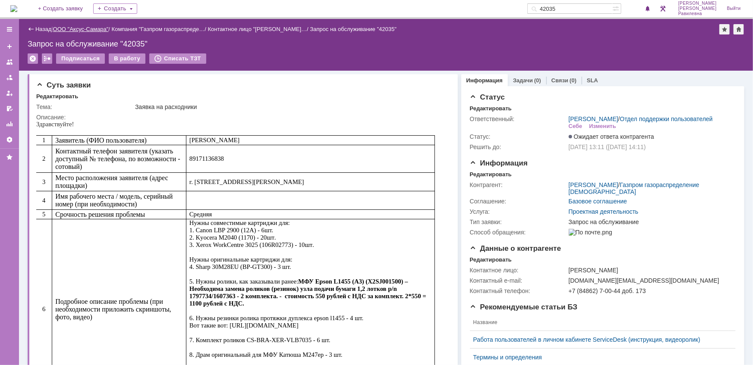
click at [96, 29] on link "ООО "Аксус-Самара"" at bounding box center [81, 29] width 56 height 6
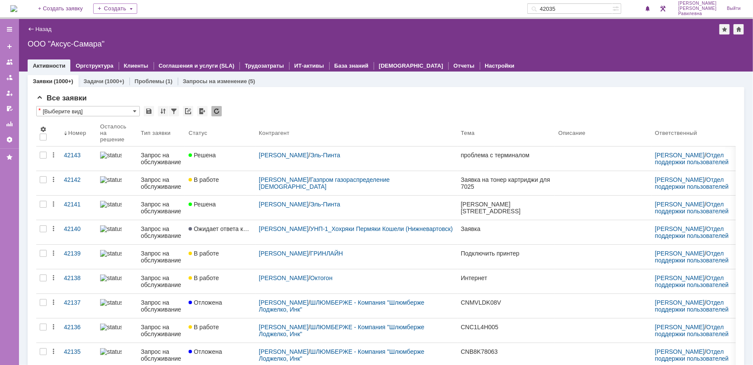
click at [586, 6] on input "42035" at bounding box center [569, 8] width 85 height 10
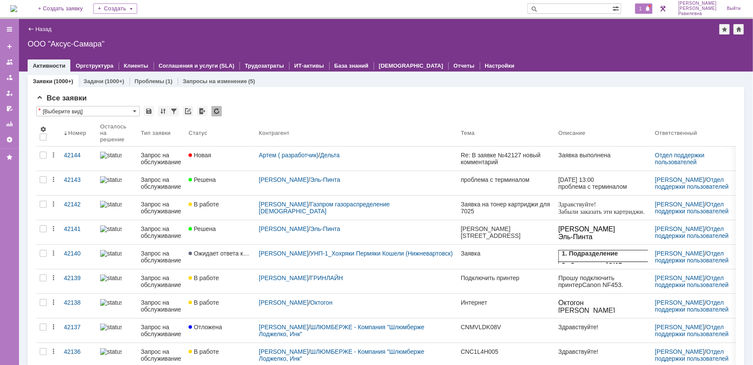
click at [644, 9] on span "1" at bounding box center [641, 9] width 8 height 6
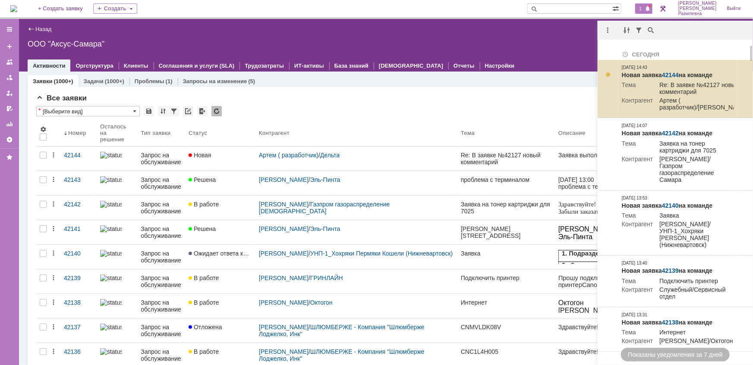
click at [669, 72] on link "42144" at bounding box center [670, 75] width 17 height 7
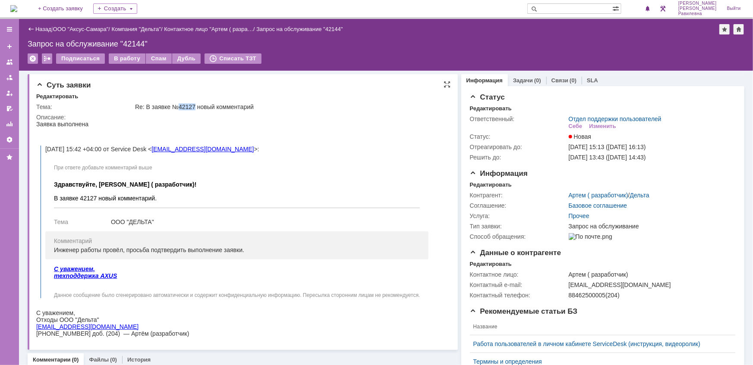
drag, startPoint x: 176, startPoint y: 104, endPoint x: 195, endPoint y: 109, distance: 19.0
click at [195, 109] on div "Re: В заявке №42127 новый комментарий" at bounding box center [290, 107] width 310 height 7
copy div "42127"
click at [192, 62] on div "Дубль" at bounding box center [186, 58] width 29 height 10
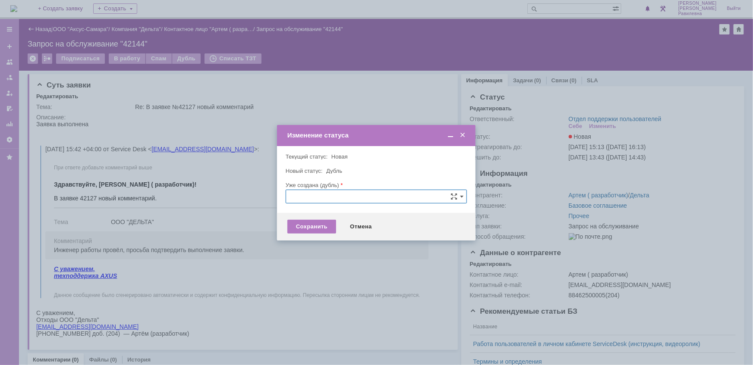
click at [310, 198] on input "text" at bounding box center [376, 197] width 181 height 14
paste input "42127"
click at [333, 240] on div "42127" at bounding box center [376, 245] width 180 height 14
type input "42127"
click at [315, 223] on div "Сохранить" at bounding box center [311, 227] width 49 height 14
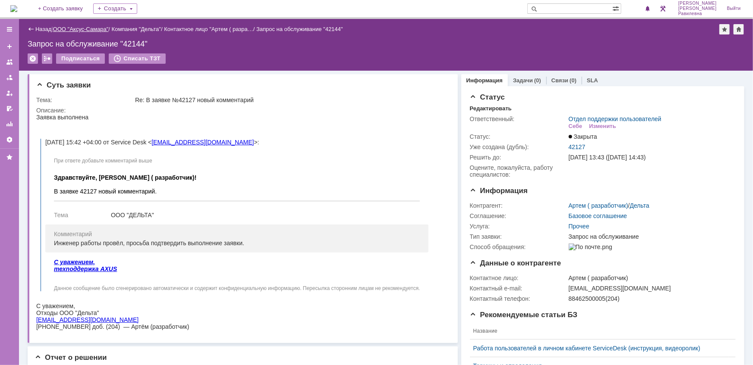
click at [81, 28] on link "ООО "Аксус-Самара"" at bounding box center [81, 29] width 56 height 6
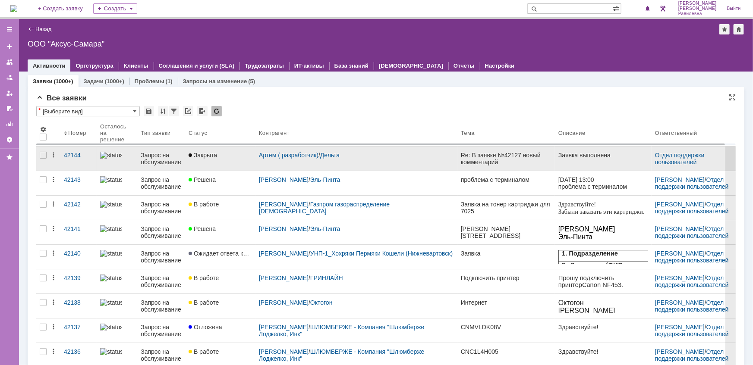
click at [162, 158] on div "Запрос на обслуживание" at bounding box center [161, 159] width 41 height 14
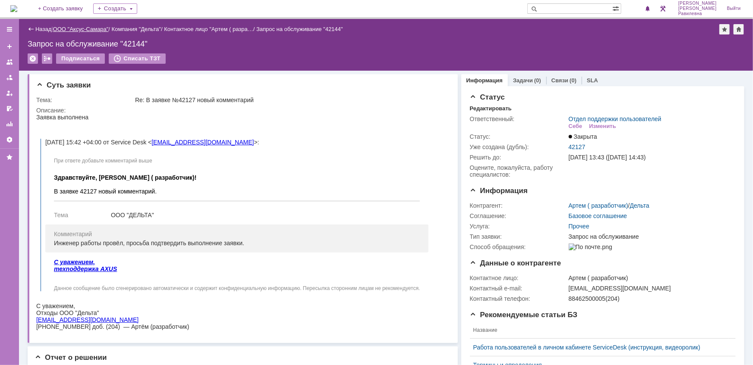
click at [93, 26] on link "ООО "Аксус-Самара"" at bounding box center [81, 29] width 56 height 6
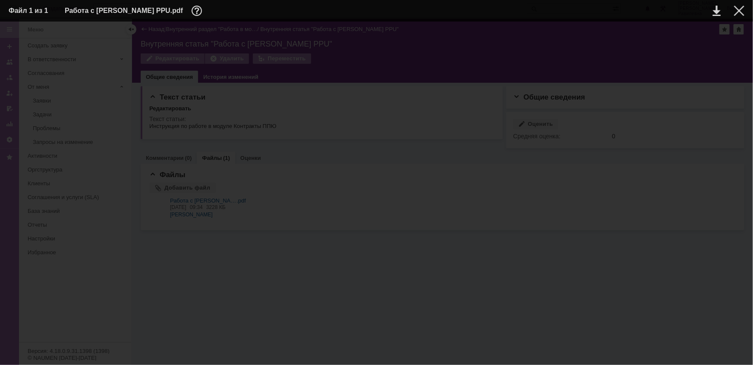
scroll to position [12203, 0]
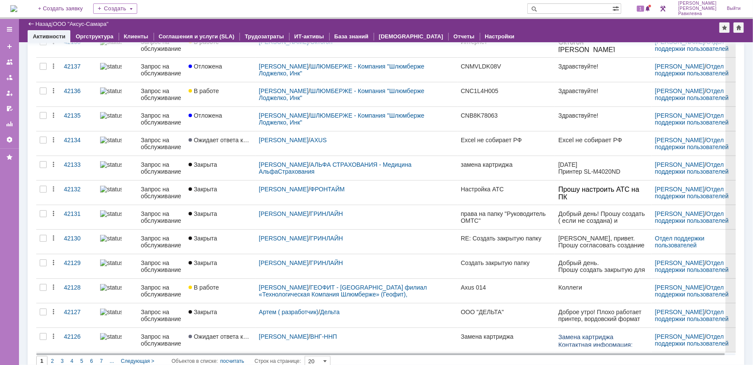
scroll to position [266, 0]
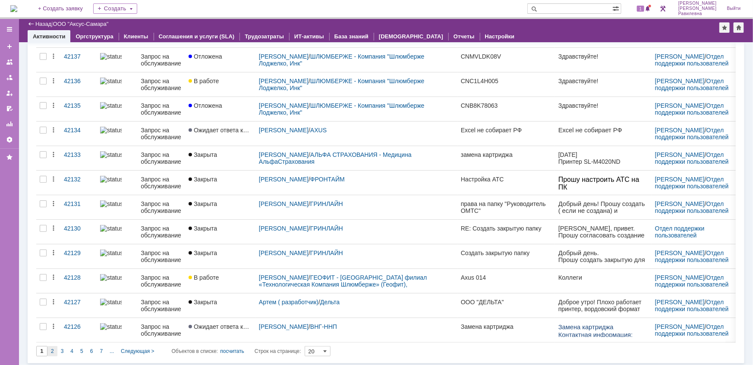
click at [53, 349] on span "2" at bounding box center [52, 352] width 3 height 6
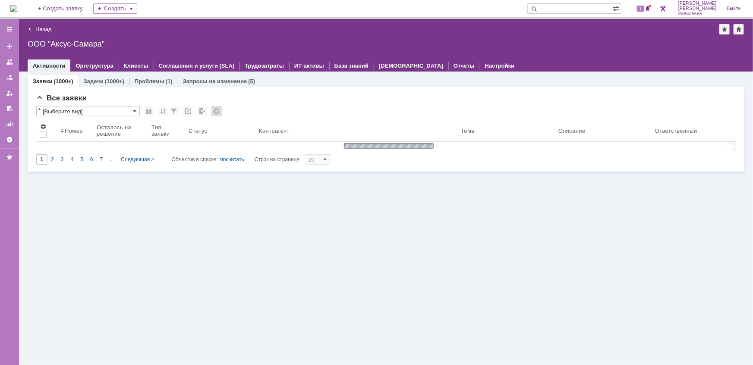
scroll to position [0, 0]
type input "2"
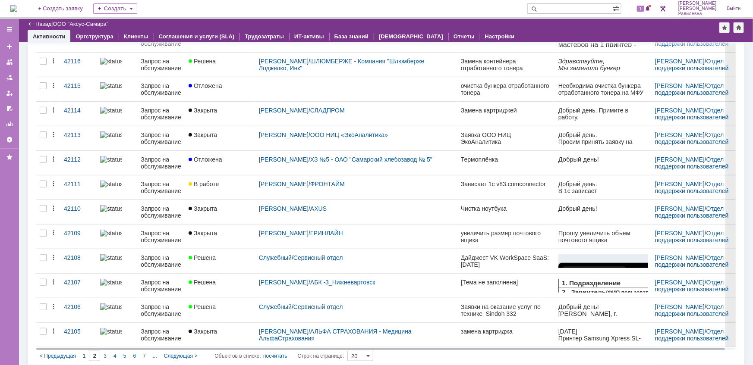
scroll to position [266, 0]
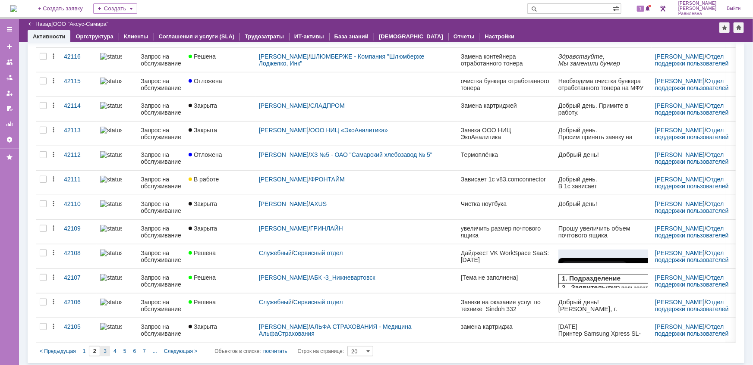
click at [104, 349] on span "3" at bounding box center [105, 352] width 3 height 6
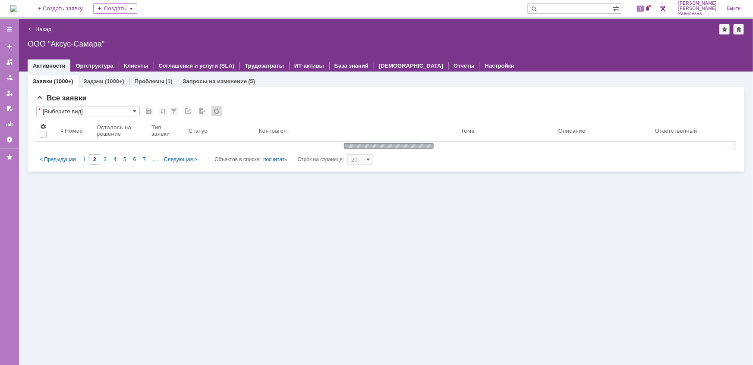
type input "3"
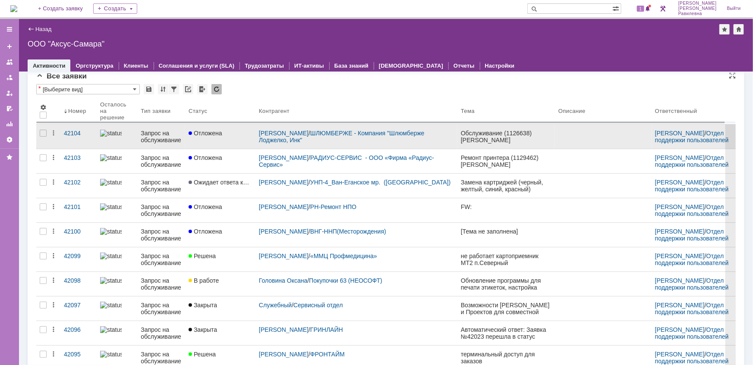
click at [155, 135] on div "Запрос на обслуживание" at bounding box center [161, 137] width 41 height 14
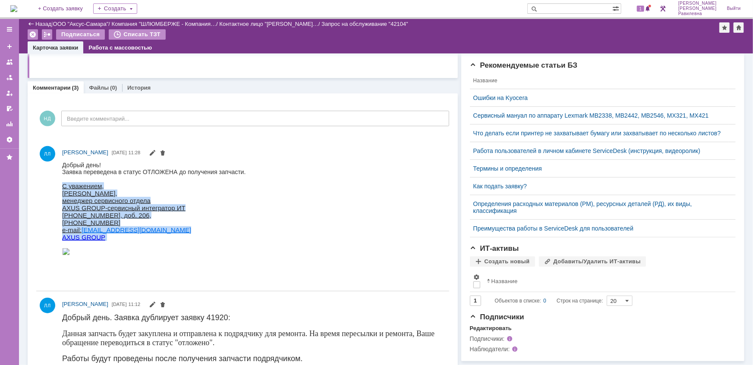
drag, startPoint x: 62, startPoint y: 184, endPoint x: 143, endPoint y: 260, distance: 111.1
click at [143, 256] on span "С уважением, Лонская Лариса, менеджер сервисного отдела AXUS GROUP-сервисный ин…" at bounding box center [153, 219] width 183 height 74
copy span "С уважением, Лонская Лариса, менеджер сервисного отдела AXUS GROUP-сервисный ин…"
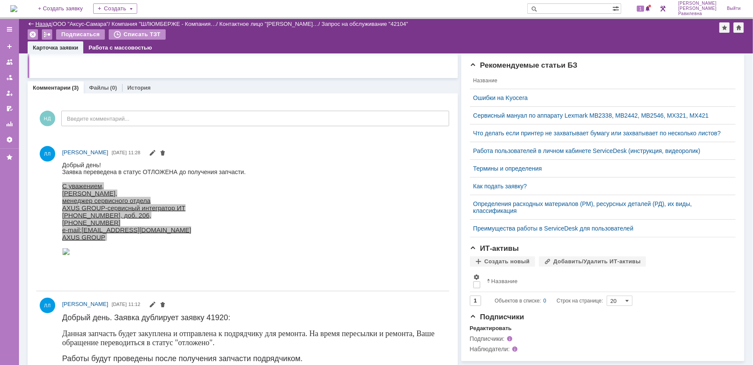
click at [41, 25] on link "Назад" at bounding box center [43, 24] width 16 height 6
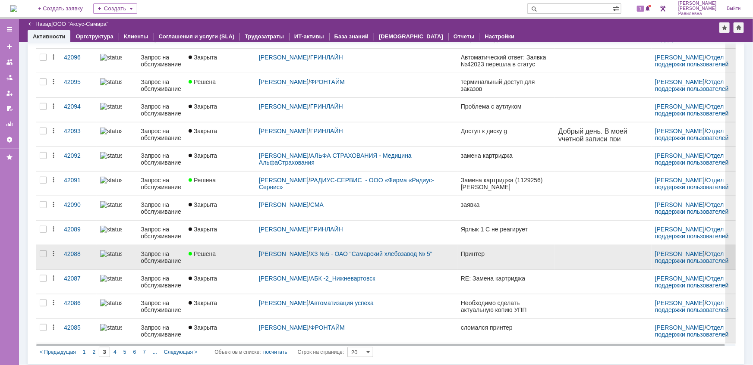
scroll to position [266, 0]
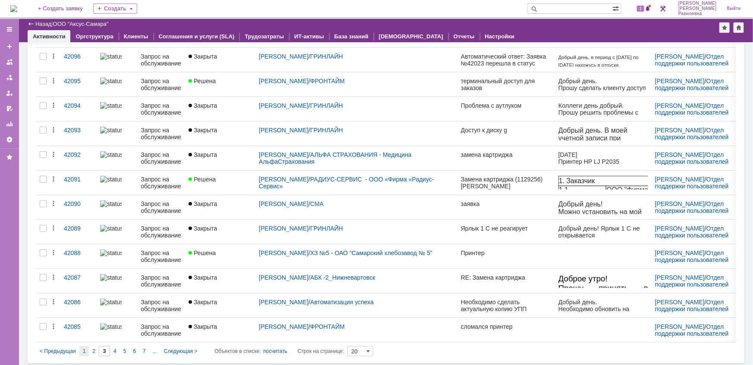
click at [85, 349] on span "1" at bounding box center [84, 352] width 3 height 6
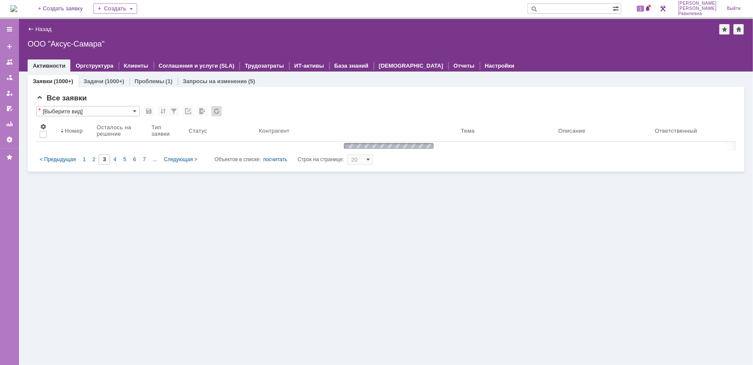
scroll to position [0, 0]
type input "1"
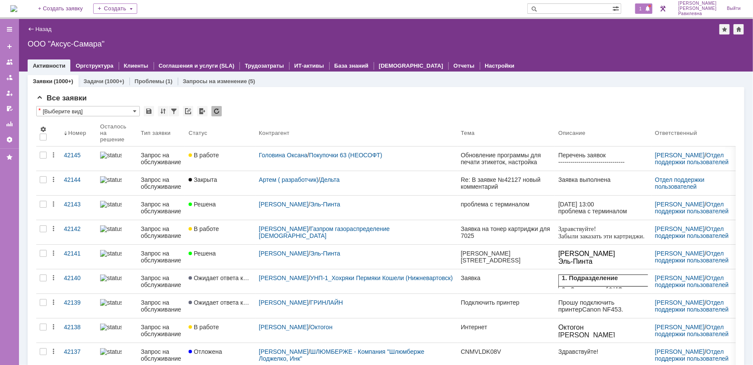
click at [644, 10] on span "1" at bounding box center [641, 9] width 8 height 6
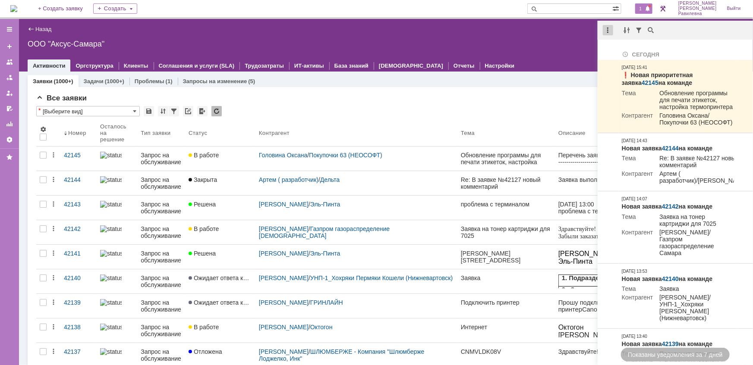
click at [610, 28] on div at bounding box center [608, 30] width 10 height 10
click at [627, 47] on div "Отметить уведомления прочитанными" at bounding box center [667, 52] width 126 height 13
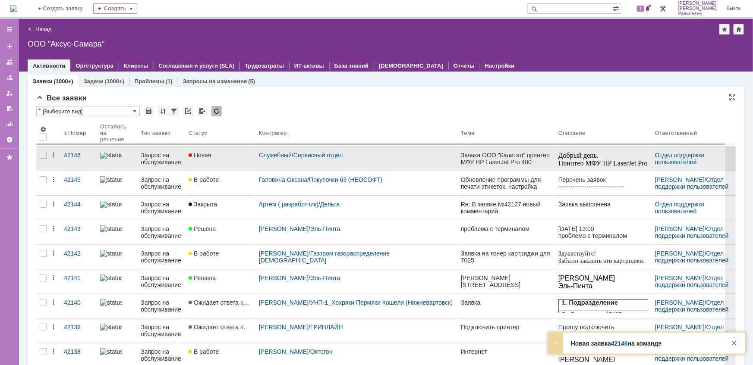
click at [155, 155] on div "Запрос на обслуживание" at bounding box center [161, 159] width 41 height 14
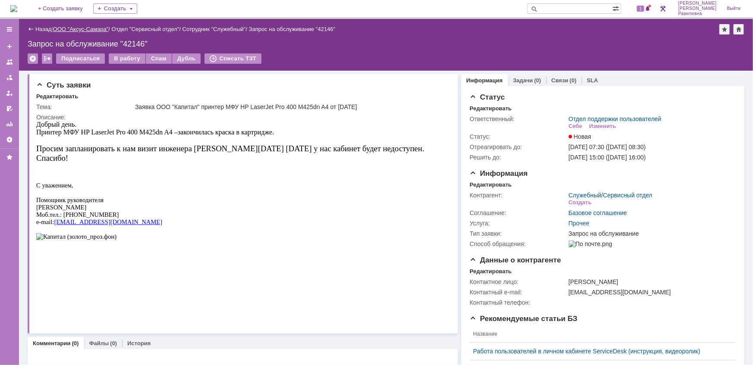
click at [82, 29] on link "ООО "Аксус-Самара"" at bounding box center [81, 29] width 56 height 6
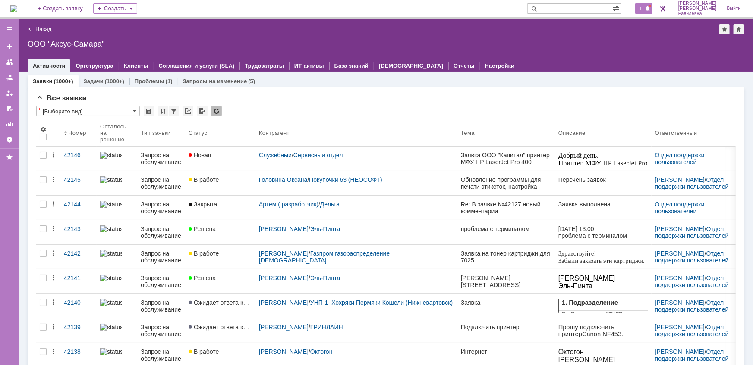
click at [653, 12] on div "1" at bounding box center [644, 8] width 18 height 10
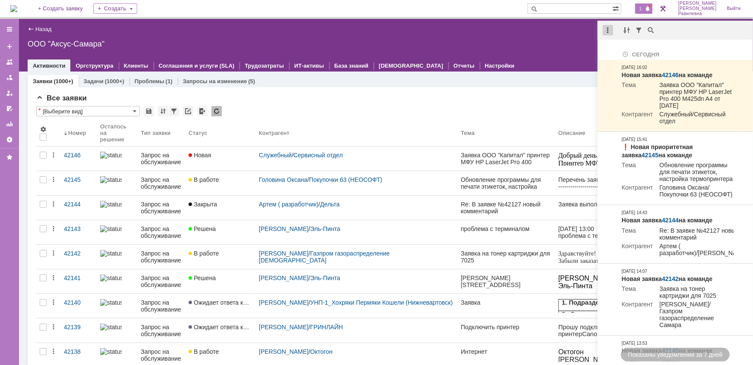
click at [607, 31] on div at bounding box center [608, 30] width 10 height 10
click at [622, 51] on div "Отметить уведомления прочитанными" at bounding box center [667, 52] width 116 height 6
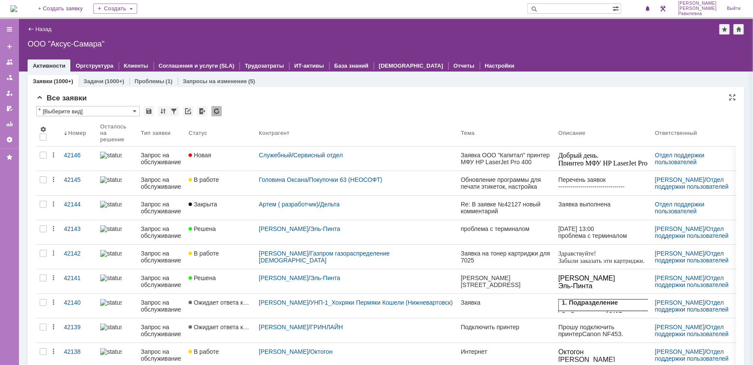
click at [341, 102] on div "Все заявки" at bounding box center [385, 98] width 699 height 9
click at [14, 31] on div at bounding box center [9, 29] width 19 height 17
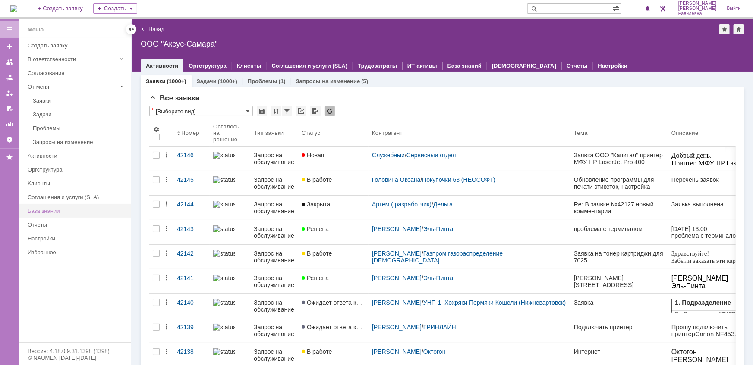
click at [49, 212] on div "База знаний" at bounding box center [77, 211] width 98 height 6
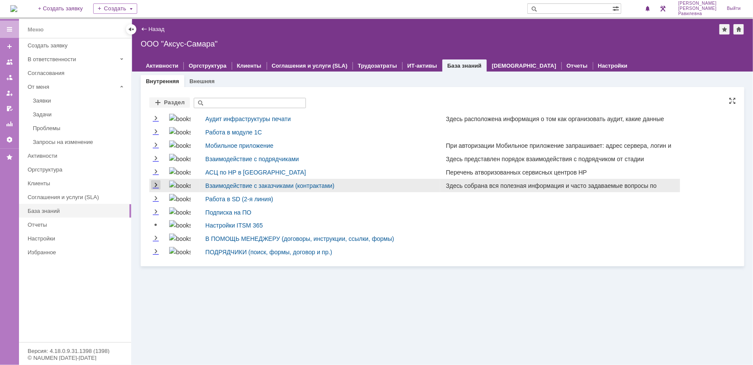
click at [160, 186] on link "Expand" at bounding box center [155, 185] width 9 height 7
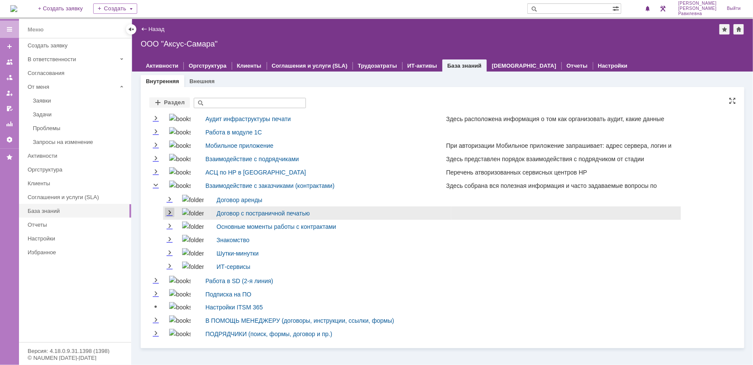
click at [173, 214] on link "Expand" at bounding box center [169, 213] width 9 height 7
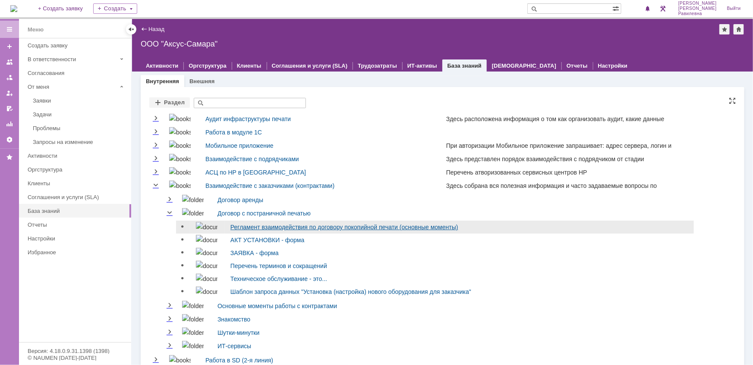
click at [243, 227] on link "Регламент взаимодействия по договору покопийной печати (основные моменты)" at bounding box center [344, 227] width 228 height 7
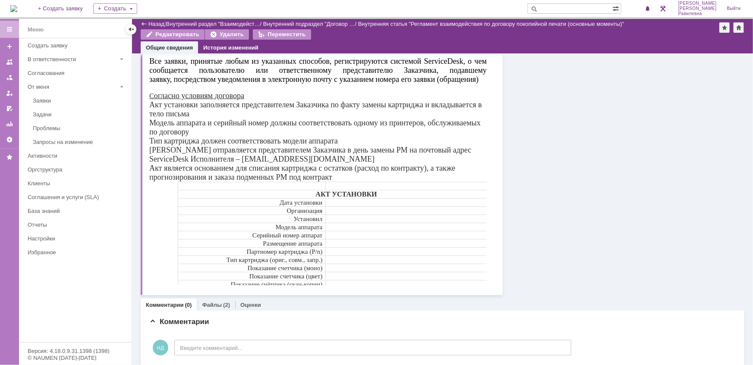
scroll to position [382, 0]
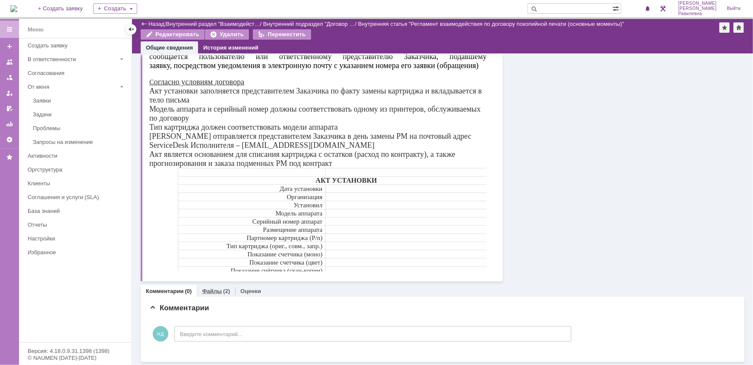
click at [215, 289] on link "Файлы" at bounding box center [212, 291] width 20 height 6
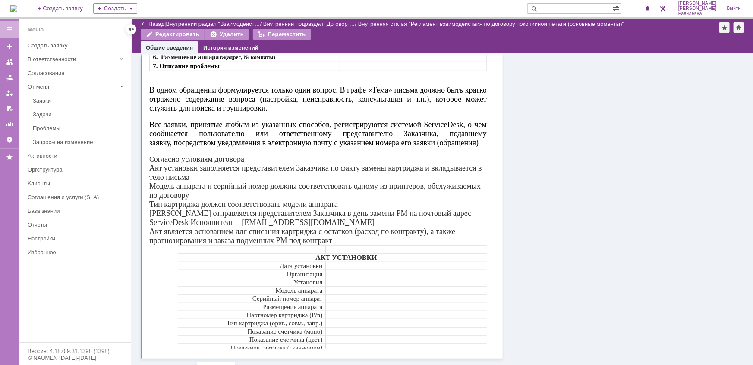
scroll to position [383, 0]
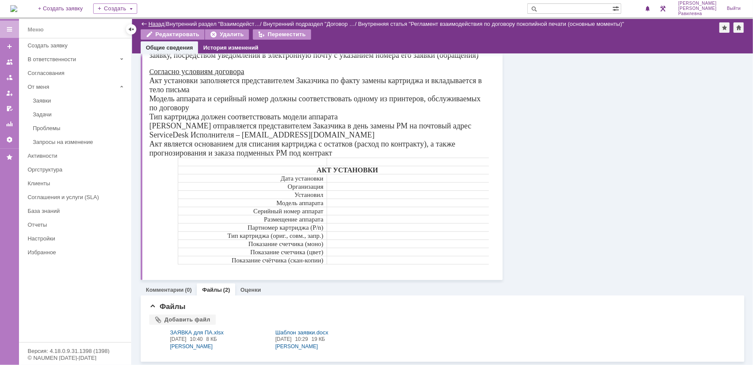
click at [162, 22] on link "Назад" at bounding box center [156, 24] width 16 height 6
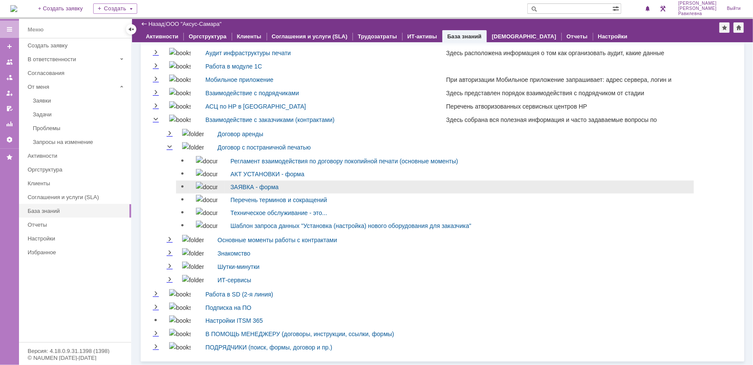
scroll to position [38, 0]
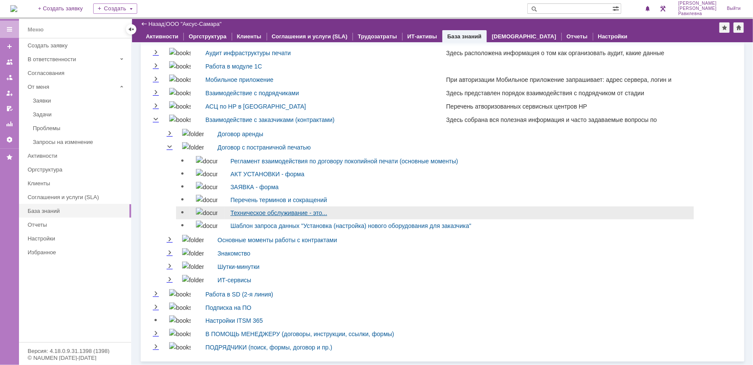
click at [242, 210] on link "Техническое обслуживание - это..." at bounding box center [278, 213] width 97 height 7
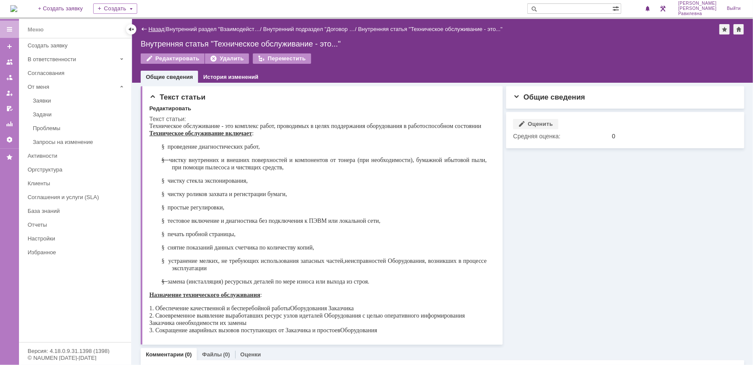
click at [157, 27] on link "Назад" at bounding box center [156, 29] width 16 height 6
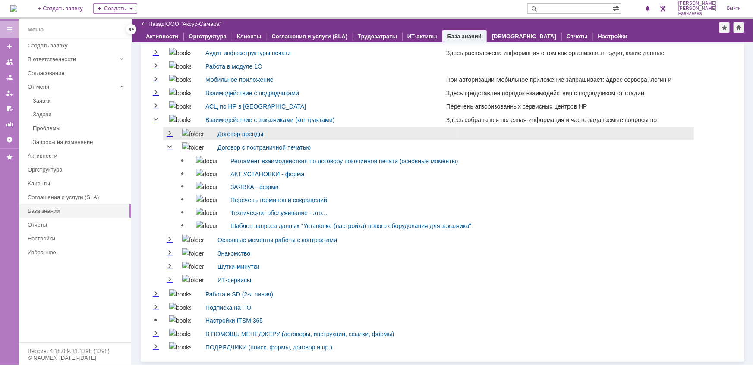
scroll to position [38, 0]
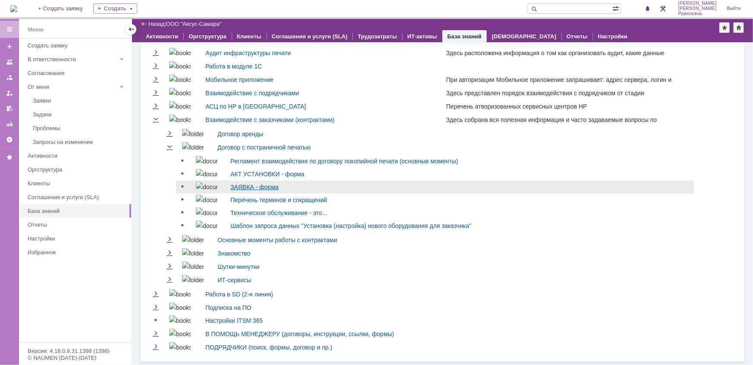
click at [235, 184] on link "ЗАЯВКА - форма" at bounding box center [254, 187] width 48 height 7
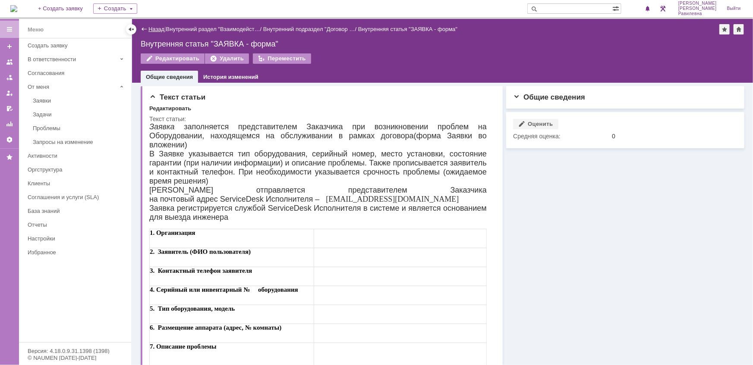
click at [154, 29] on link "Назад" at bounding box center [156, 29] width 16 height 6
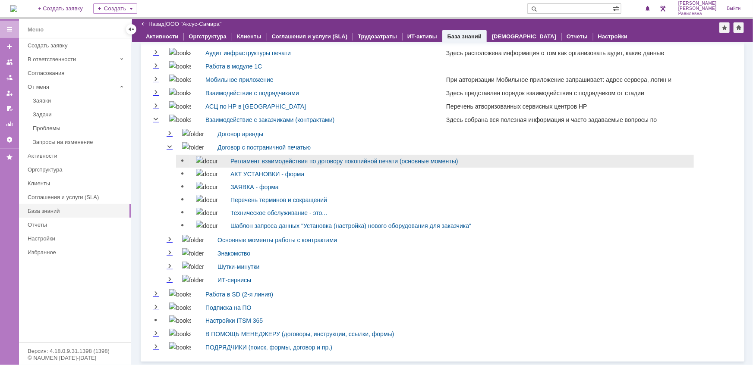
scroll to position [38, 0]
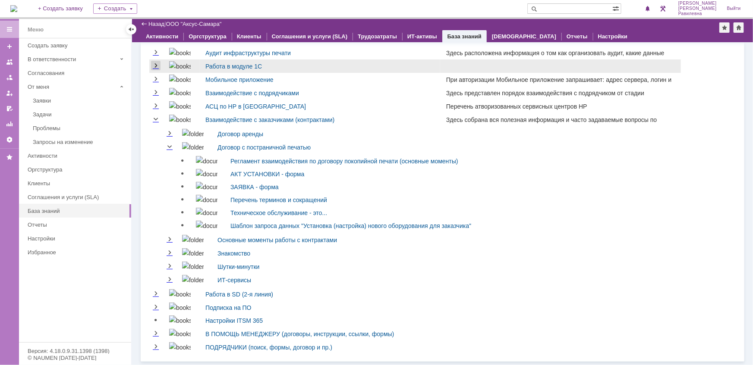
click at [156, 63] on link "Expand" at bounding box center [155, 66] width 9 height 7
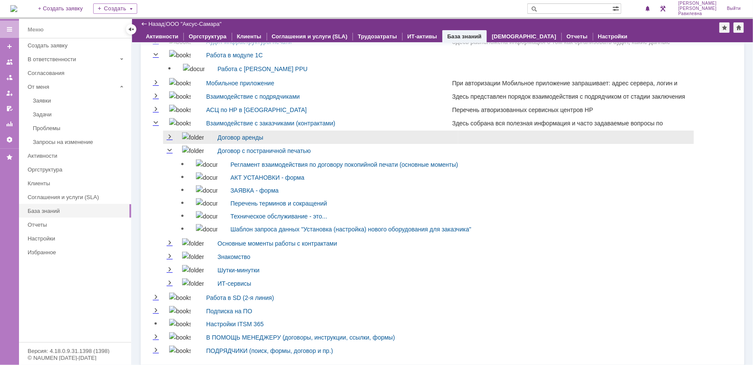
scroll to position [53, 0]
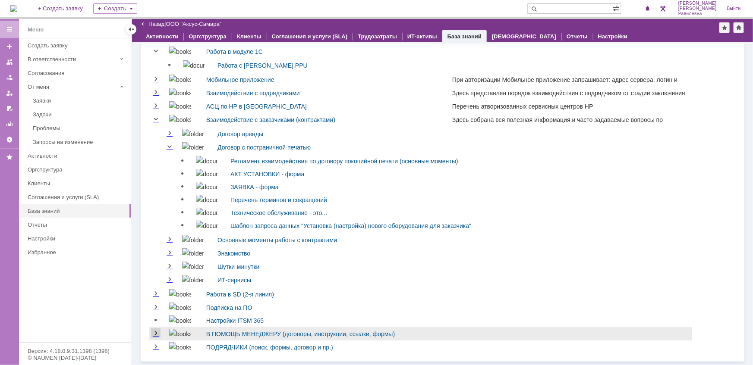
click at [157, 333] on link "Expand" at bounding box center [155, 333] width 9 height 7
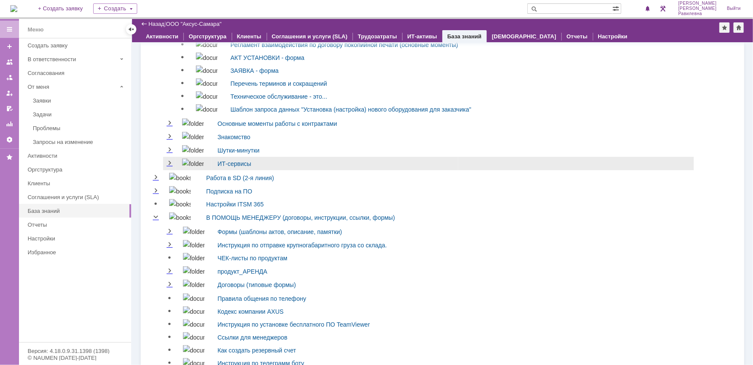
scroll to position [171, 0]
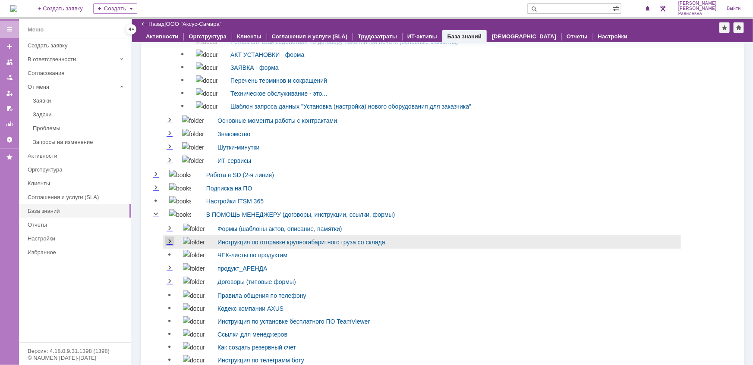
click at [170, 245] on link "Expand" at bounding box center [169, 242] width 9 height 7
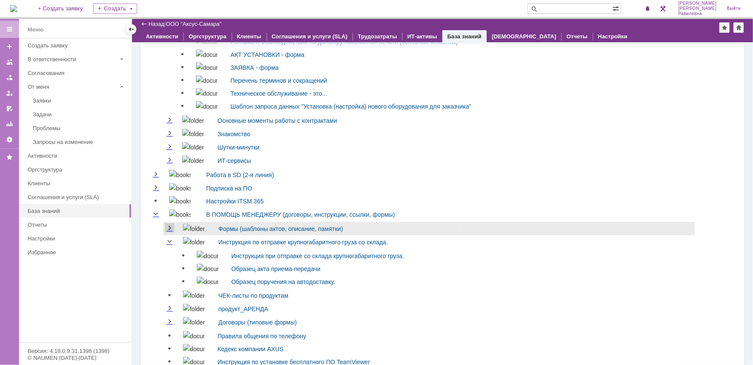
click at [168, 232] on link "Expand" at bounding box center [169, 228] width 9 height 7
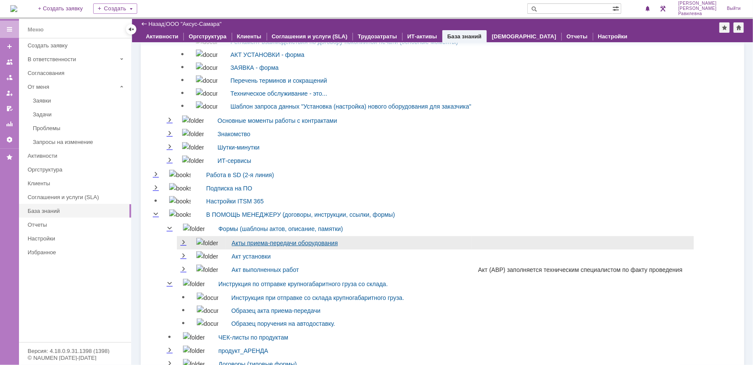
click at [259, 247] on link "Акты приема-передачи оборудования" at bounding box center [285, 243] width 106 height 7
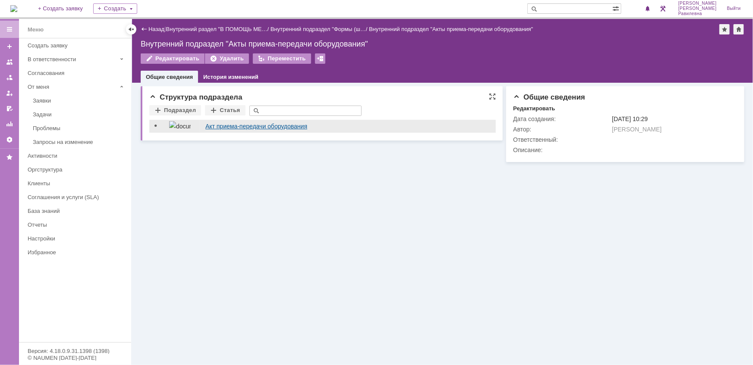
click at [246, 125] on link "Акт приема-передачи оборудования" at bounding box center [256, 126] width 102 height 7
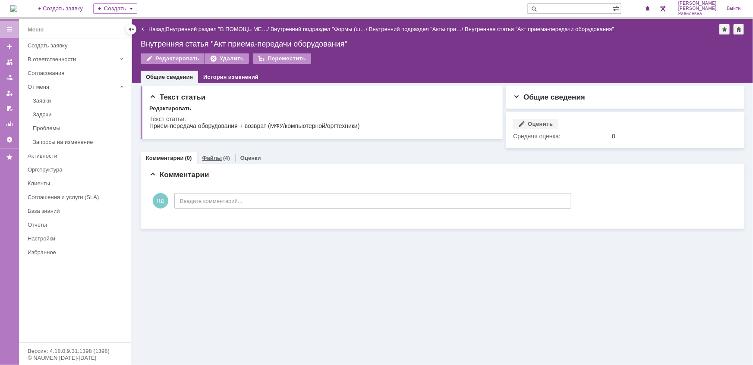
click at [211, 157] on link "Файлы" at bounding box center [212, 158] width 20 height 6
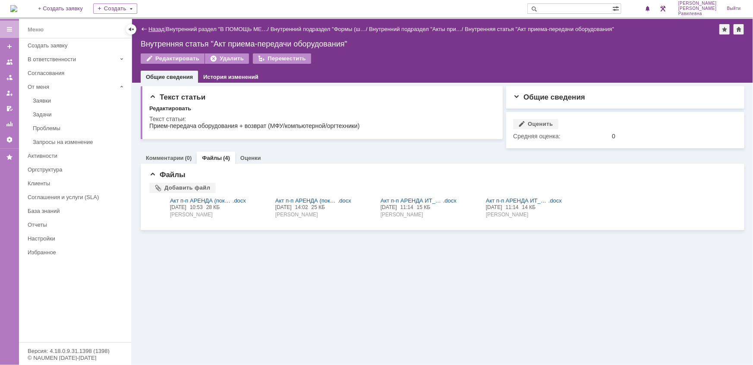
click at [153, 30] on link "Назад" at bounding box center [156, 29] width 16 height 6
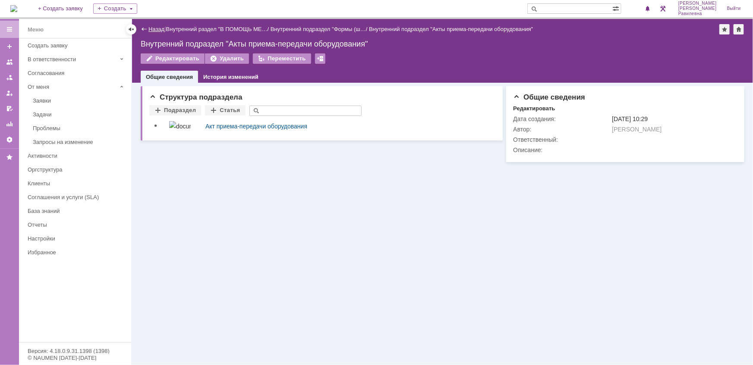
click at [160, 30] on link "Назад" at bounding box center [156, 29] width 16 height 6
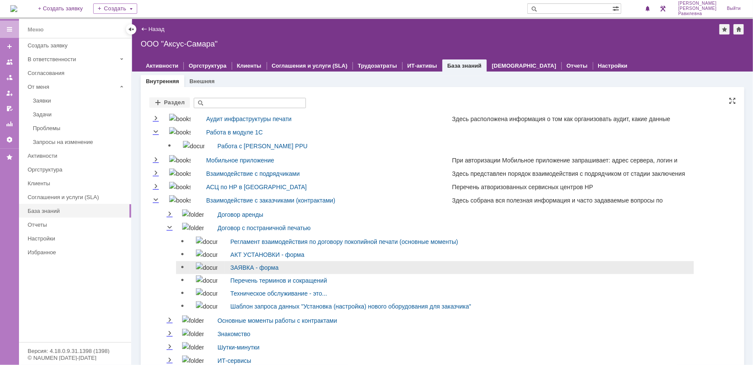
click at [225, 265] on td "ЗАЯВКА - форма" at bounding box center [458, 267] width 469 height 13
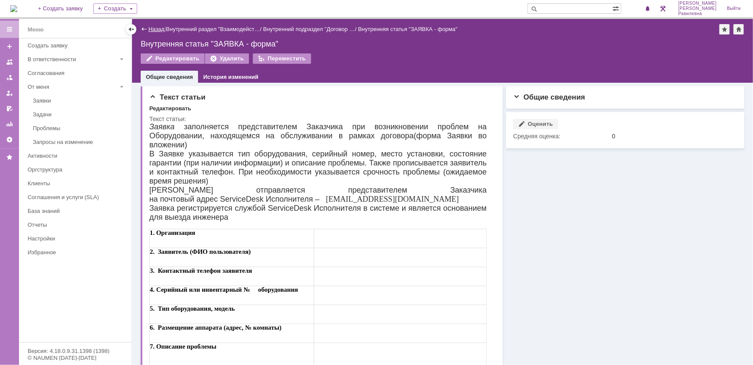
click at [151, 26] on link "Назад" at bounding box center [156, 29] width 16 height 6
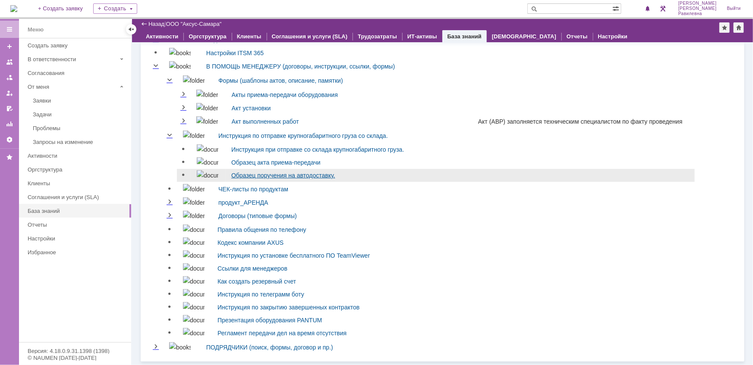
scroll to position [326, 0]
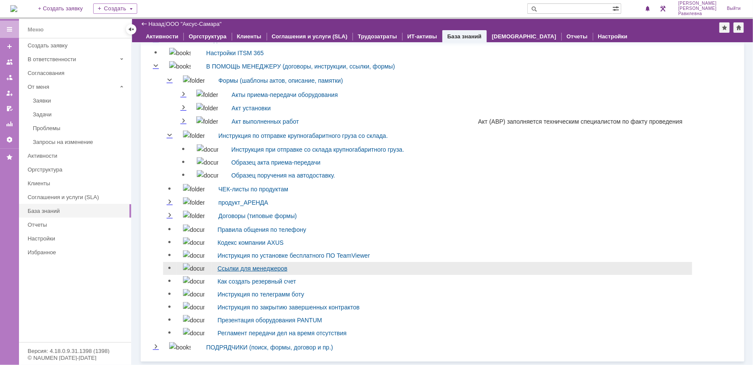
click at [233, 265] on link "Ссылки для менеджеров" at bounding box center [252, 268] width 70 height 7
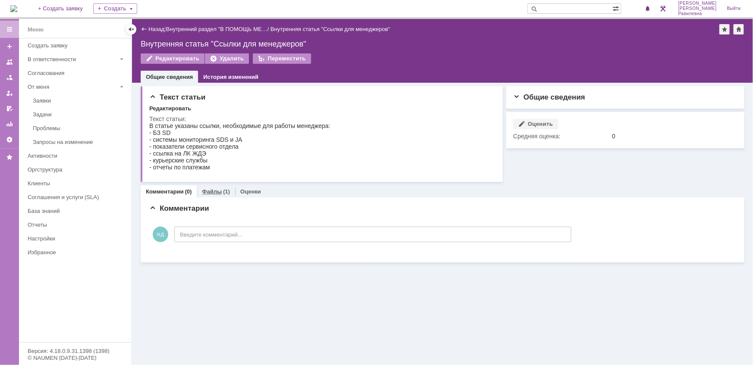
click at [216, 193] on link "Файлы" at bounding box center [212, 191] width 20 height 6
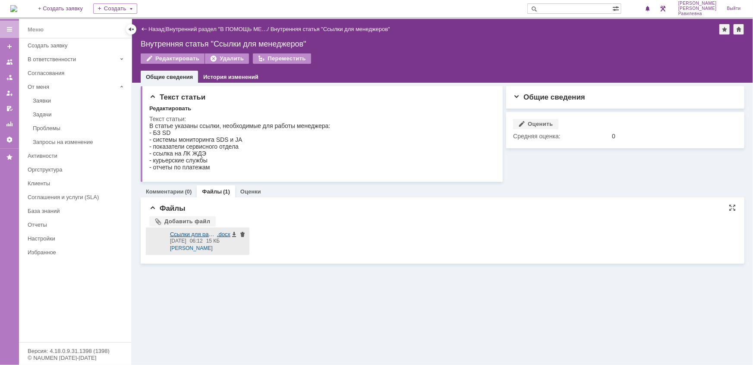
click at [157, 245] on div at bounding box center [157, 241] width 17 height 21
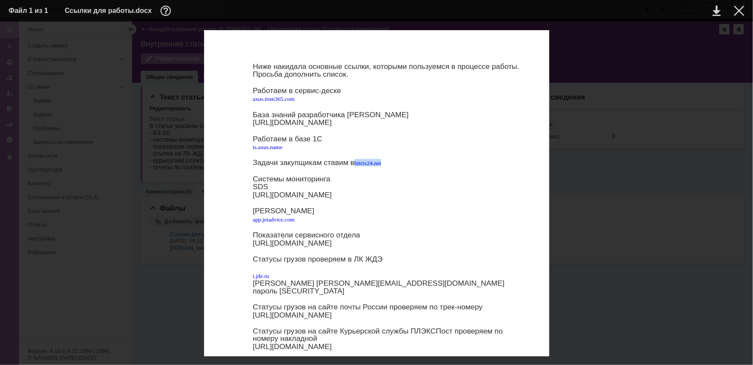
drag, startPoint x: 358, startPoint y: 178, endPoint x: 395, endPoint y: 176, distance: 36.7
click at [395, 166] on p "Задачи закупщикам ставим в bitrix 24. net" at bounding box center [389, 162] width 272 height 7
copy p "bitrix 24. net"
drag, startPoint x: 250, startPoint y: 220, endPoint x: 444, endPoint y: 237, distance: 194.9
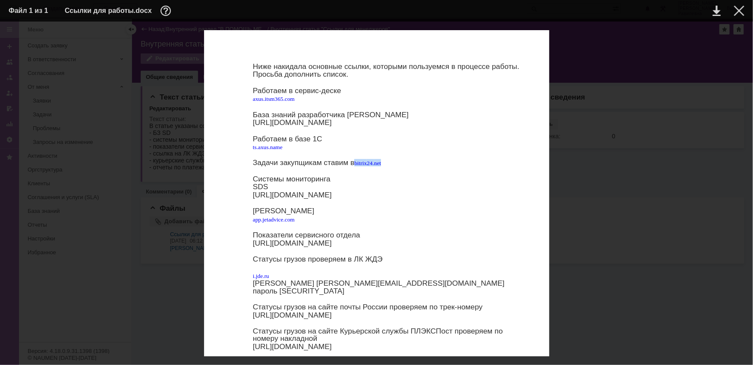
click at [444, 237] on div "Ниже накидала основные ссылки, которыми пользуемся в процессе работы. Просьба д…" at bounding box center [376, 291] width 345 height 522
copy p "https://app.powerbi.com/groups/c345b225-1e37-4fb3-abf6-4d490730295e/reports/19b…"
click at [500, 207] on p "JA" at bounding box center [389, 210] width 272 height 7
drag, startPoint x: 254, startPoint y: 126, endPoint x: 336, endPoint y: 130, distance: 82.1
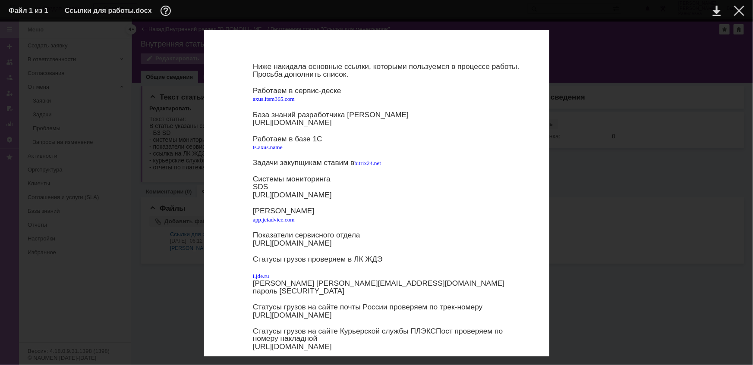
copy p "http://rashodnika.net/"
click at [742, 12] on div at bounding box center [739, 11] width 10 height 10
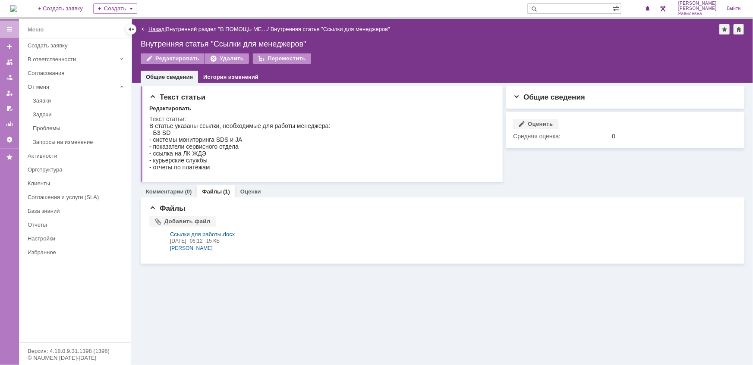
click at [157, 28] on link "Назад" at bounding box center [156, 29] width 16 height 6
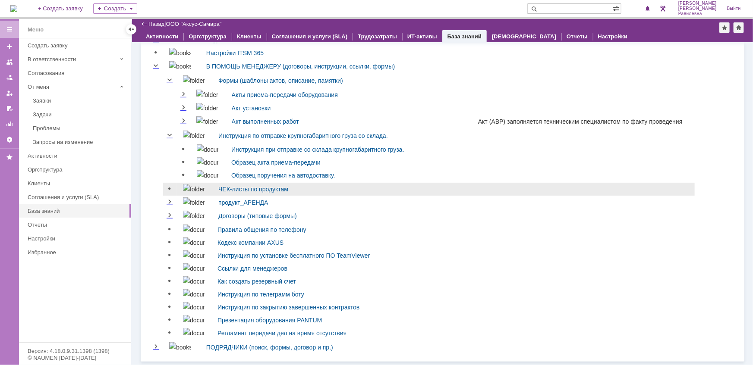
scroll to position [326, 0]
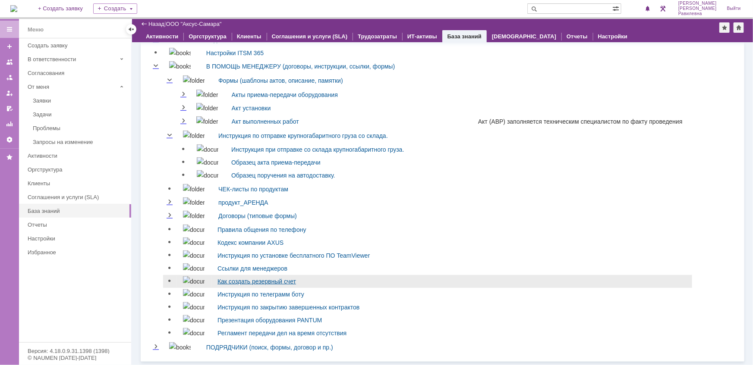
click at [220, 279] on link "Как создать резервный счет" at bounding box center [256, 281] width 79 height 7
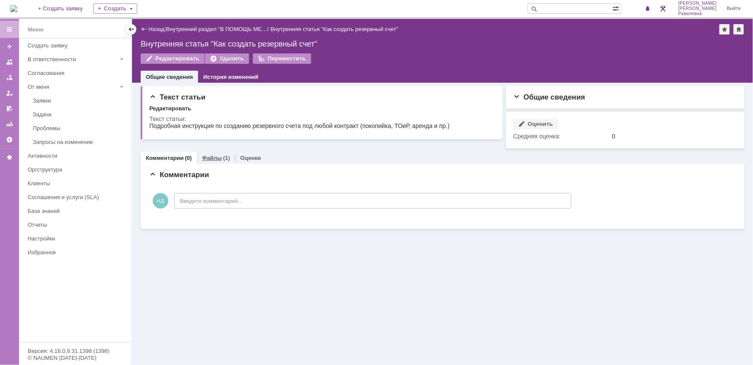
click at [215, 156] on link "Файлы" at bounding box center [212, 158] width 20 height 6
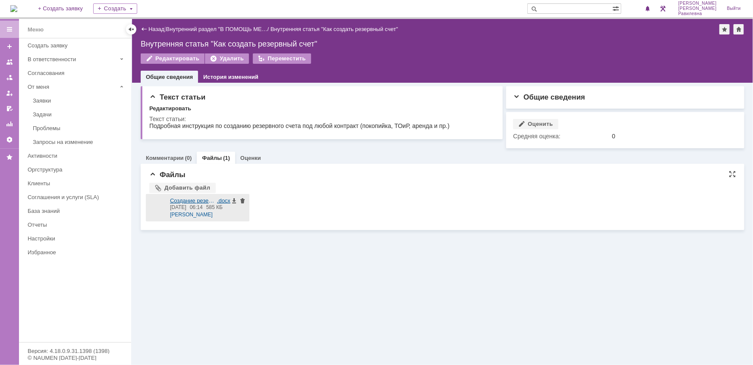
click at [155, 204] on div at bounding box center [157, 208] width 17 height 21
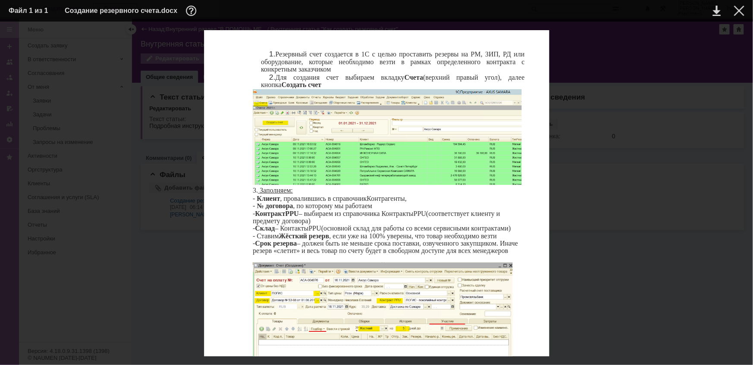
scroll to position [7, 0]
click at [743, 9] on div at bounding box center [739, 11] width 10 height 10
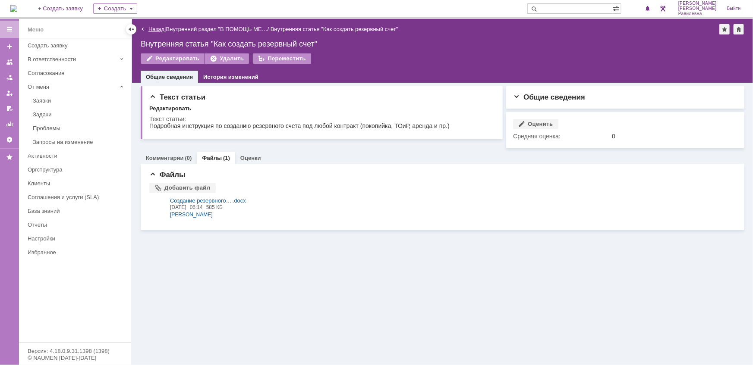
click at [153, 29] on link "Назад" at bounding box center [156, 29] width 16 height 6
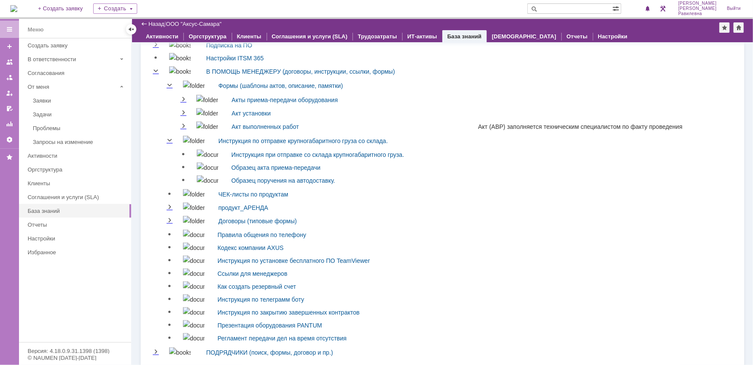
scroll to position [326, 0]
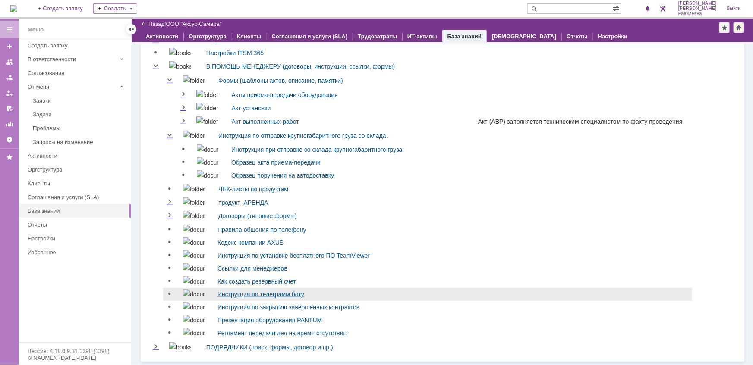
click at [228, 294] on link "Инструкция по телеграмм боту" at bounding box center [260, 294] width 87 height 7
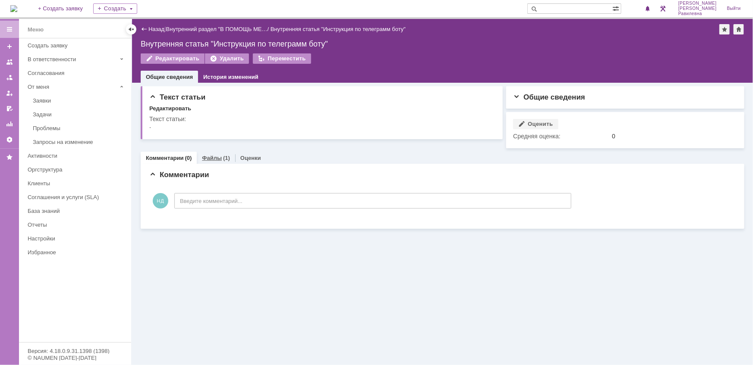
click at [218, 158] on link "Файлы" at bounding box center [212, 158] width 20 height 6
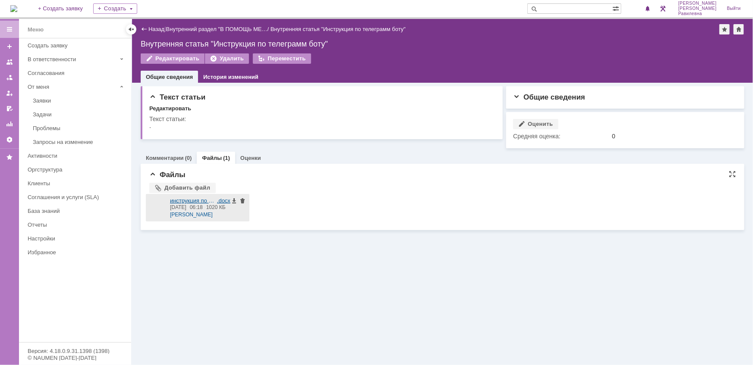
click at [154, 203] on div at bounding box center [157, 208] width 17 height 21
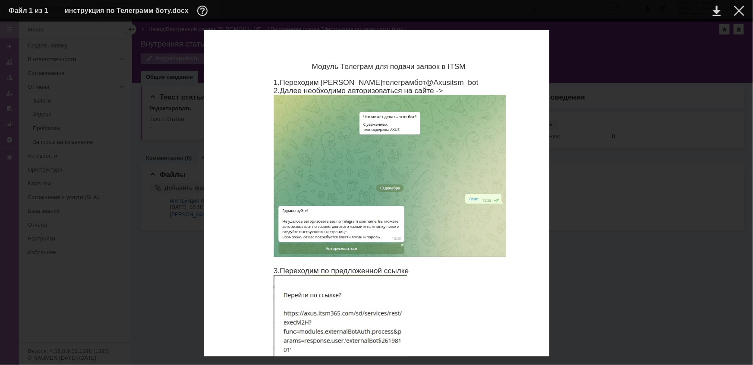
scroll to position [666, 0]
click at [741, 11] on div at bounding box center [739, 11] width 10 height 10
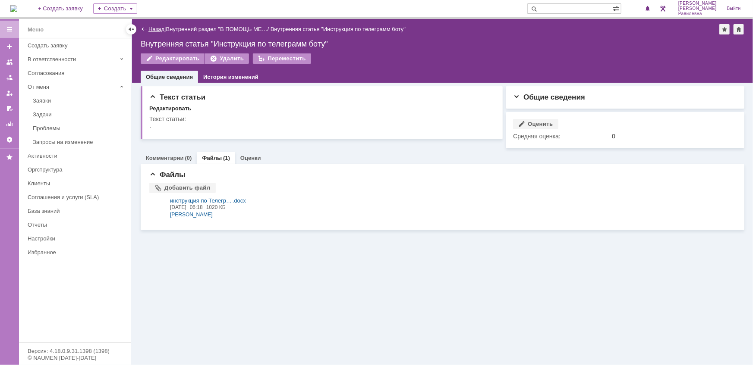
click at [155, 29] on link "Назад" at bounding box center [156, 29] width 16 height 6
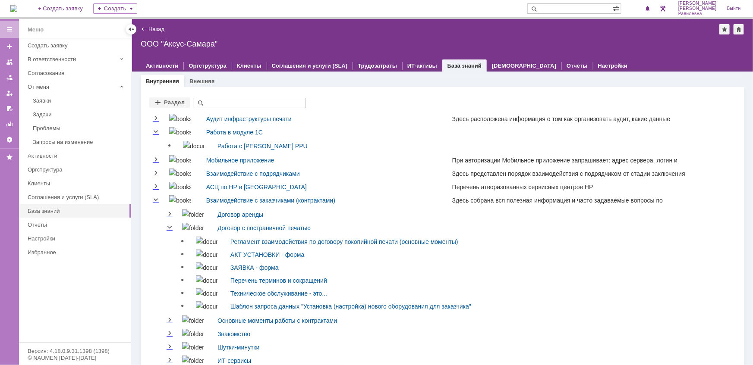
click at [16, 9] on img at bounding box center [13, 8] width 7 height 7
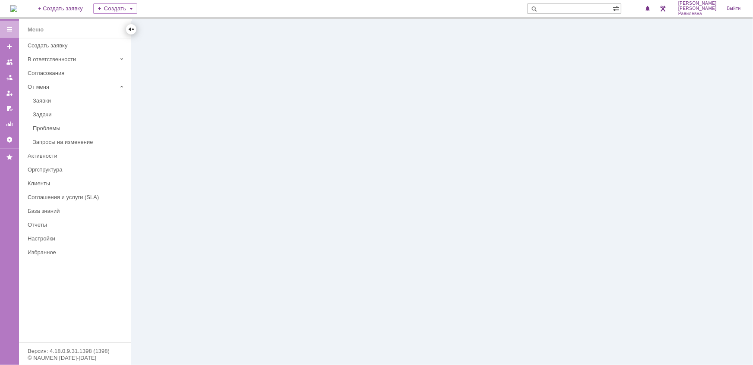
click at [132, 28] on div at bounding box center [131, 29] width 7 height 7
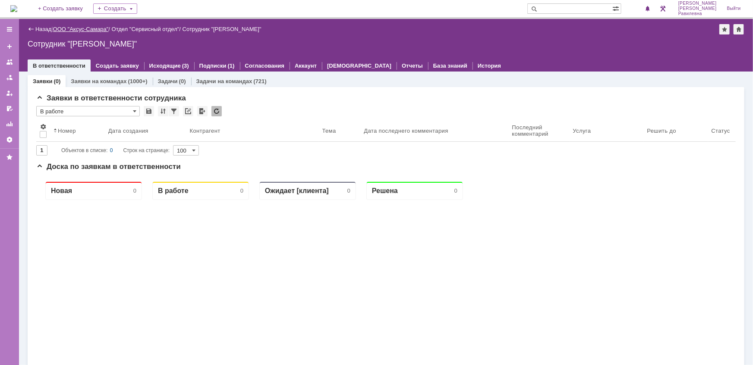
click at [93, 29] on link "ООО "Аксус-Самара"" at bounding box center [81, 29] width 56 height 6
